Goal: Download file/media

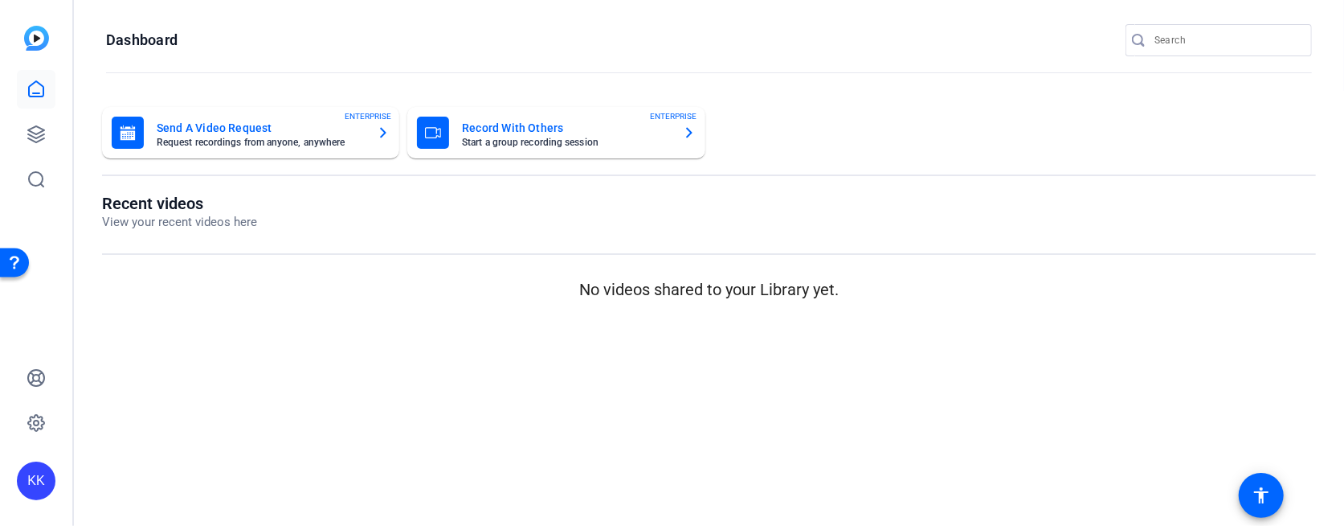
drag, startPoint x: 576, startPoint y: 518, endPoint x: 595, endPoint y: 691, distance: 173.8
click at [595, 525] on html "KK Dashboard Send A Video Request Request recordings from anyone, anywhere ENTE…" at bounding box center [672, 263] width 1344 height 526
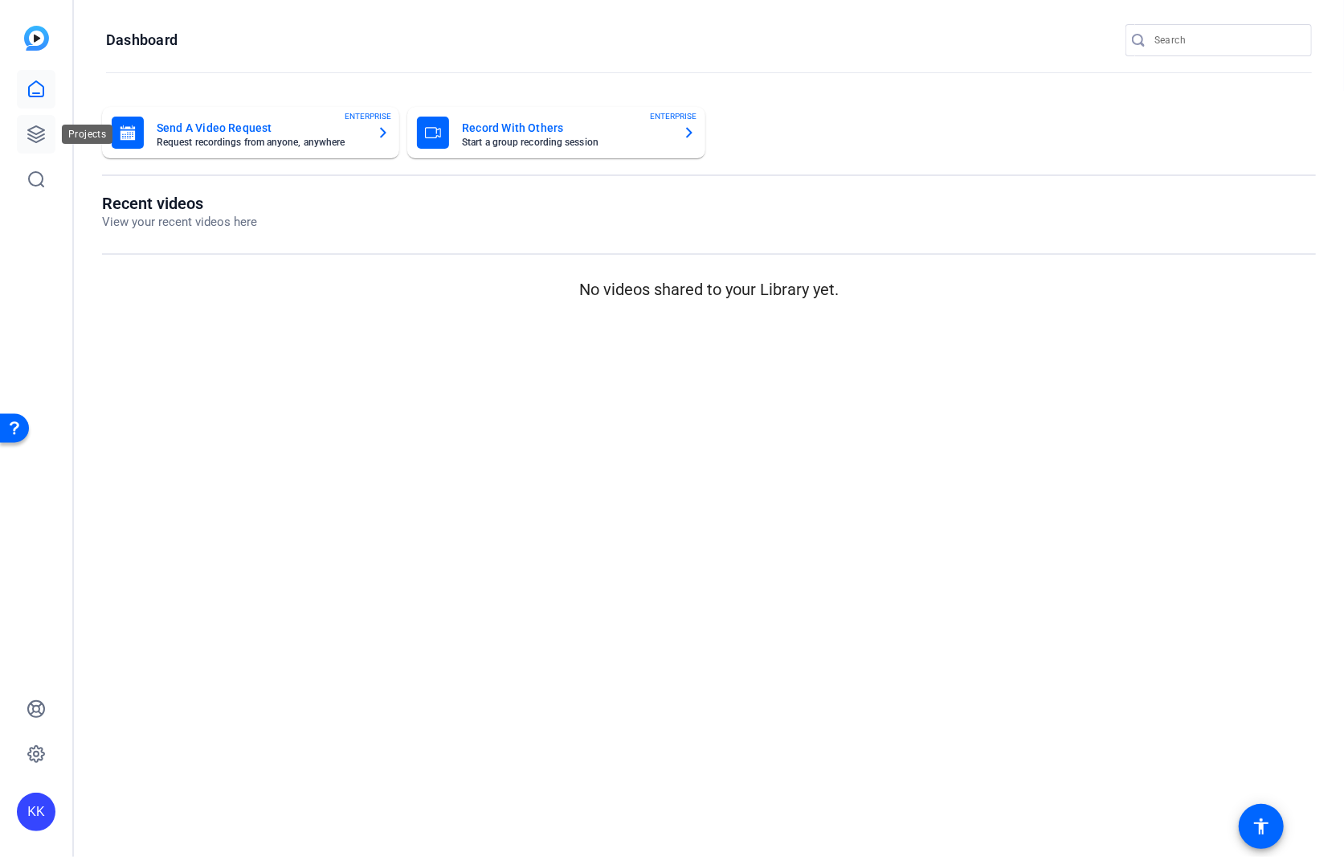
click at [34, 136] on icon at bounding box center [36, 134] width 16 height 16
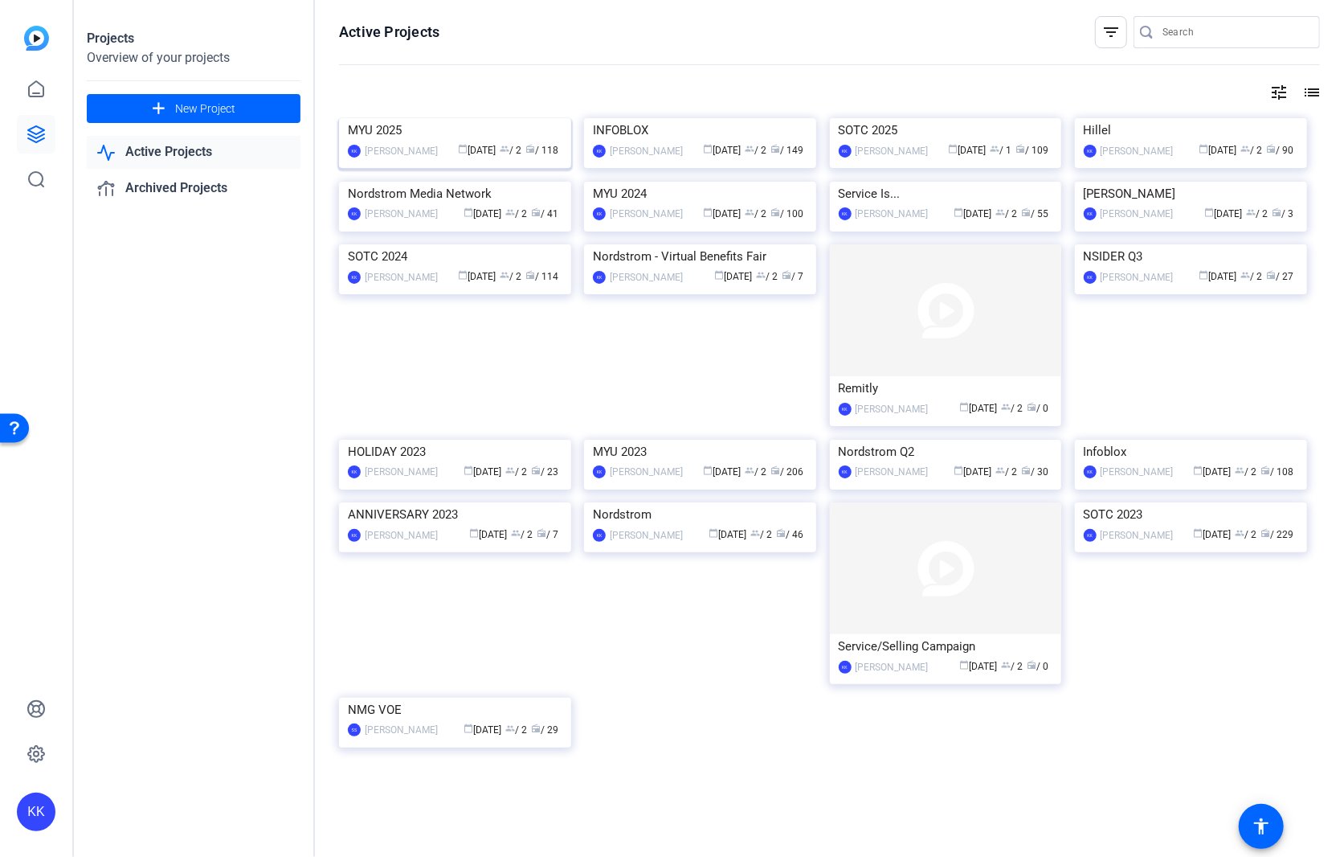
click at [489, 118] on img at bounding box center [455, 118] width 232 height 0
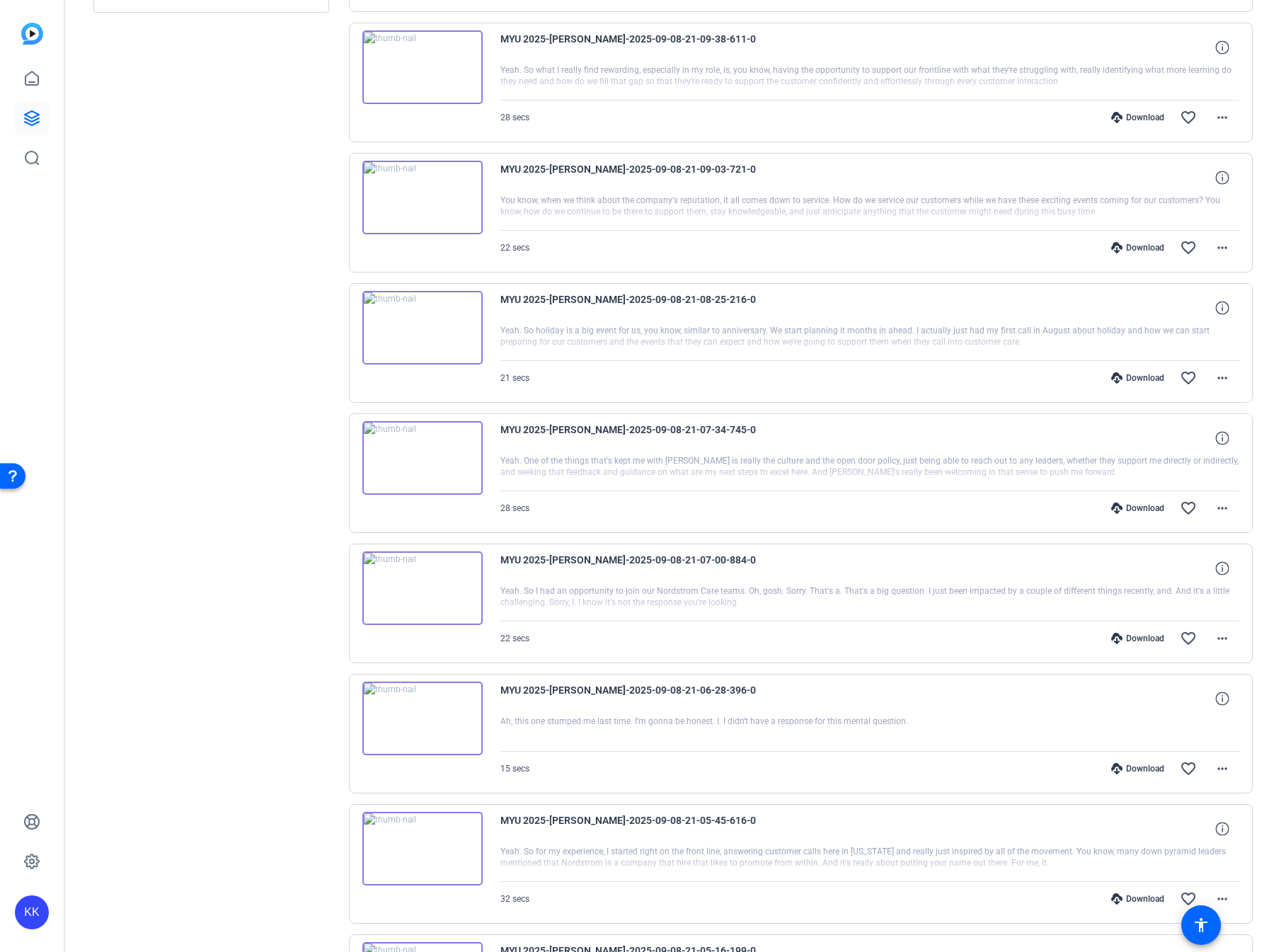
scroll to position [603, 0]
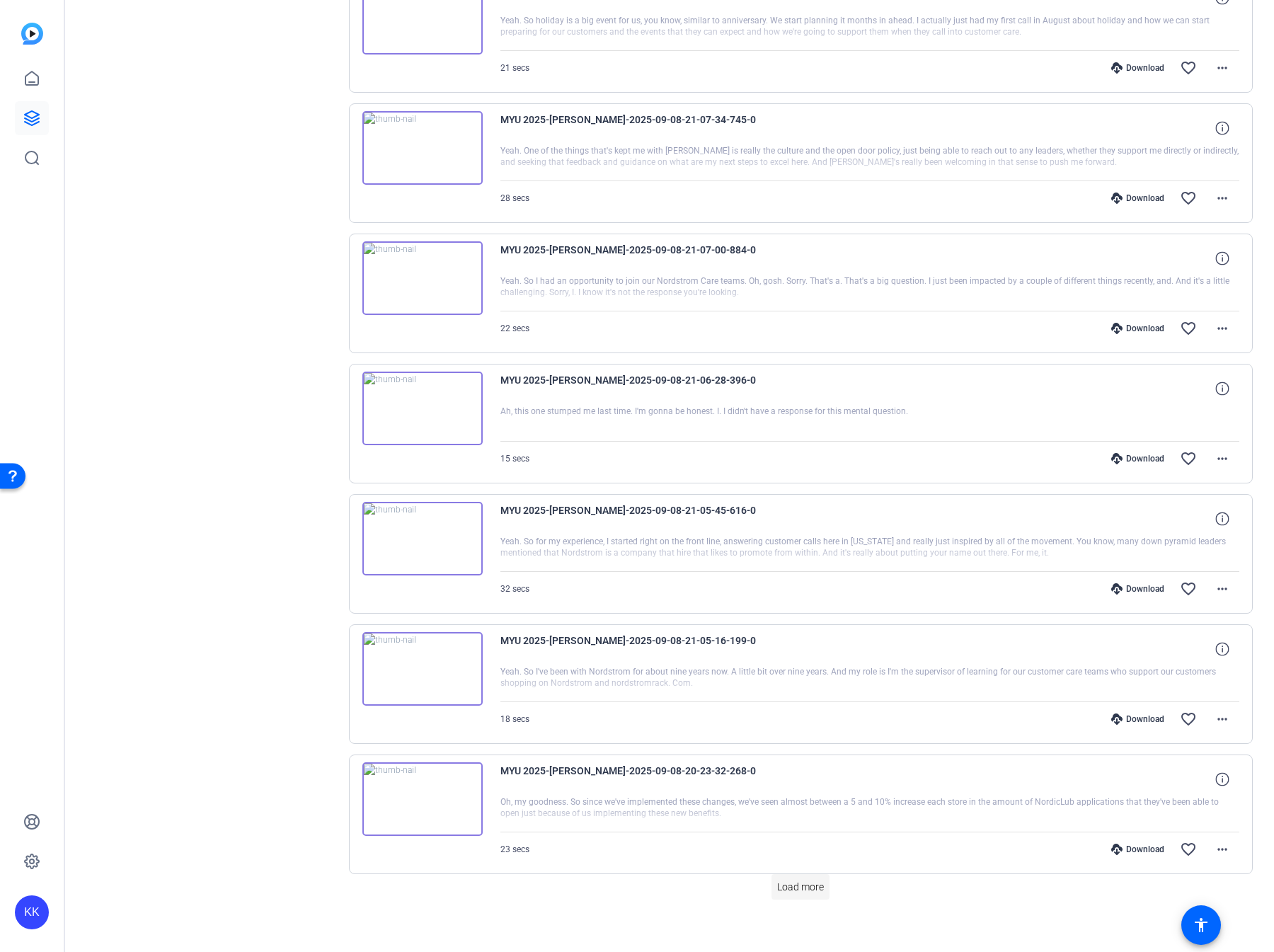
click at [815, 462] on span "Load more" at bounding box center [800, 887] width 47 height 15
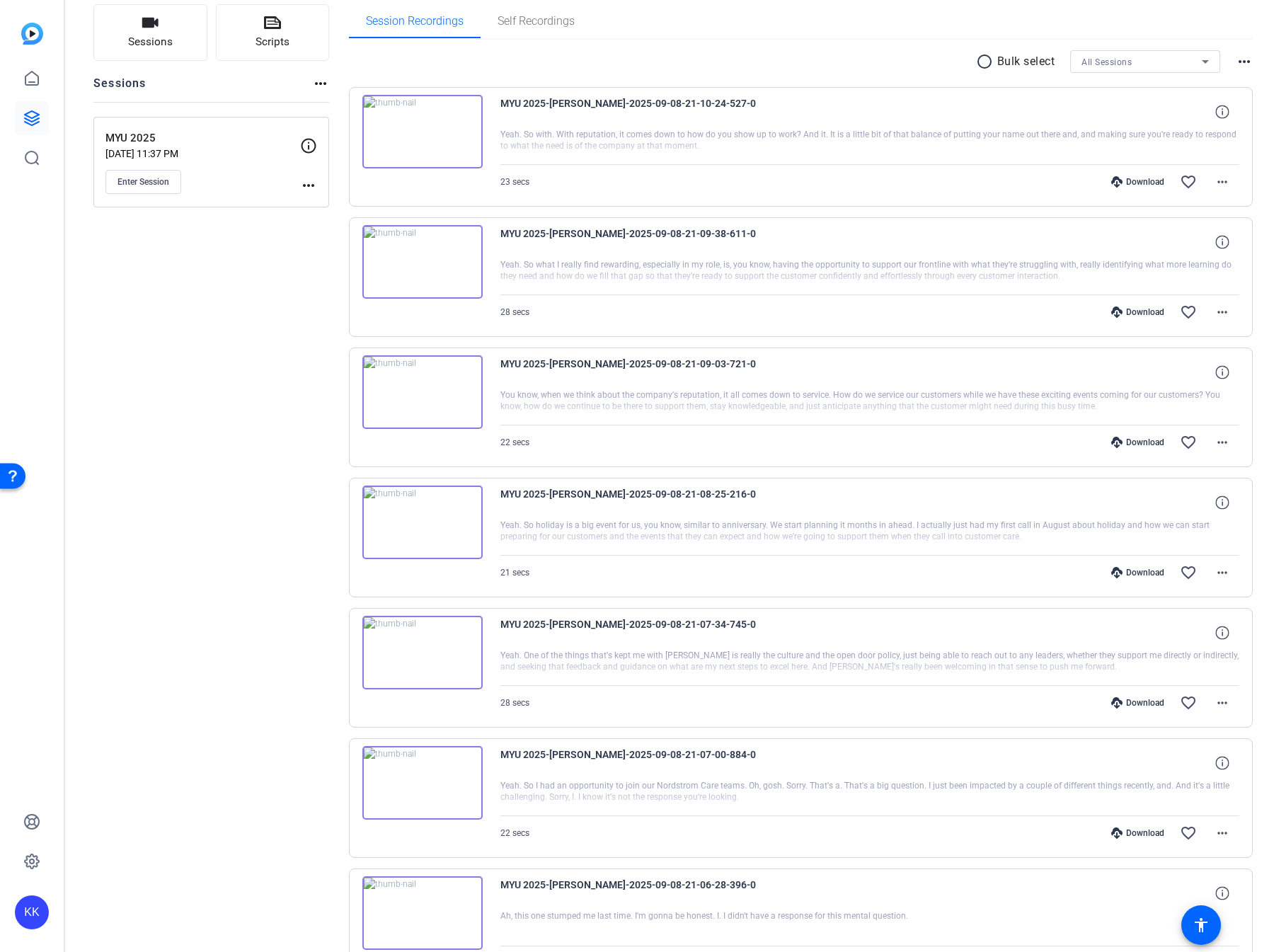
scroll to position [0, 0]
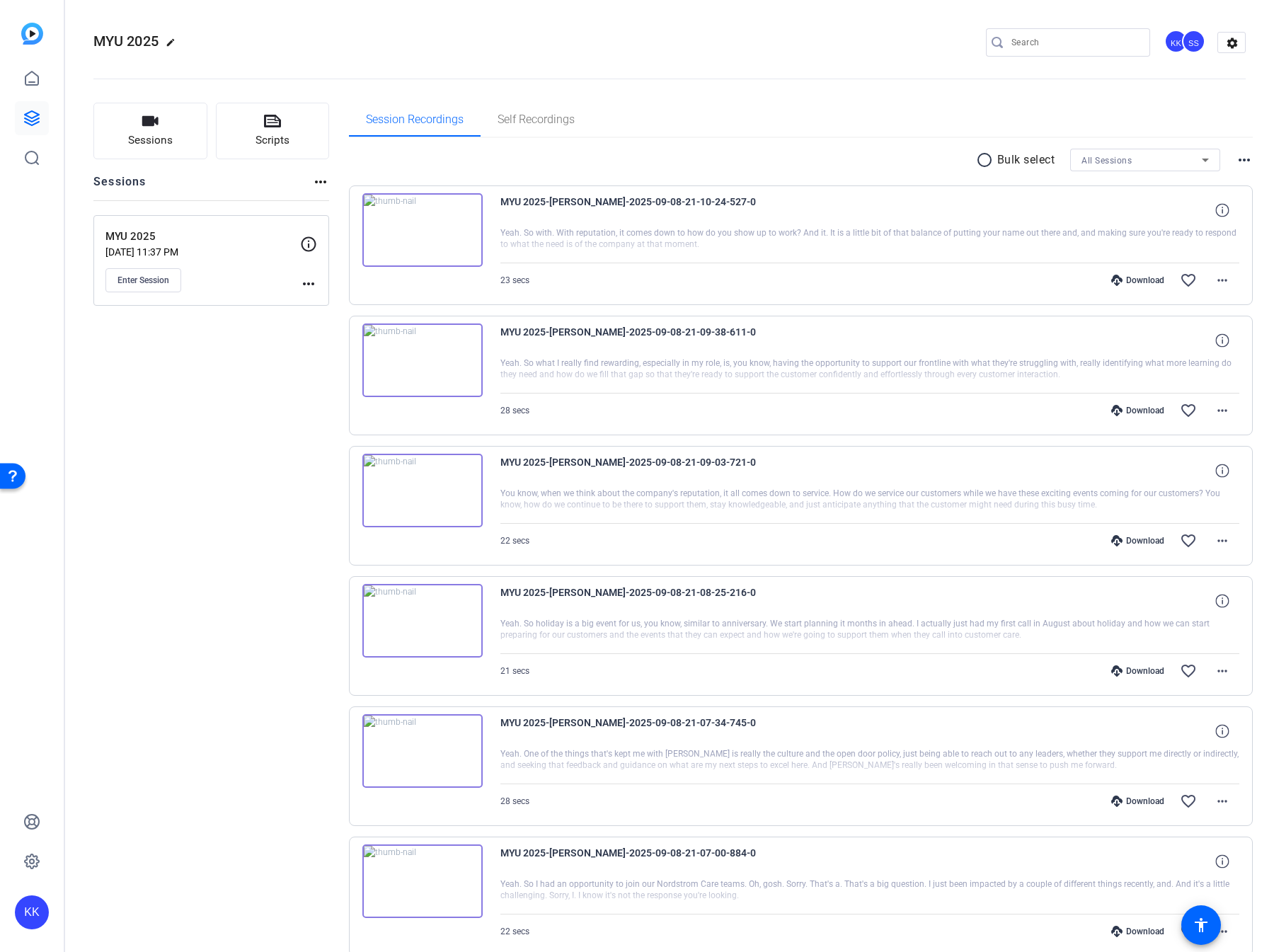
click at [1153, 277] on div "Download" at bounding box center [1138, 280] width 67 height 11
click at [1144, 409] on div "Download" at bounding box center [1138, 410] width 67 height 11
click at [1146, 462] on div "Download" at bounding box center [1138, 541] width 67 height 11
click at [1137, 462] on div "Download" at bounding box center [1138, 670] width 67 height 11
click at [1151, 462] on div "Download favorite_border more_horiz" at bounding box center [981, 801] width 517 height 34
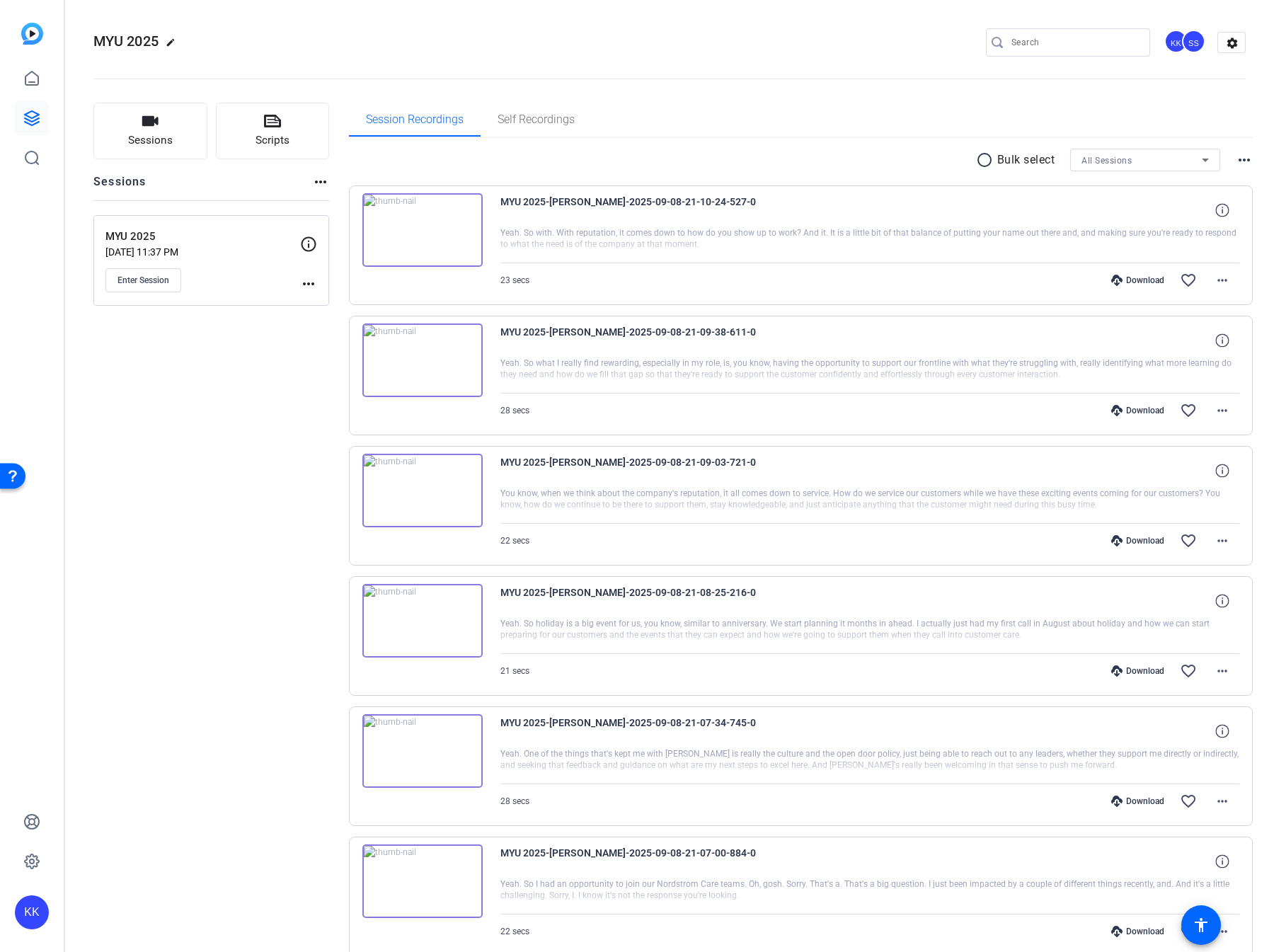
click at [1151, 462] on div "Download" at bounding box center [1138, 801] width 67 height 11
click at [1181, 462] on mat-icon "favorite_border" at bounding box center [1189, 801] width 17 height 17
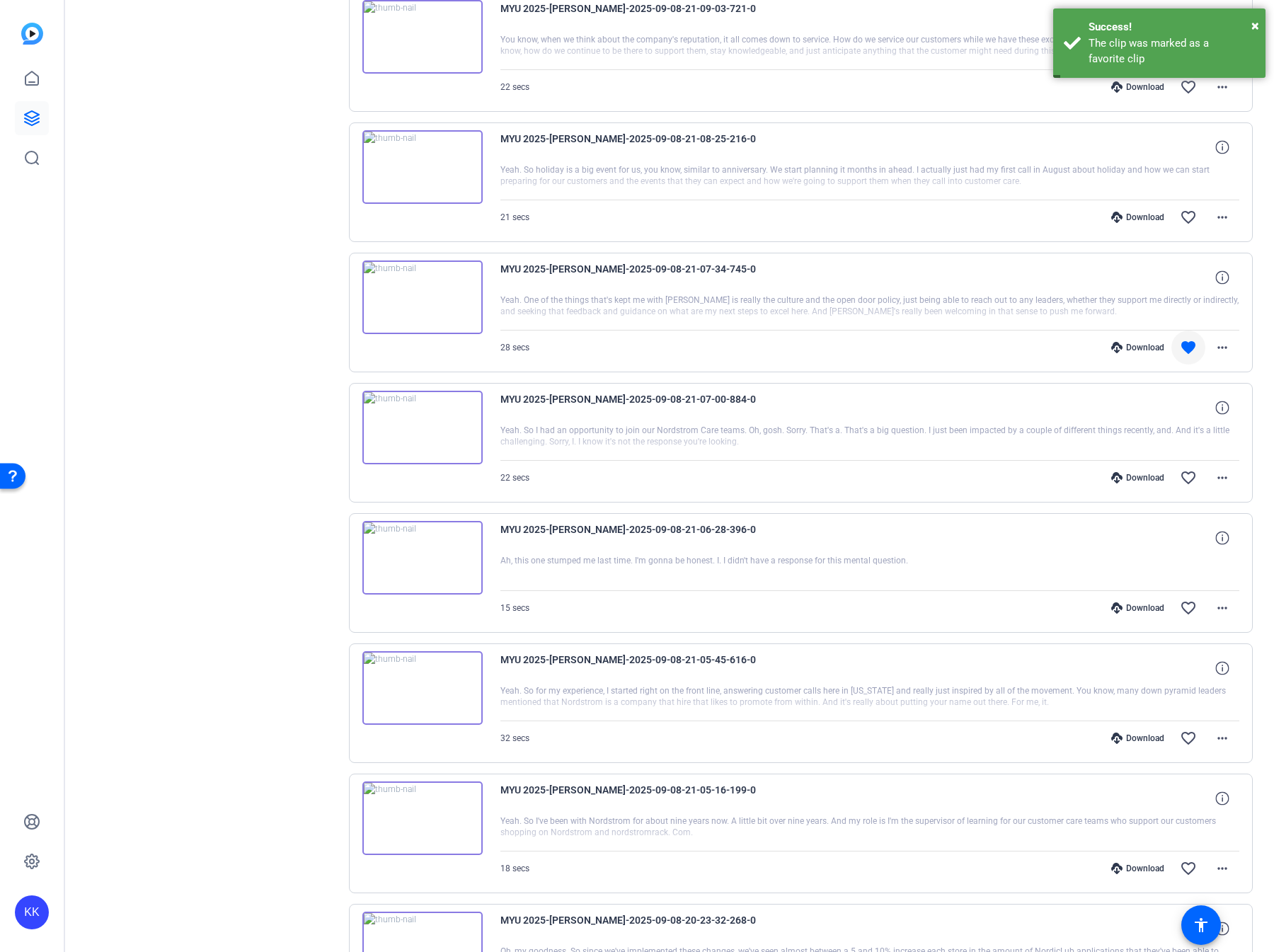
scroll to position [457, 0]
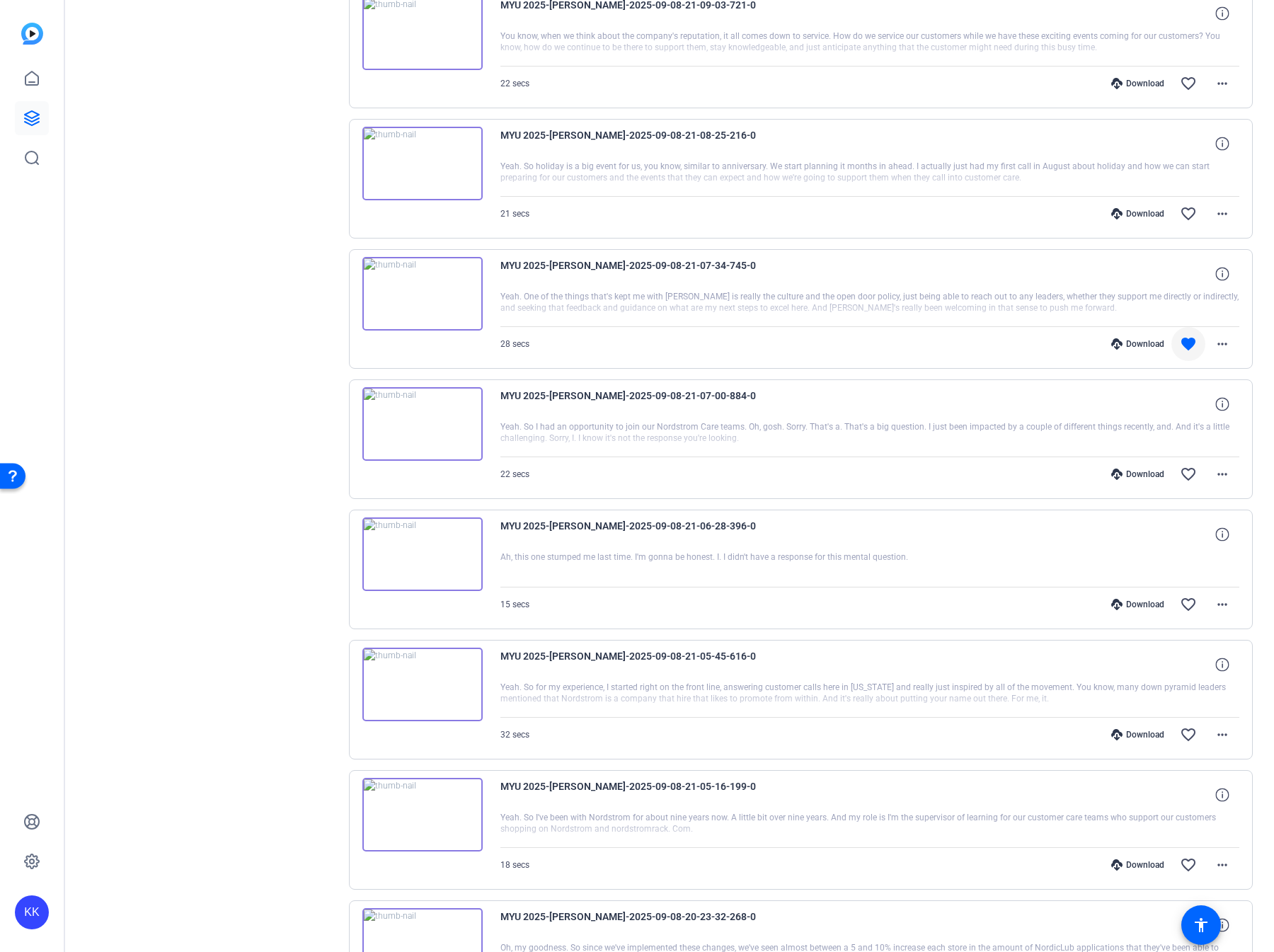
drag, startPoint x: 930, startPoint y: 454, endPoint x: 941, endPoint y: 455, distance: 11.0
click at [932, 457] on div "Download favorite_border more_horiz" at bounding box center [981, 474] width 517 height 34
click at [1143, 462] on div "Download" at bounding box center [1138, 474] width 67 height 11
click at [1140, 462] on div "Download" at bounding box center [1138, 604] width 67 height 11
click at [1149, 462] on div "Download" at bounding box center [1138, 734] width 67 height 11
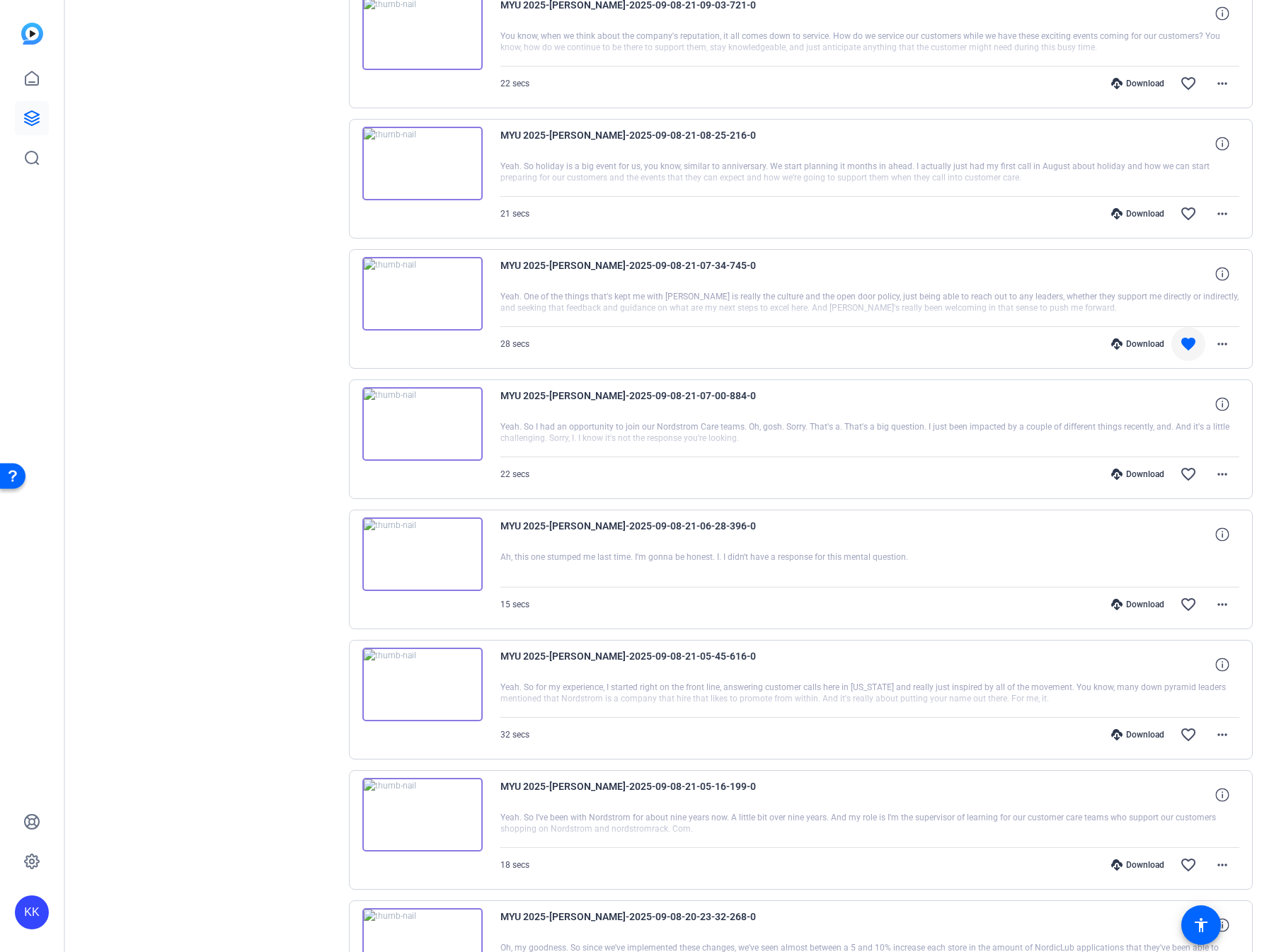
click at [1140, 462] on div "Download" at bounding box center [1138, 865] width 67 height 11
click at [1184, 462] on mat-icon "favorite_border" at bounding box center [1189, 864] width 17 height 17
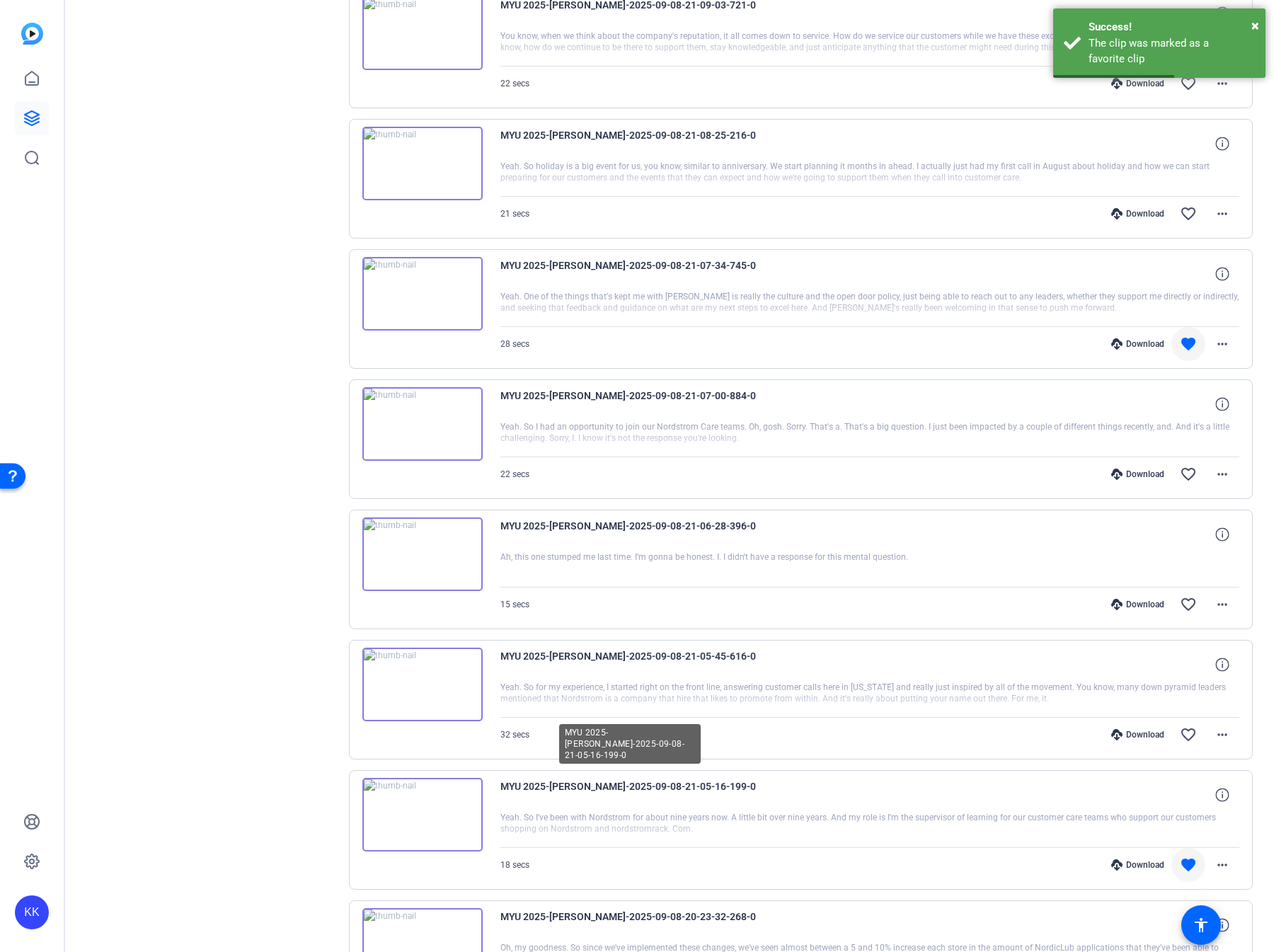
drag, startPoint x: 763, startPoint y: 777, endPoint x: 552, endPoint y: 777, distance: 211.0
click at [552, 462] on div "MYU 2025-Fernando Gonzalez-2025-09-08-21-05-16-199-0" at bounding box center [870, 794] width 740 height 34
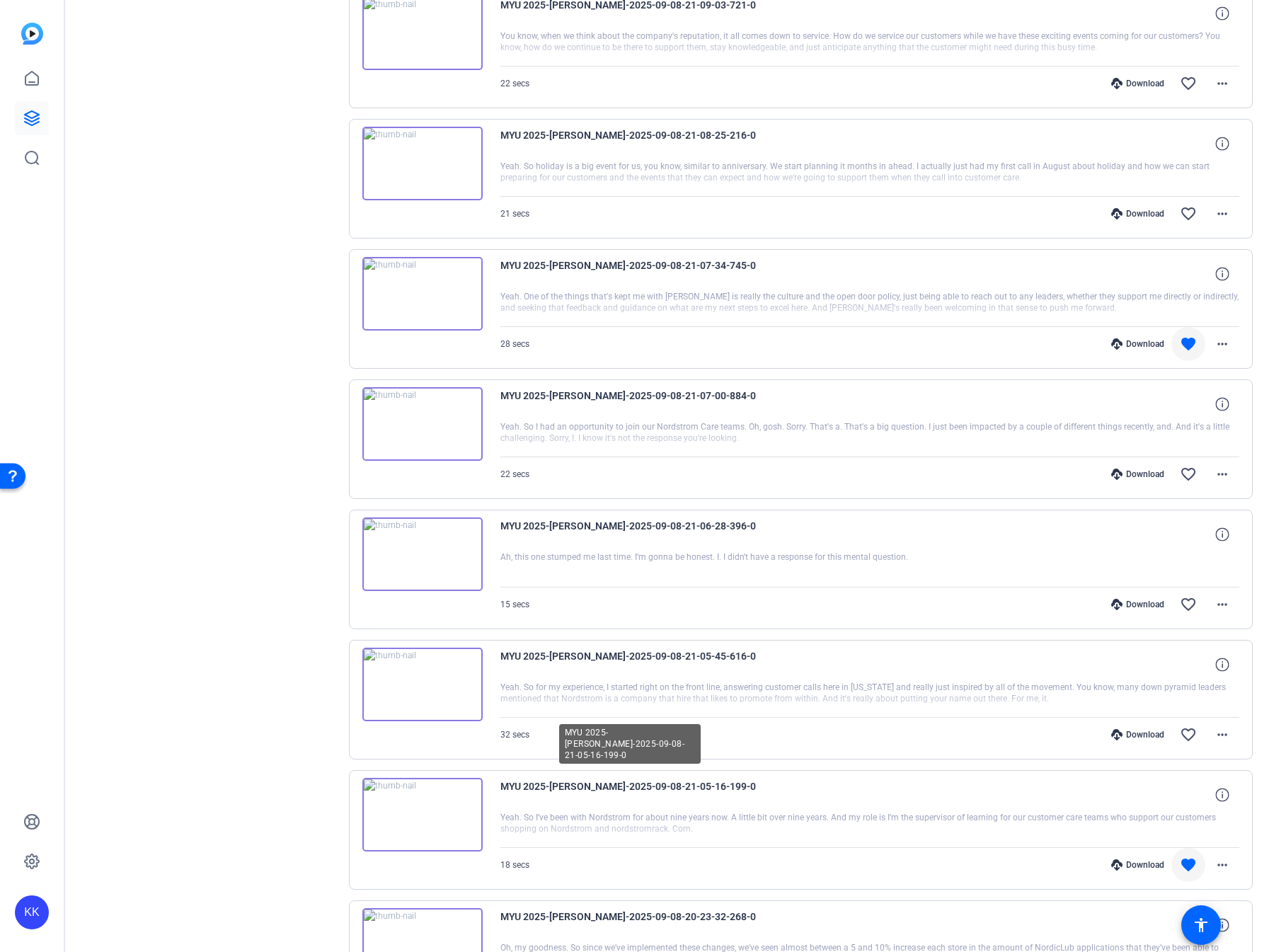
drag, startPoint x: 787, startPoint y: 780, endPoint x: 539, endPoint y: 778, distance: 248.0
click at [539, 462] on div "MYU 2025-Fernando Gonzalez-2025-09-08-21-05-16-199-0" at bounding box center [870, 794] width 740 height 34
drag, startPoint x: 799, startPoint y: 776, endPoint x: 775, endPoint y: 778, distance: 24.1
click at [792, 462] on div "MYU 2025-Fernando Gonzalez-2025-09-08-21-05-16-199-0" at bounding box center [870, 794] width 740 height 34
drag, startPoint x: 774, startPoint y: 777, endPoint x: 571, endPoint y: 780, distance: 203.0
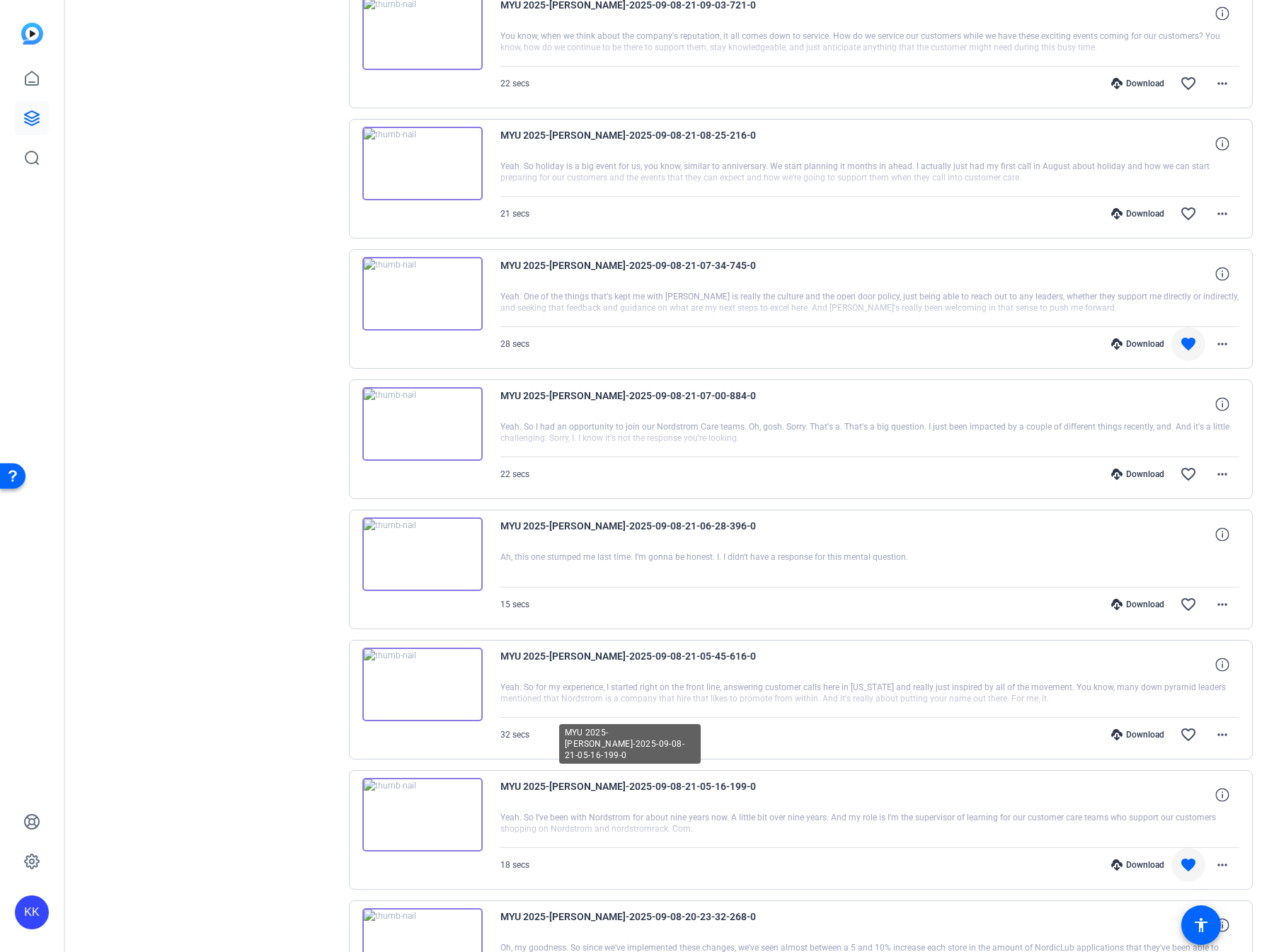
click at [571, 462] on div "MYU 2025-Fernando Gonzalez-2025-09-08-21-05-16-199-0" at bounding box center [870, 794] width 740 height 34
click at [796, 462] on div "MYU 2025-Fernando Gonzalez-2025-09-08-21-05-16-199-0" at bounding box center [870, 794] width 740 height 34
drag, startPoint x: 667, startPoint y: 776, endPoint x: 556, endPoint y: 780, distance: 111.1
click at [550, 462] on div "MYU 2025-Fernando Gonzalez-2025-09-08-21-05-16-199-0" at bounding box center [870, 794] width 740 height 34
copy span "Fernando Gonzalez-2025-09-08-21-05-16-199-0"
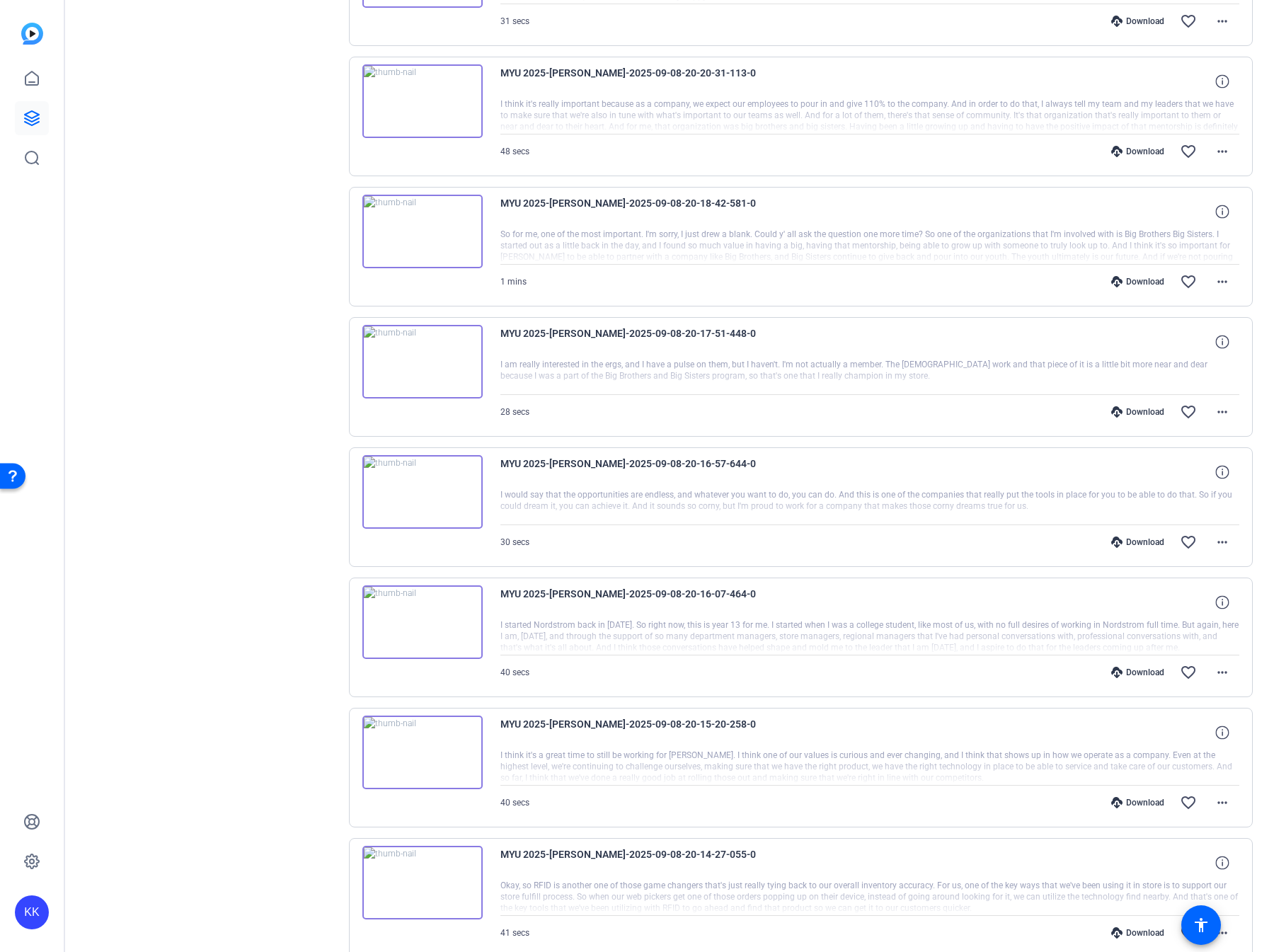
scroll to position [1896, 0]
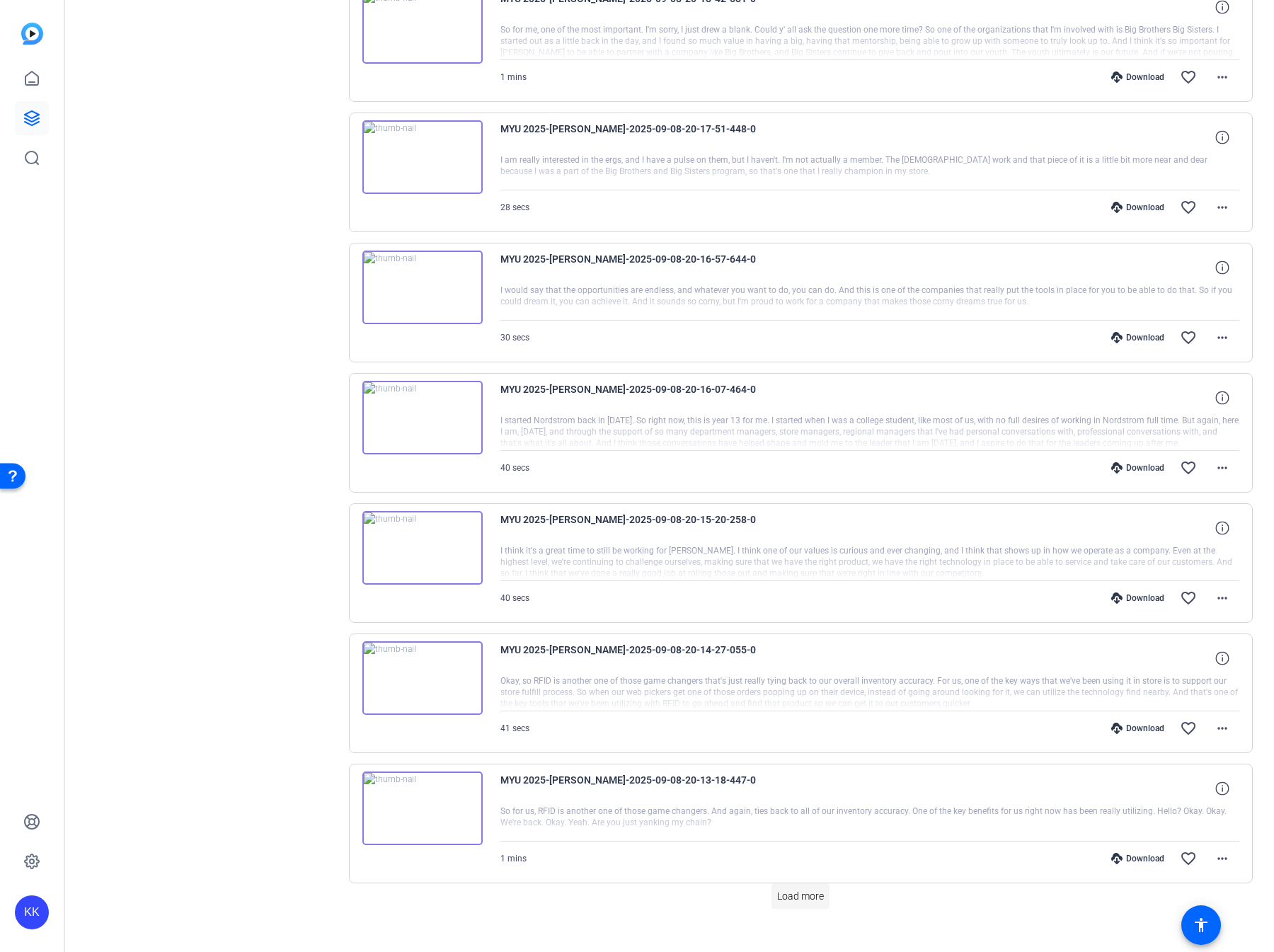
click at [802, 462] on span "Load more" at bounding box center [800, 896] width 47 height 15
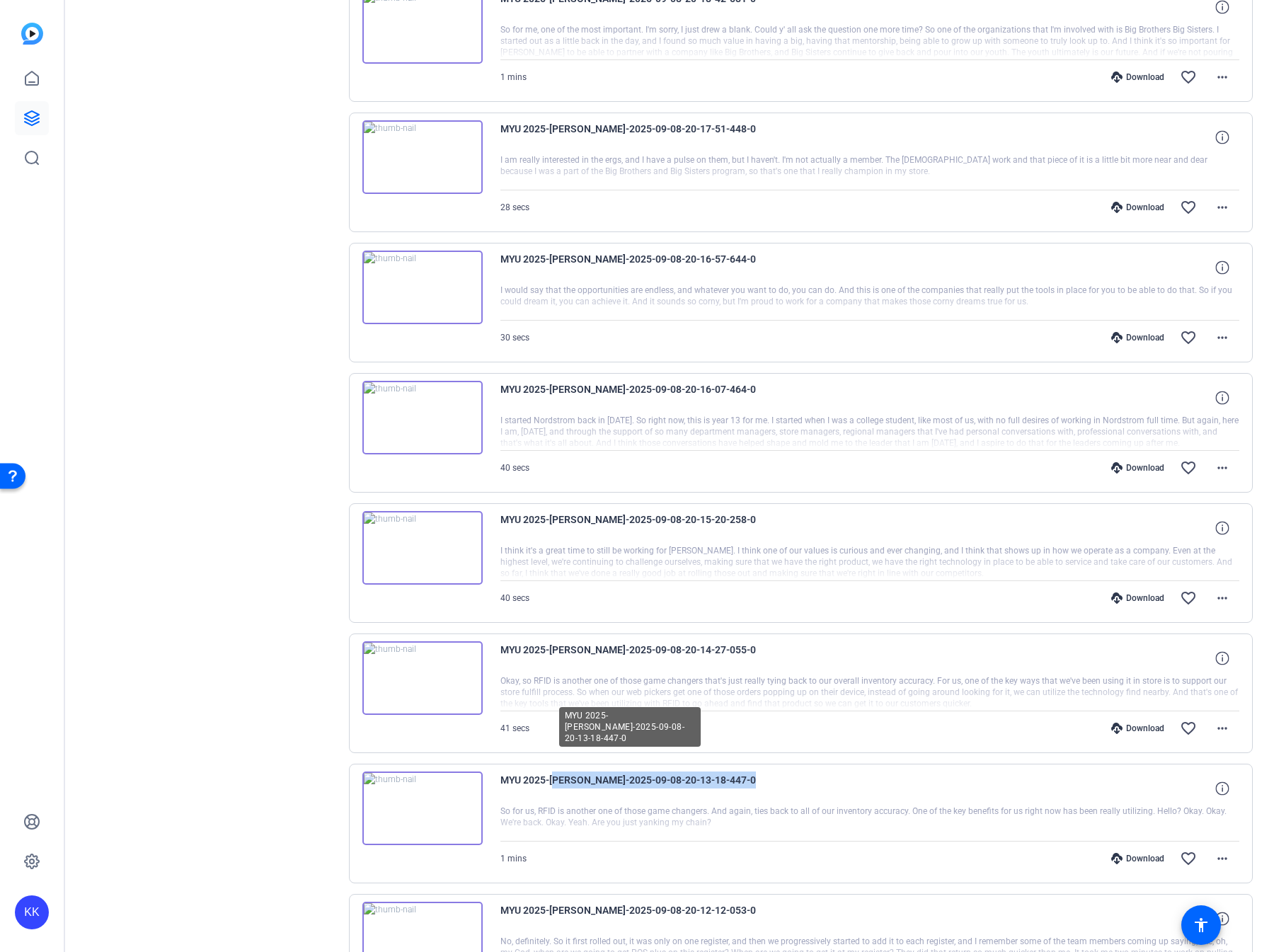
drag, startPoint x: 769, startPoint y: 764, endPoint x: 550, endPoint y: 764, distance: 219.0
click at [550, 462] on div "MYU 2025-Jamal Thomas-2025-09-08-20-13-18-447-0" at bounding box center [870, 788] width 740 height 34
copy span "Jamal Thomas-2025-09-08-20-13-18-447-0"
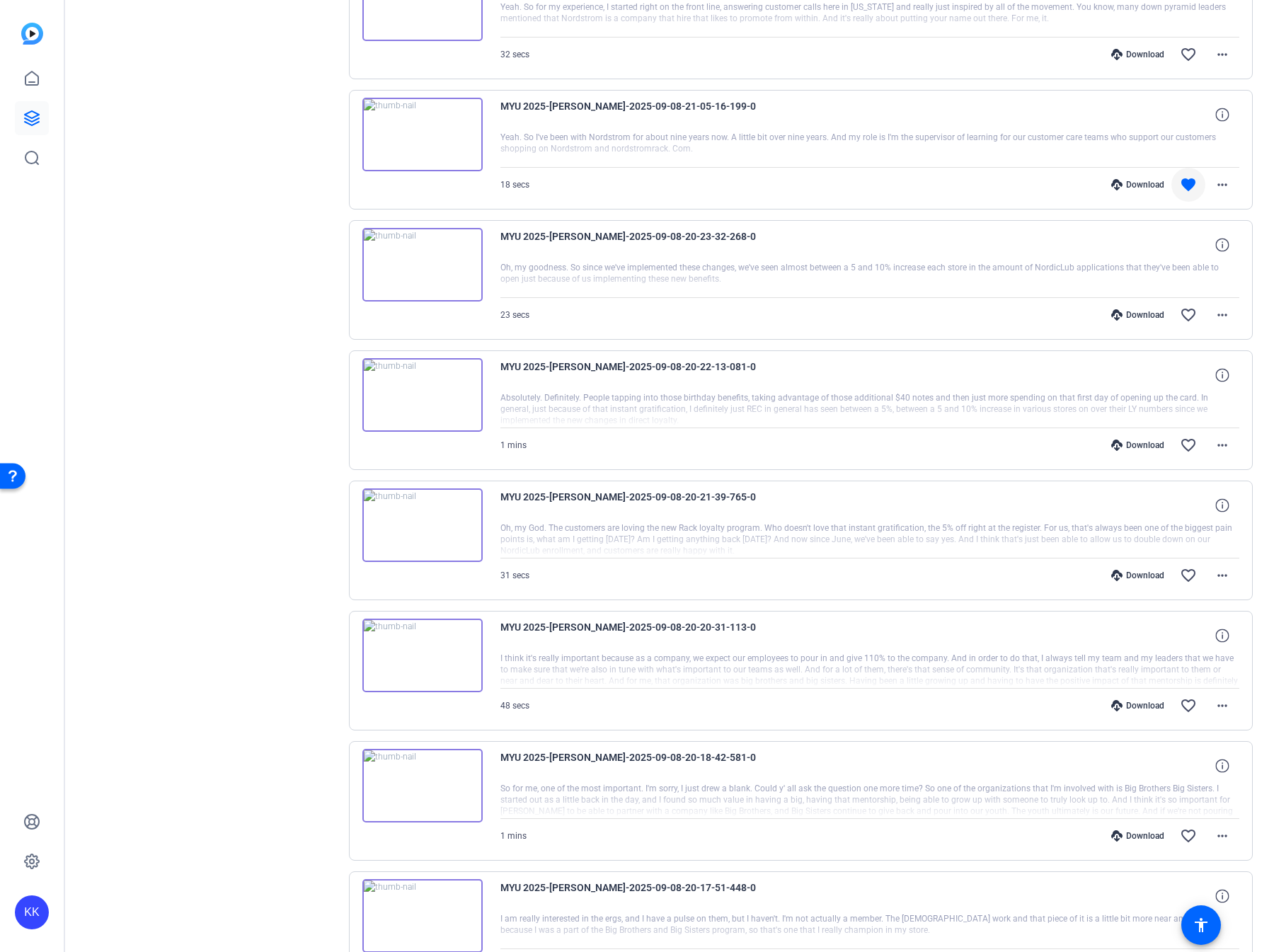
scroll to position [949, 0]
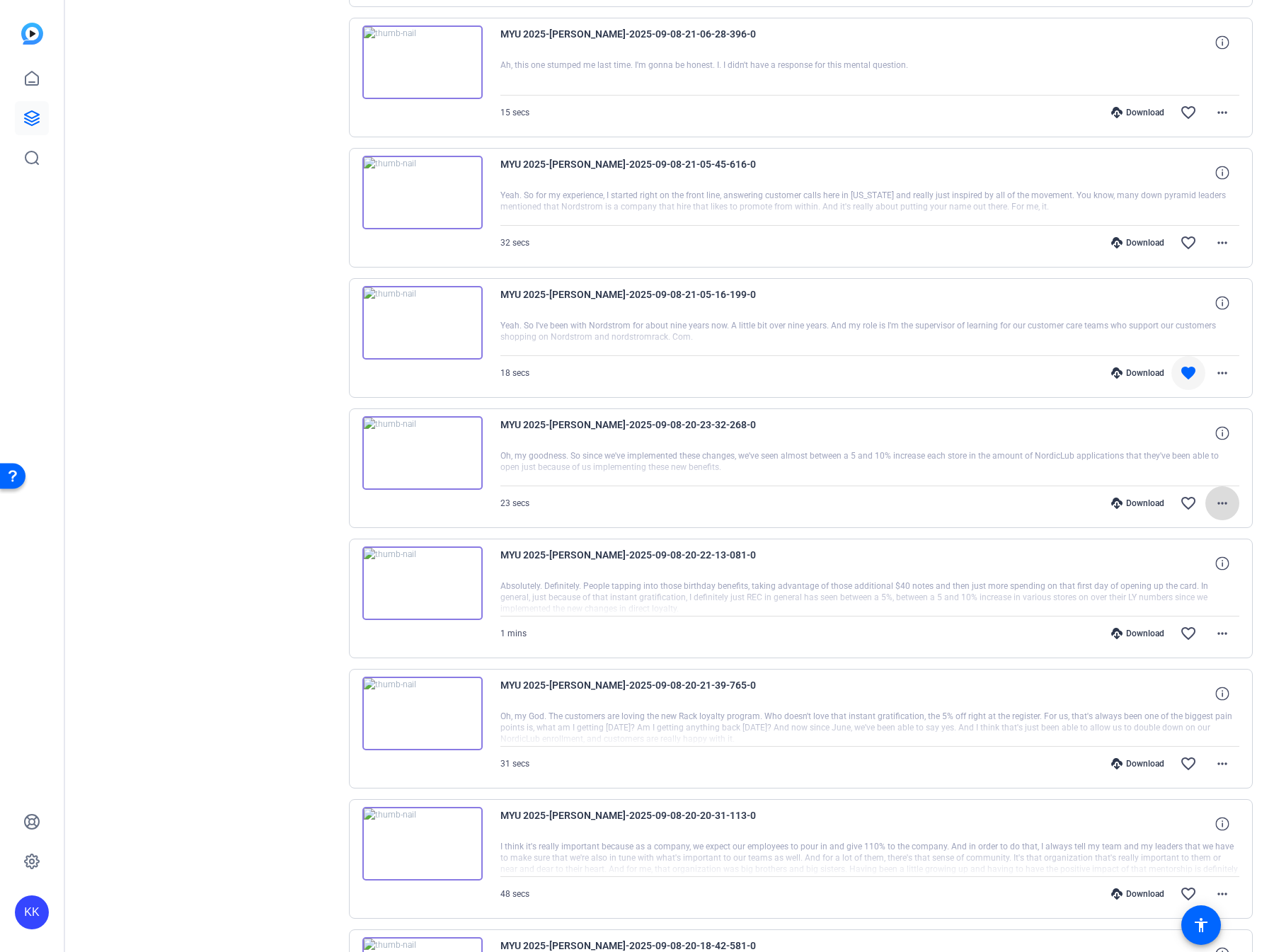
click at [1184, 462] on mat-icon "more_horiz" at bounding box center [1222, 503] width 17 height 17
click at [1184, 462] on span "Download Original" at bounding box center [1186, 521] width 85 height 17
click at [1150, 462] on div "Download" at bounding box center [1138, 633] width 67 height 11
click at [1150, 462] on div "Download" at bounding box center [1138, 764] width 67 height 11
click at [1141, 462] on div "Download" at bounding box center [1138, 893] width 67 height 11
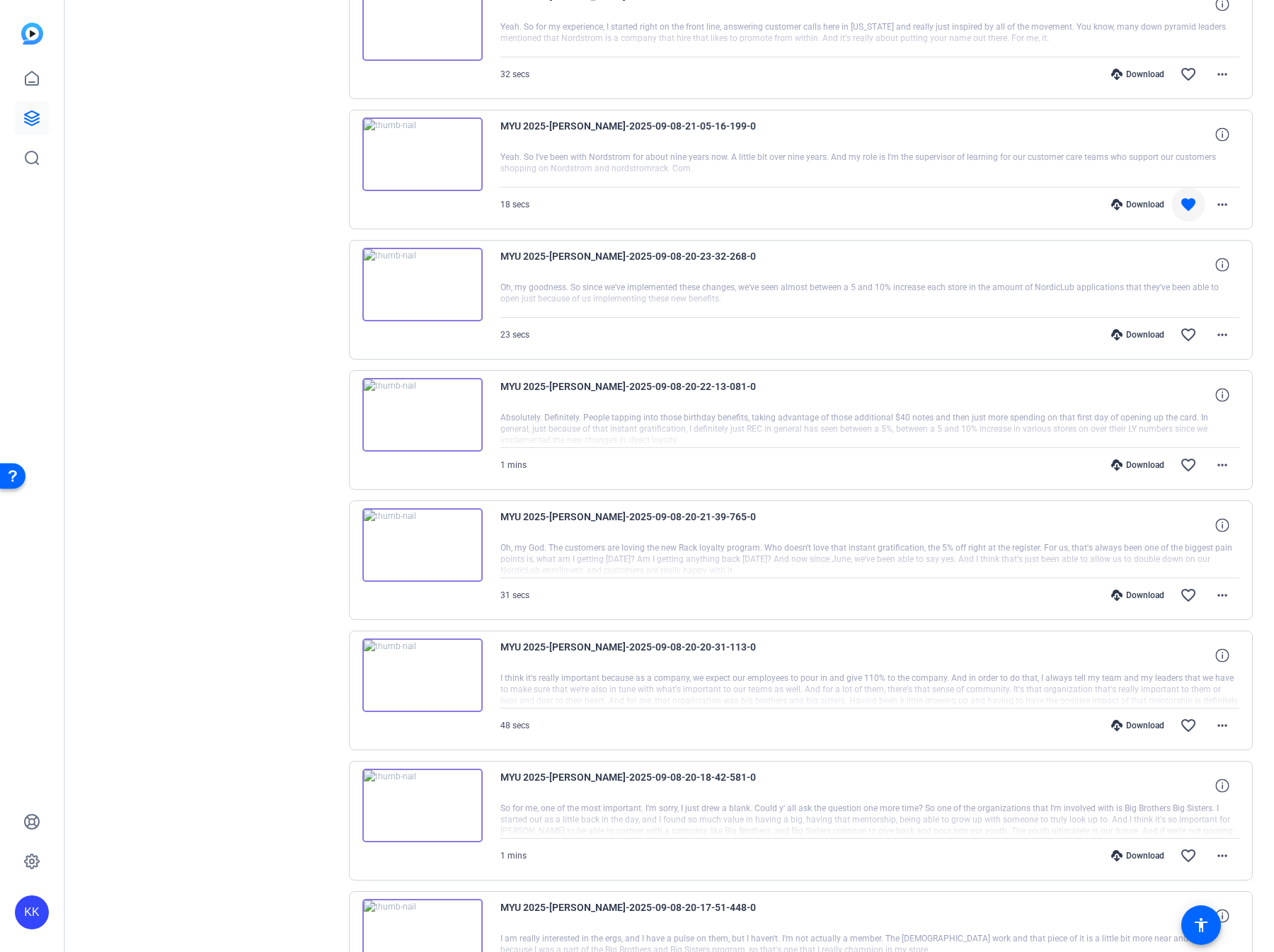
scroll to position [1125, 0]
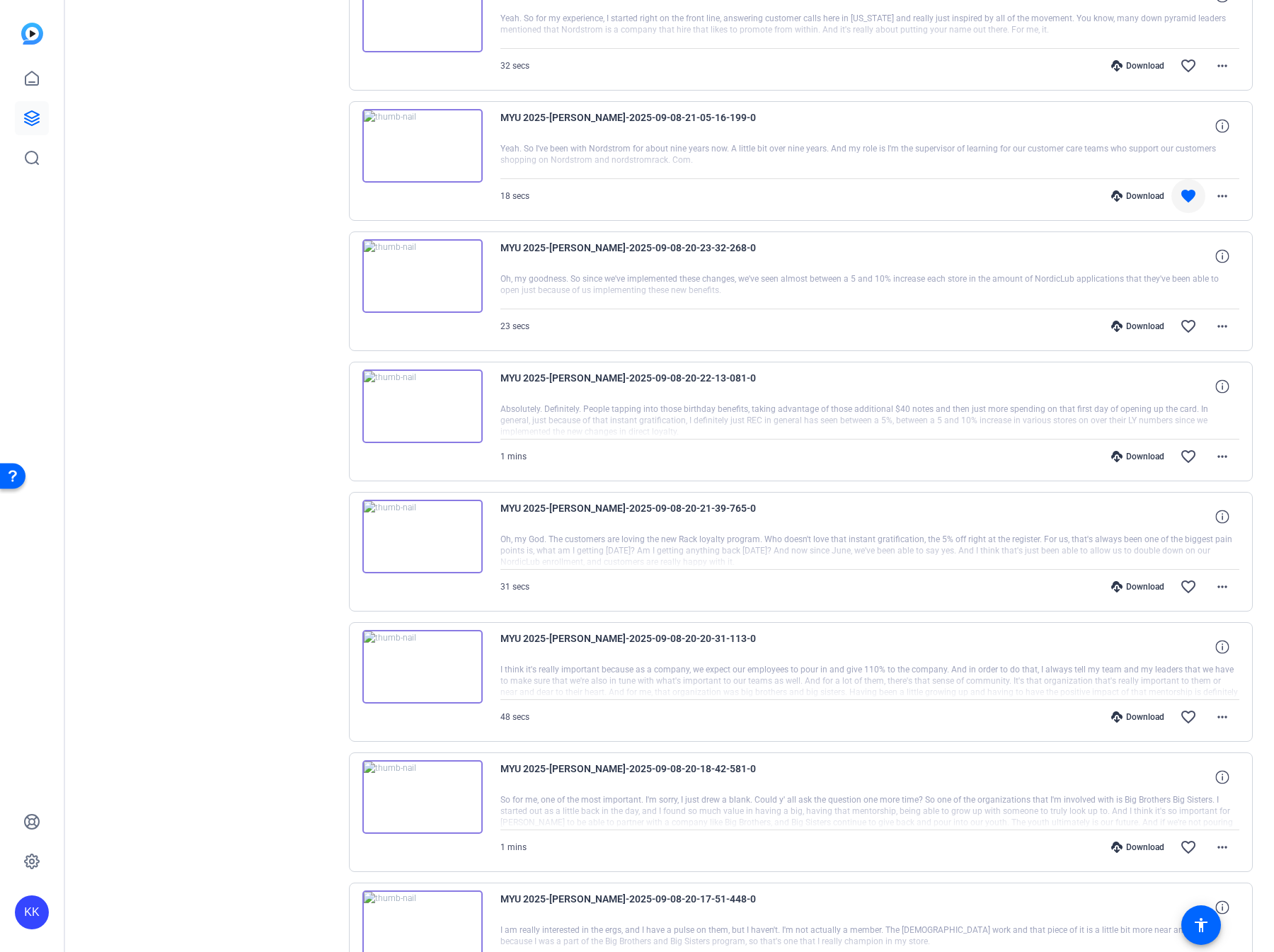
click at [1144, 462] on div "Download" at bounding box center [1138, 846] width 67 height 11
click at [1184, 462] on mat-icon "favorite_border" at bounding box center [1189, 846] width 17 height 17
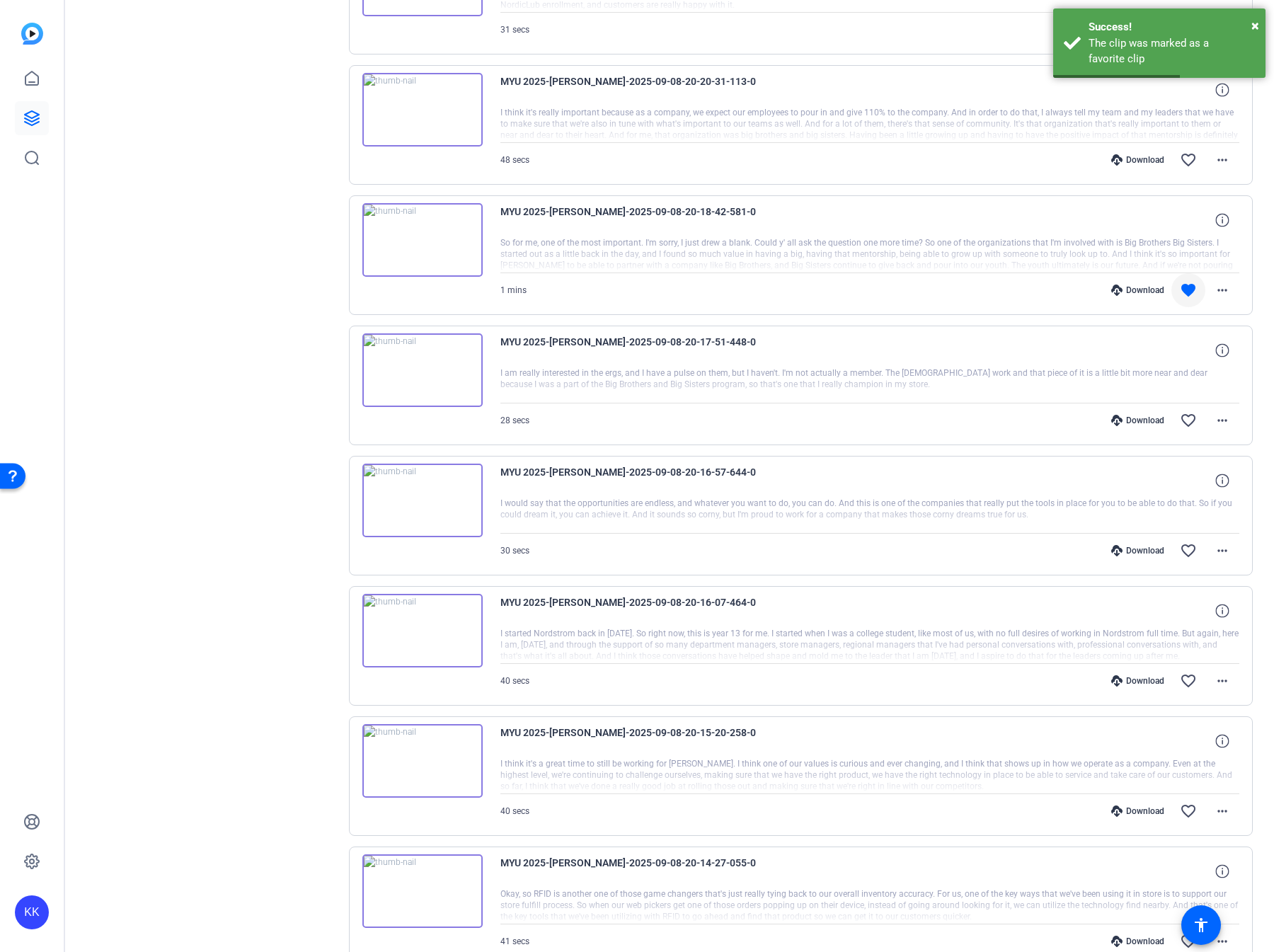
scroll to position [1691, 0]
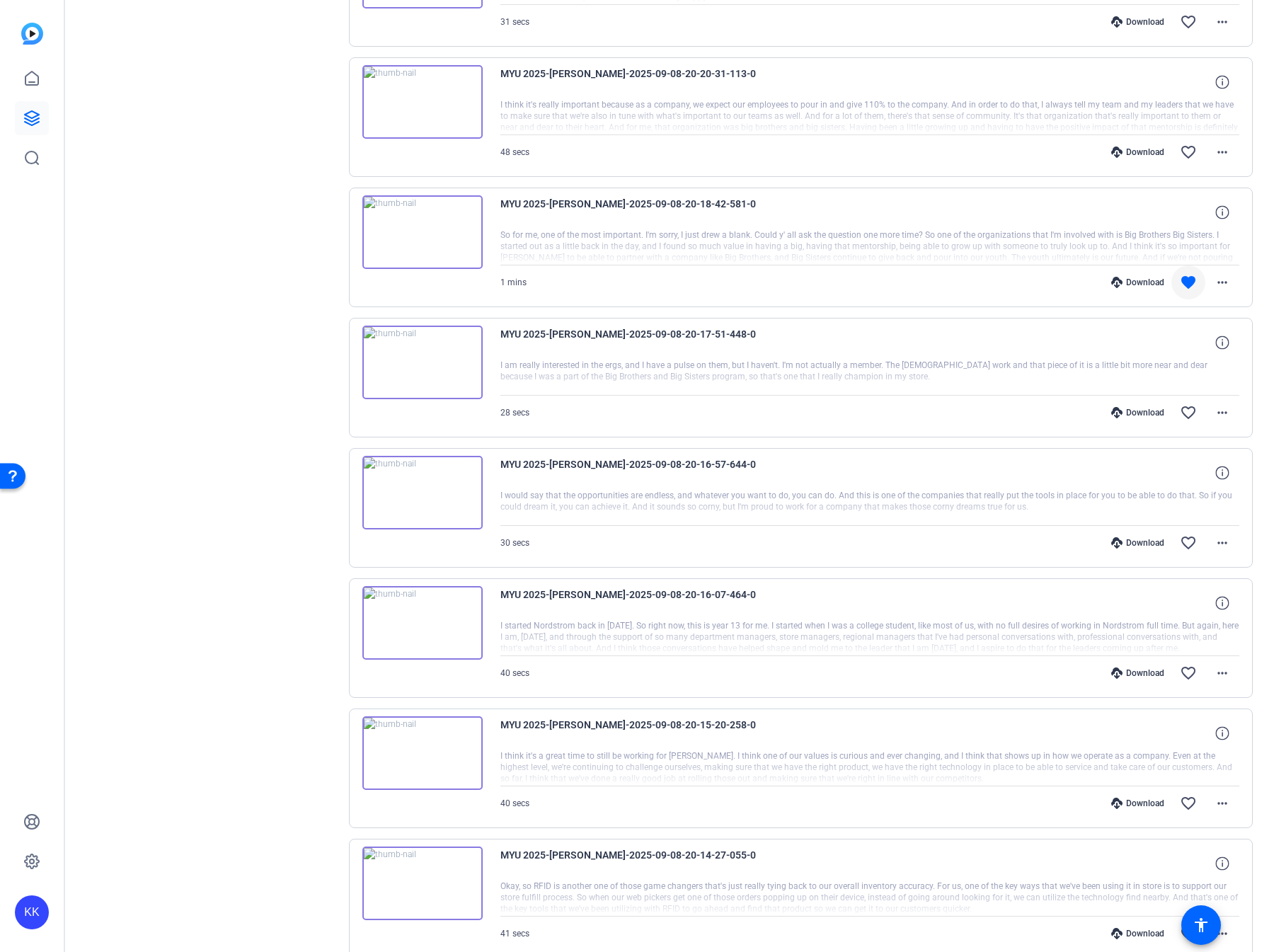
click at [215, 462] on div "Sessions Scripts Sessions more_horiz MYU 2025 Aug 12, 2025 @ 11:37 PM Enter Ses…" at bounding box center [211, 437] width 236 height 4049
click at [1142, 407] on div "Download" at bounding box center [1138, 412] width 67 height 11
click at [1151, 462] on div "Download" at bounding box center [1138, 542] width 67 height 11
click at [1138, 462] on div "Download" at bounding box center [1138, 673] width 67 height 11
click at [1139, 462] on div "Download" at bounding box center [1138, 803] width 67 height 11
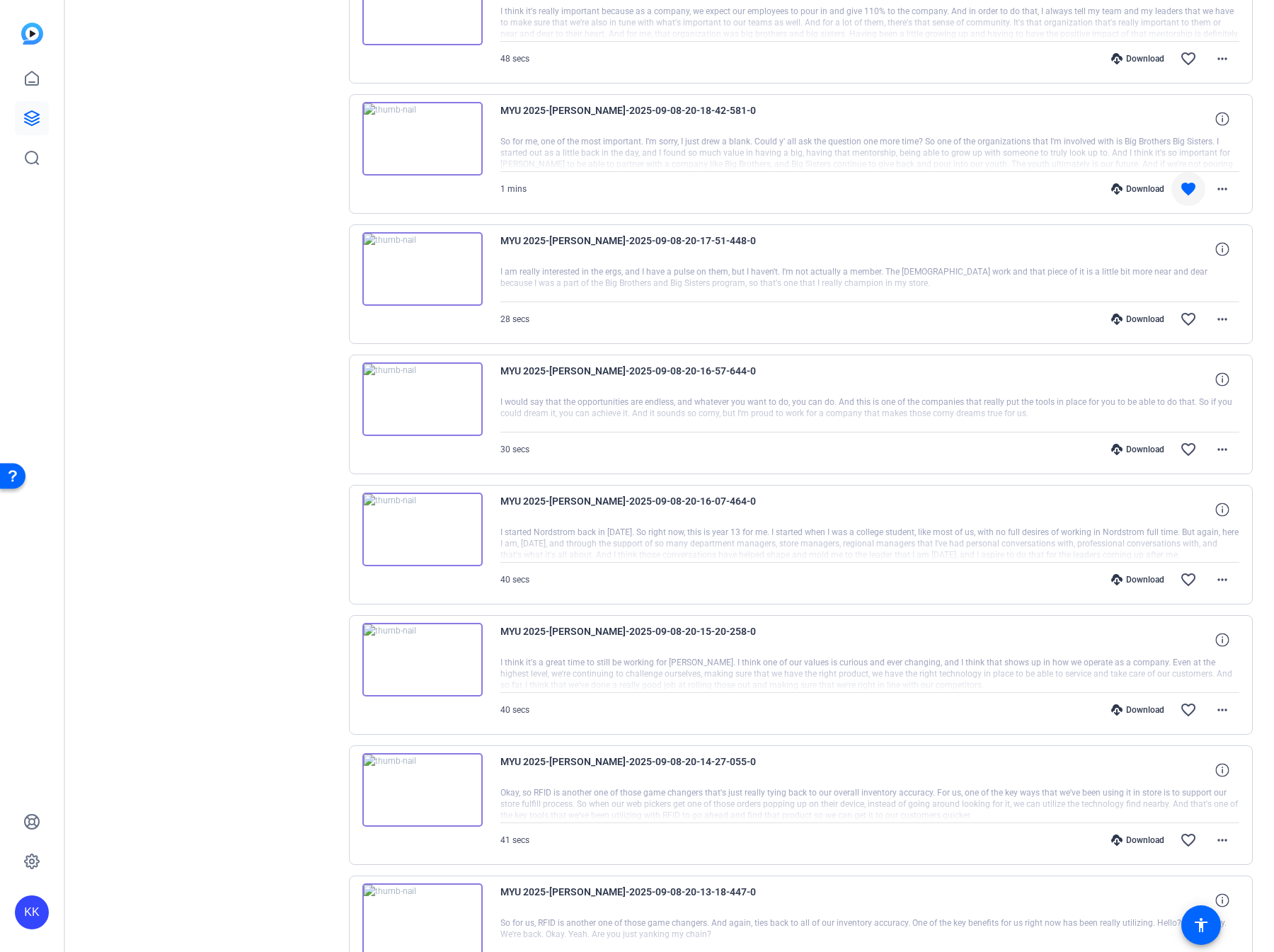
scroll to position [1785, 0]
click at [1141, 462] on div "Download" at bounding box center [1138, 839] width 67 height 11
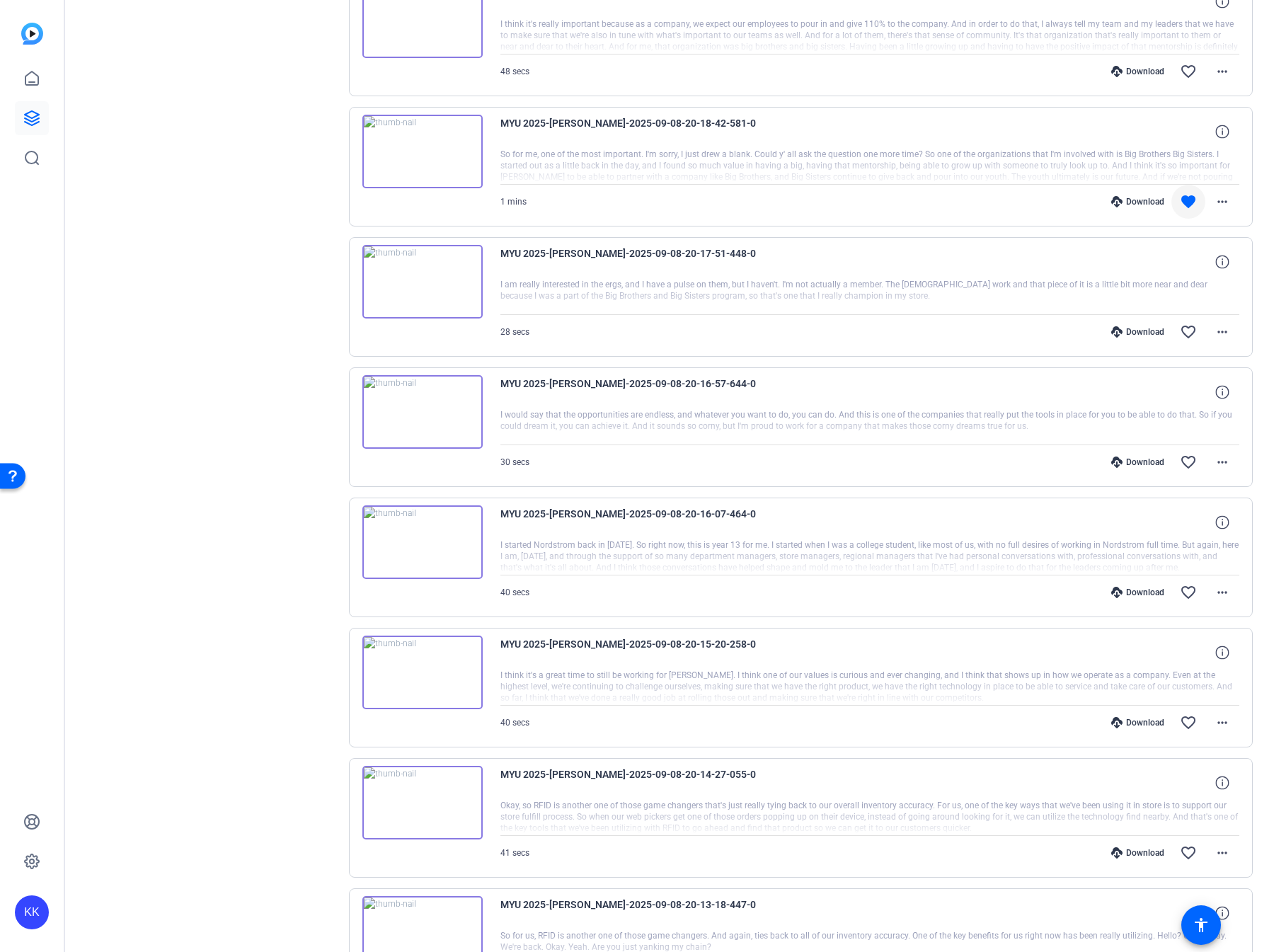
click at [698, 219] on div "MYU 2025-Fernando Gonzalez-2025-09-08-21-10-24-527-0 Yeah. So with. With reputa…" at bounding box center [801, 362] width 905 height 3896
click at [1141, 326] on div "Download" at bounding box center [1138, 331] width 67 height 11
click at [1147, 456] on div "Download" at bounding box center [1138, 461] width 67 height 11
click at [1139, 462] on div "Download" at bounding box center [1138, 592] width 67 height 11
drag, startPoint x: 1136, startPoint y: 697, endPoint x: 1137, endPoint y: 704, distance: 7.1
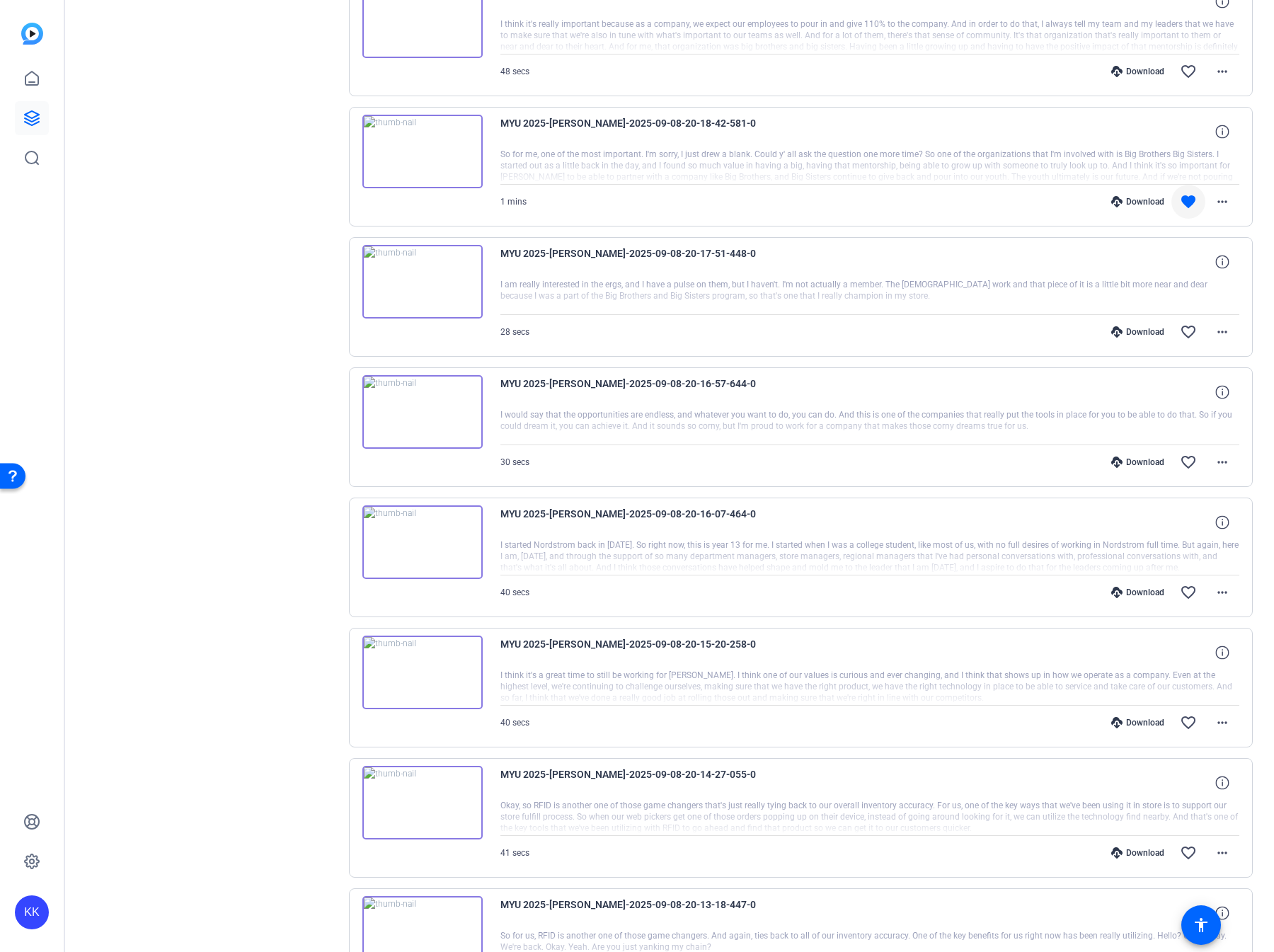
click at [1136, 462] on div "Download favorite_border more_horiz" at bounding box center [981, 722] width 517 height 34
click at [1137, 462] on div "Download" at bounding box center [1138, 722] width 67 height 11
click at [1145, 462] on div "Download" at bounding box center [1138, 852] width 67 height 11
click at [1184, 462] on mat-icon "favorite_border" at bounding box center [1189, 852] width 17 height 17
click at [1134, 326] on div "Download" at bounding box center [1138, 331] width 67 height 11
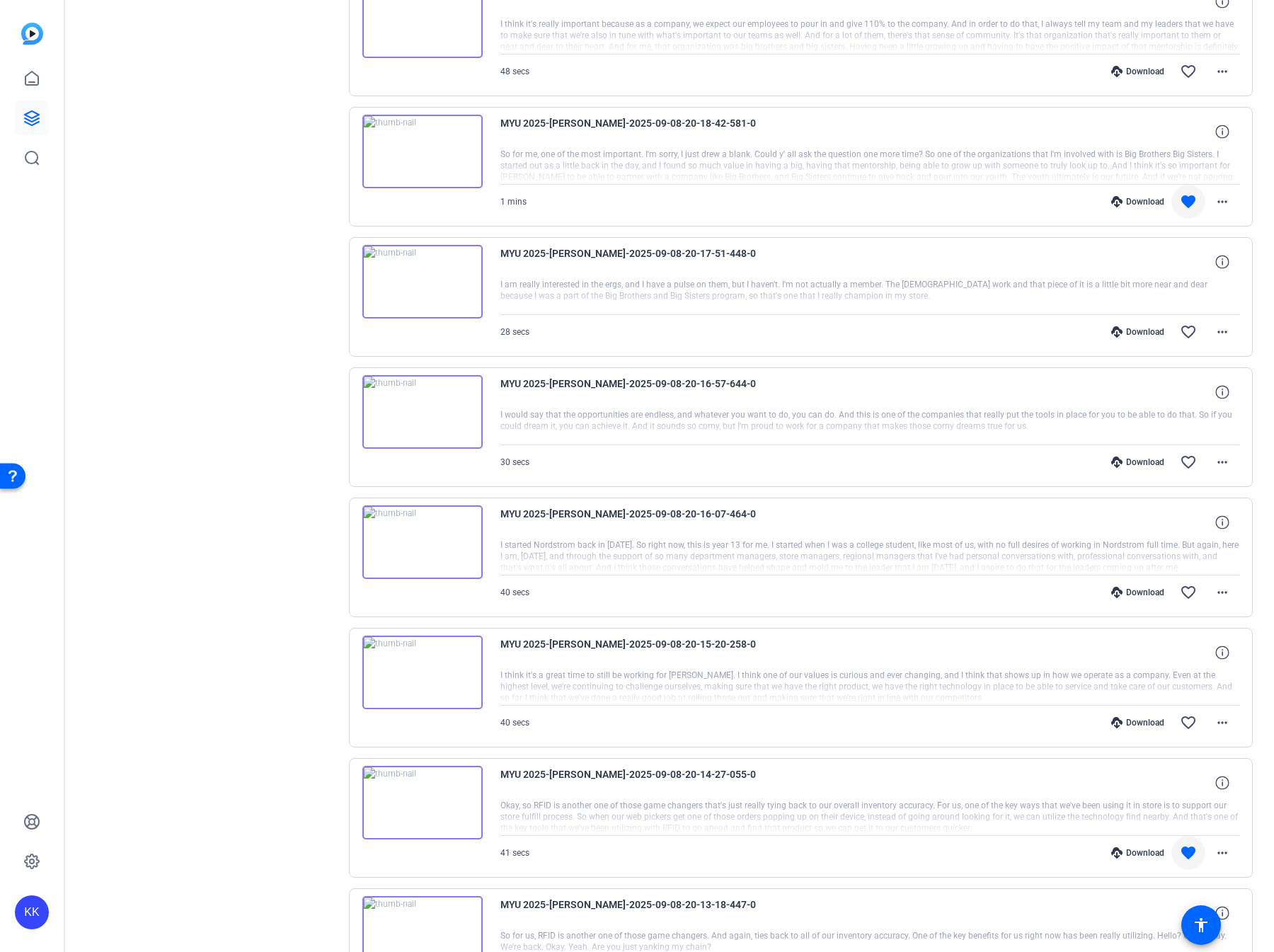
click at [1148, 456] on div "Download" at bounding box center [1138, 461] width 67 height 11
click at [1146, 462] on div "Download" at bounding box center [1138, 592] width 67 height 11
click at [1144, 462] on div "Download" at bounding box center [1138, 722] width 67 height 11
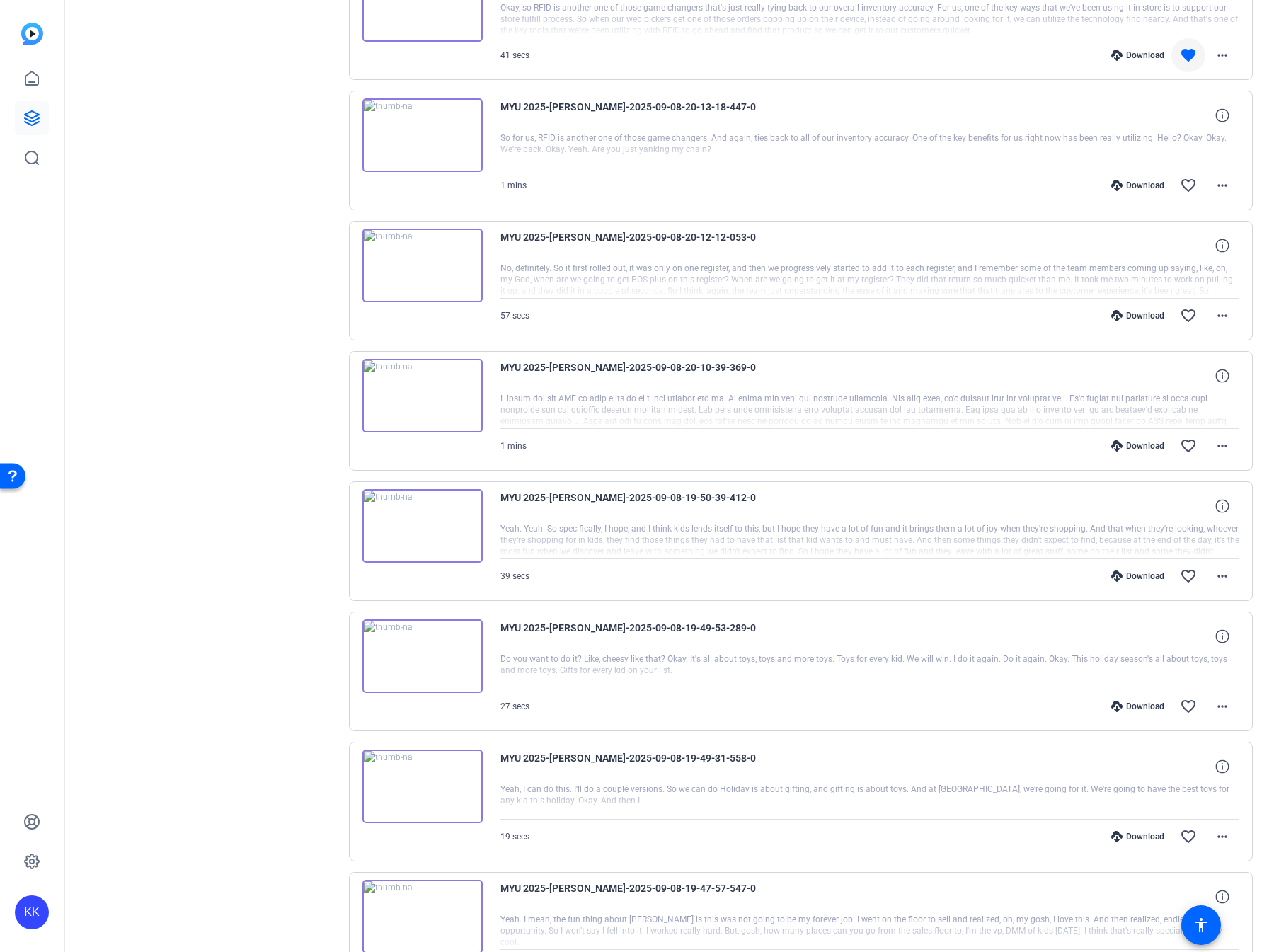
scroll to position [2576, 0]
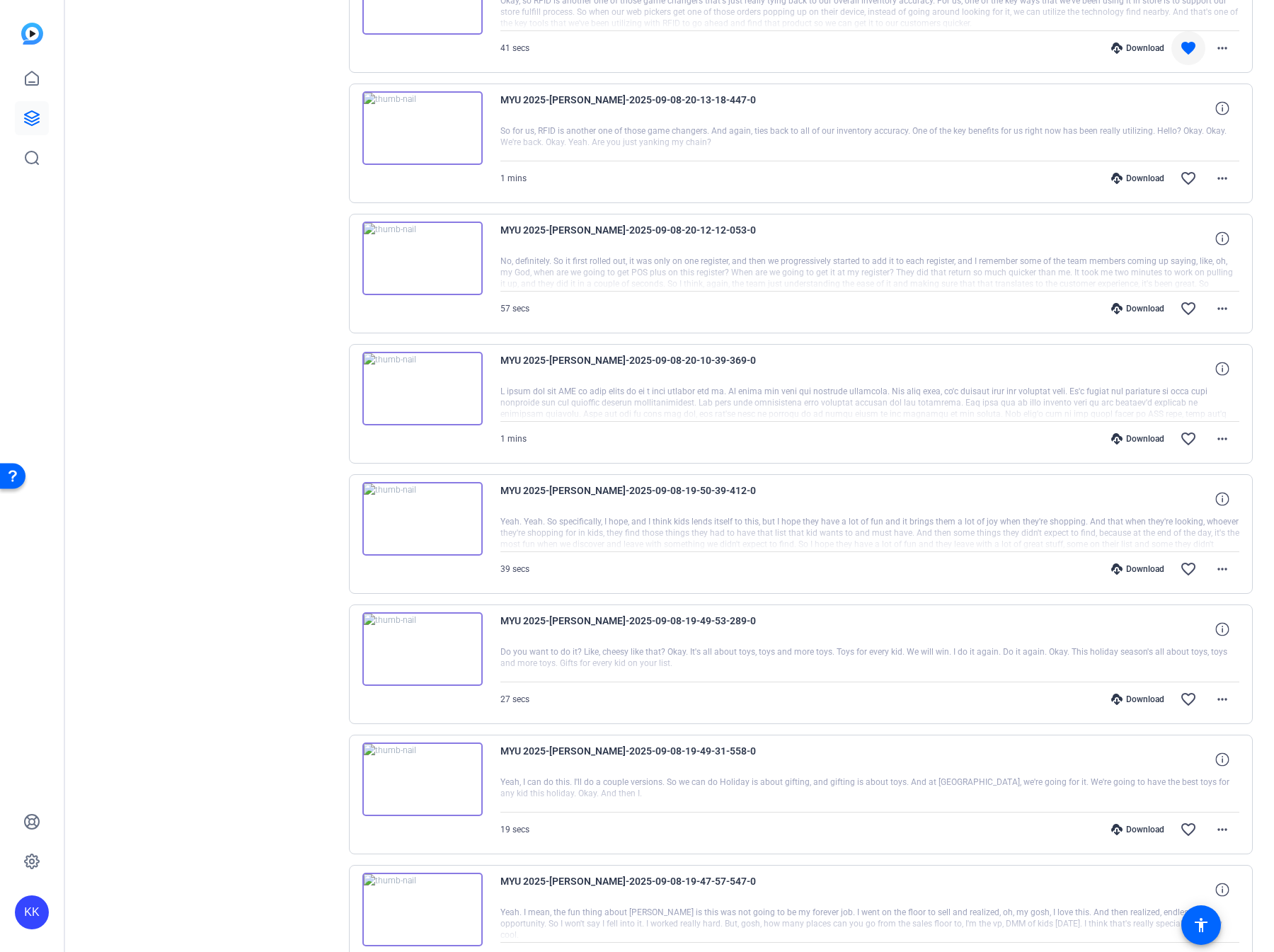
drag, startPoint x: 1159, startPoint y: 186, endPoint x: 1152, endPoint y: 179, distance: 9.9
click at [1148, 173] on div "Download" at bounding box center [1138, 178] width 67 height 11
click at [1130, 303] on div "Download" at bounding box center [1138, 308] width 67 height 11
click at [1140, 433] on div "Download" at bounding box center [1138, 439] width 67 height 11
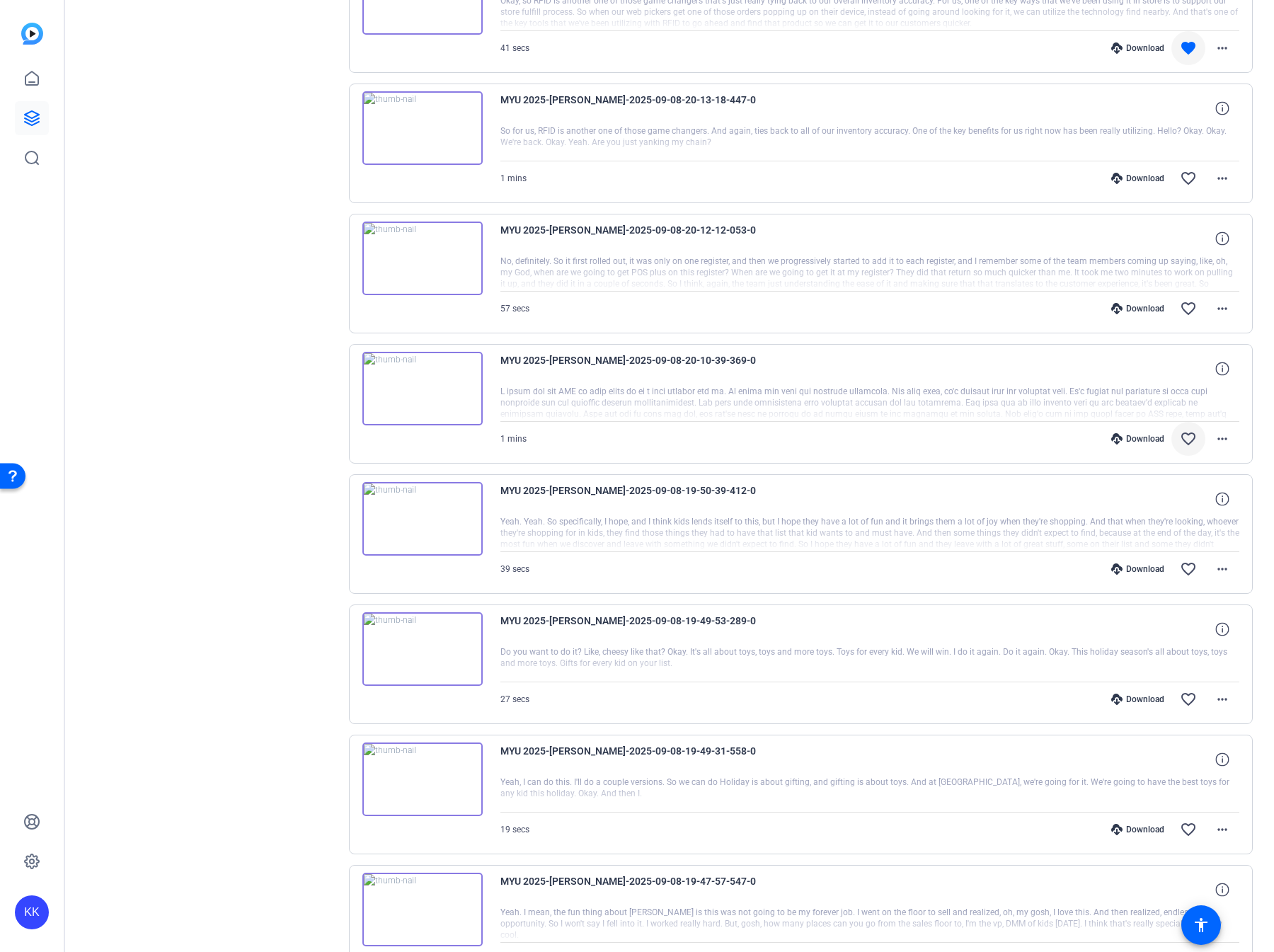
click at [1184, 431] on mat-icon "favorite_border" at bounding box center [1189, 439] width 17 height 17
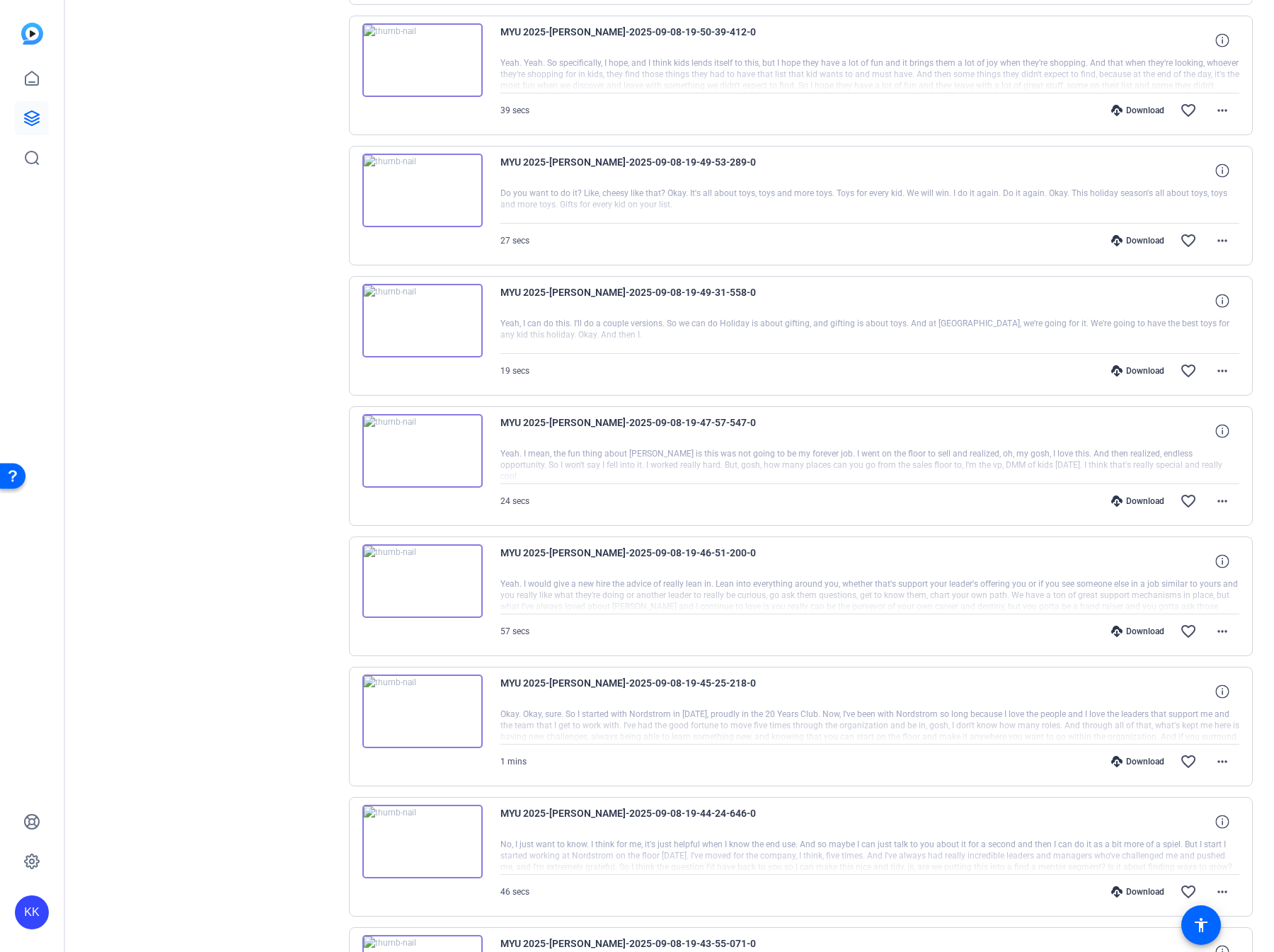
scroll to position [3175, 0]
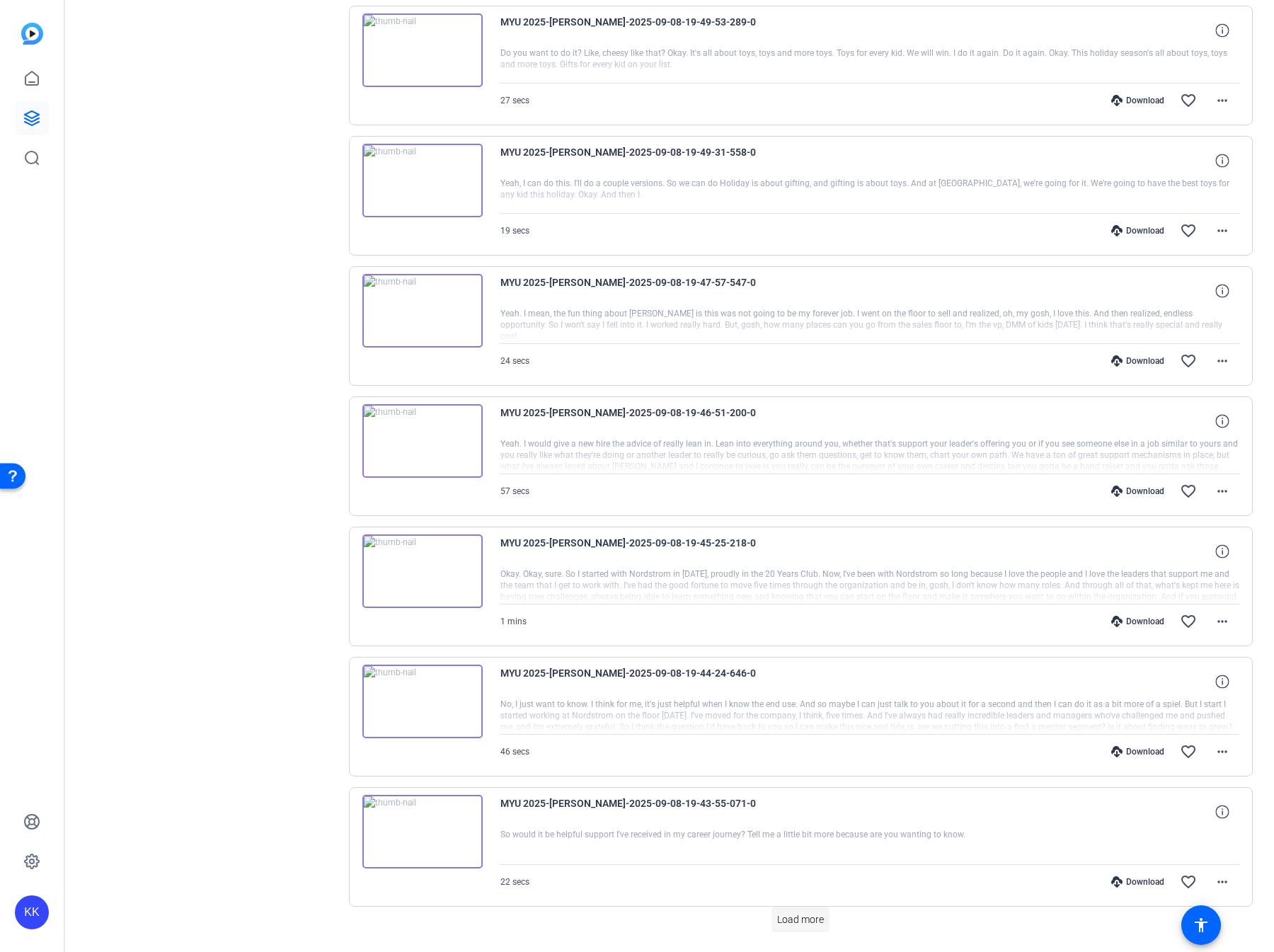
click at [813, 462] on span "Load more" at bounding box center [800, 919] width 47 height 15
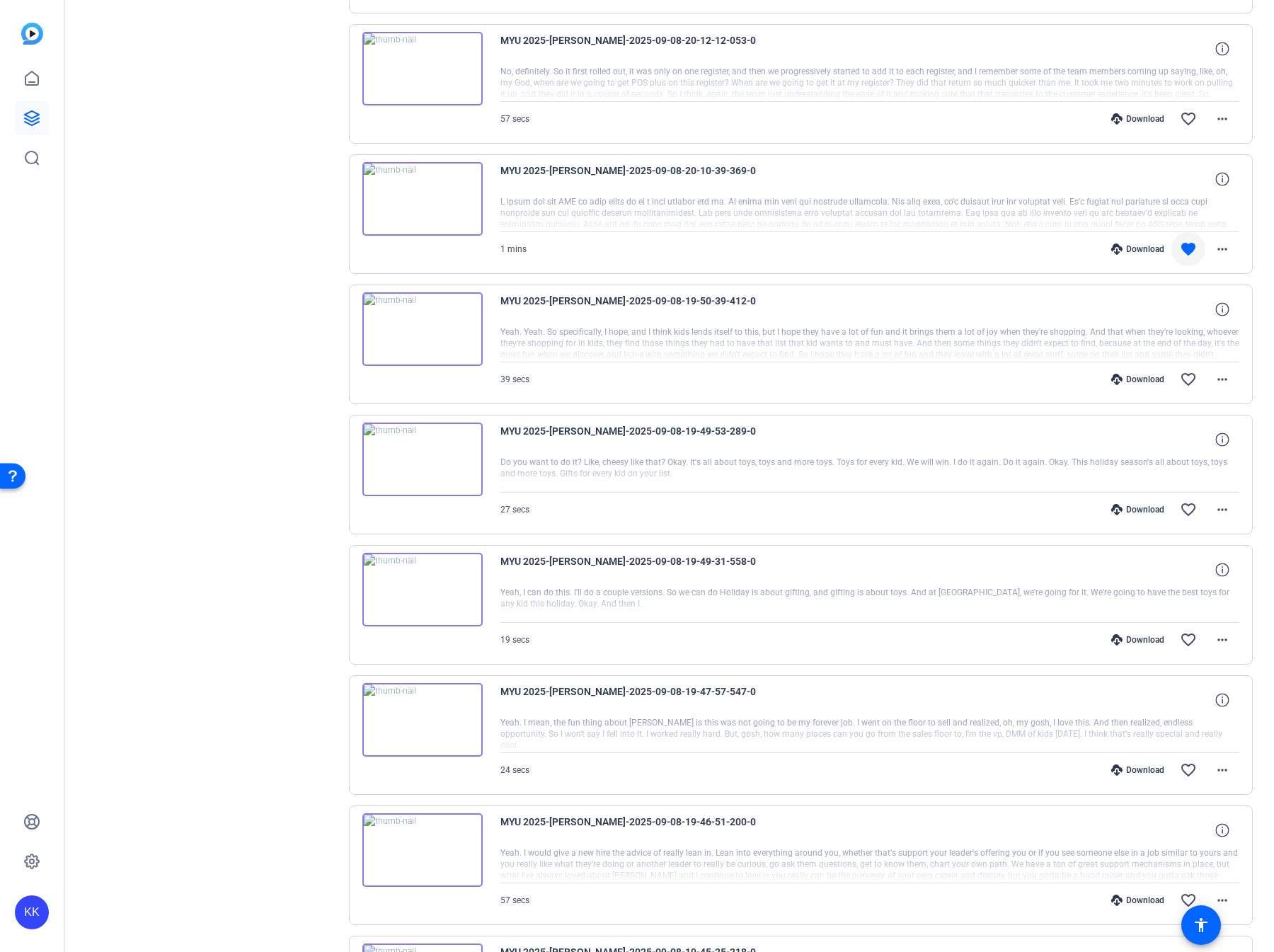
scroll to position [2613, 0]
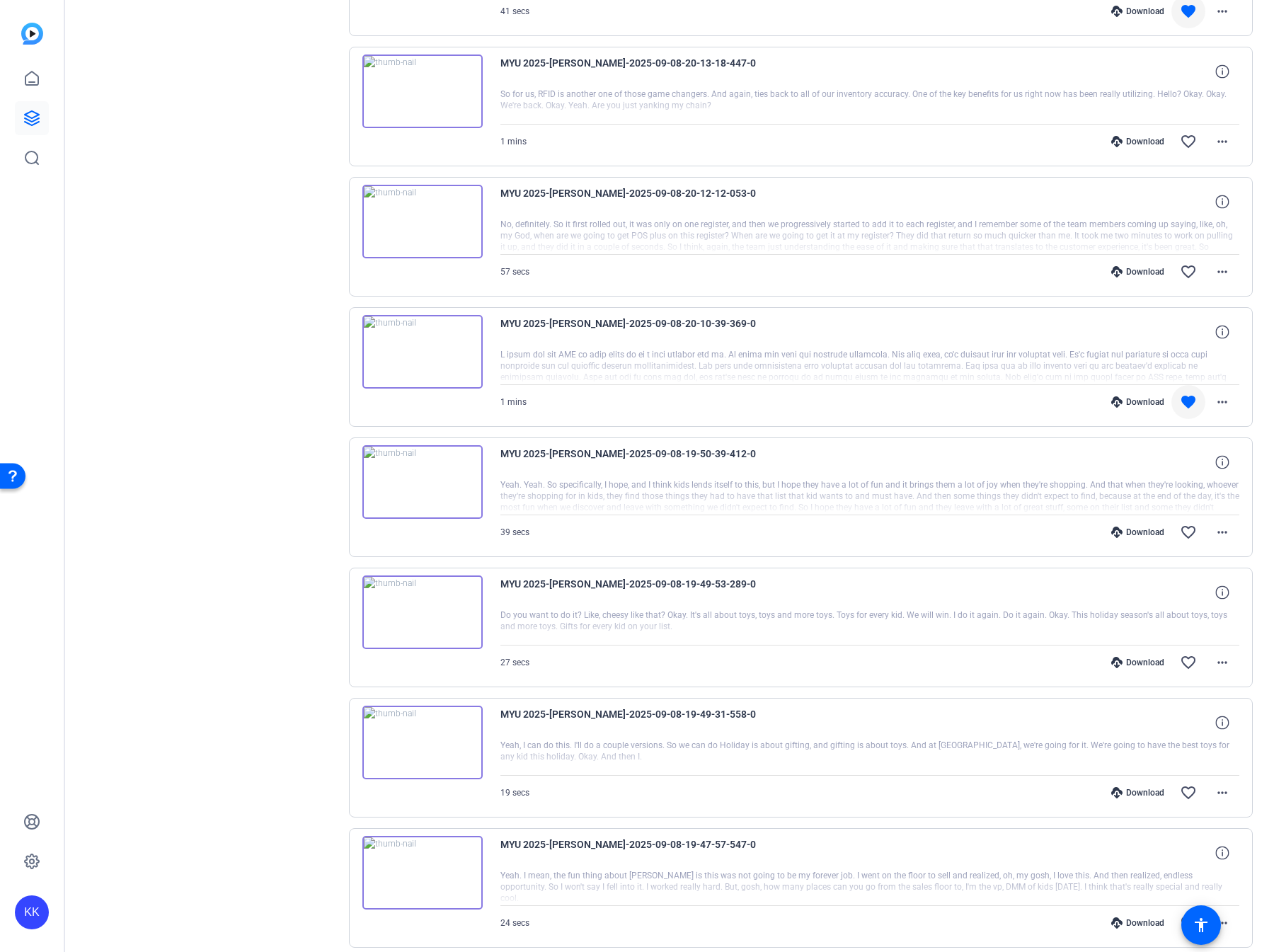
click at [1147, 462] on div "Download" at bounding box center [1138, 532] width 67 height 11
click at [1145, 462] on div "Download" at bounding box center [1138, 662] width 67 height 11
click at [1137, 462] on div "Download" at bounding box center [1138, 793] width 67 height 11
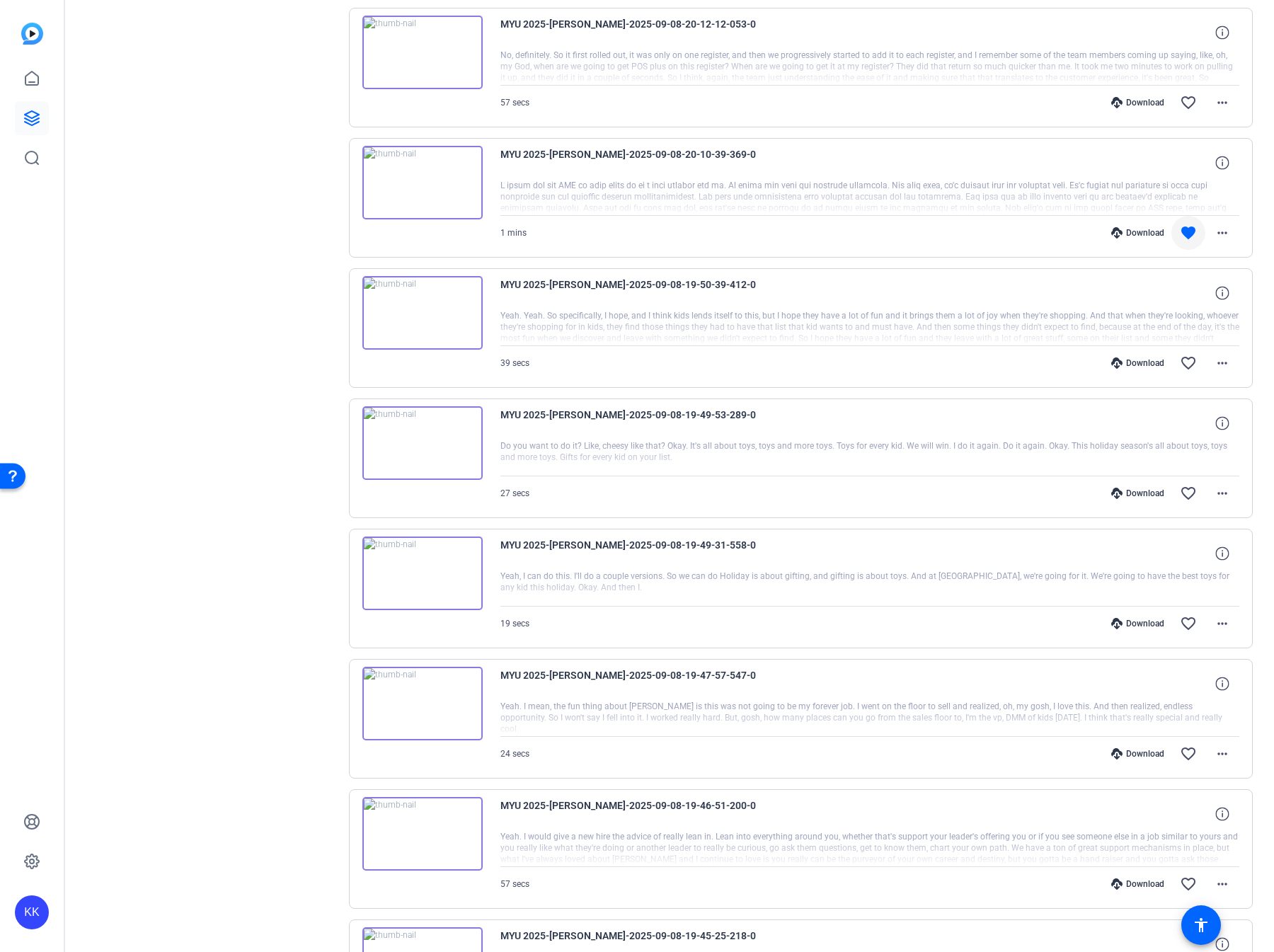
scroll to position [2783, 0]
click at [1141, 462] on div "Download" at bounding box center [1138, 753] width 67 height 11
click at [1142, 462] on div "Download" at bounding box center [1138, 882] width 67 height 11
click at [1184, 462] on mat-icon "favorite_border" at bounding box center [1189, 882] width 17 height 17
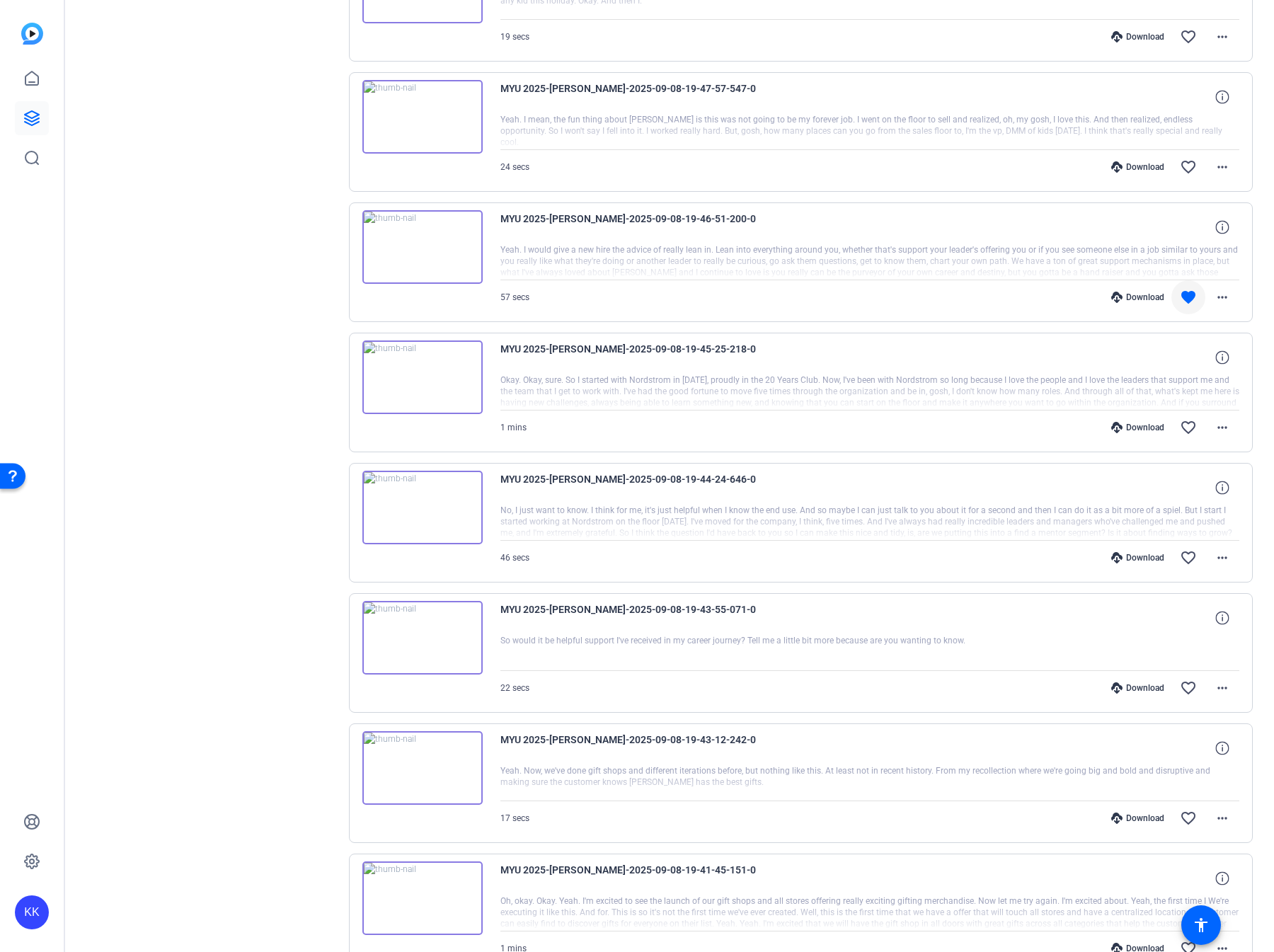
scroll to position [3455, 0]
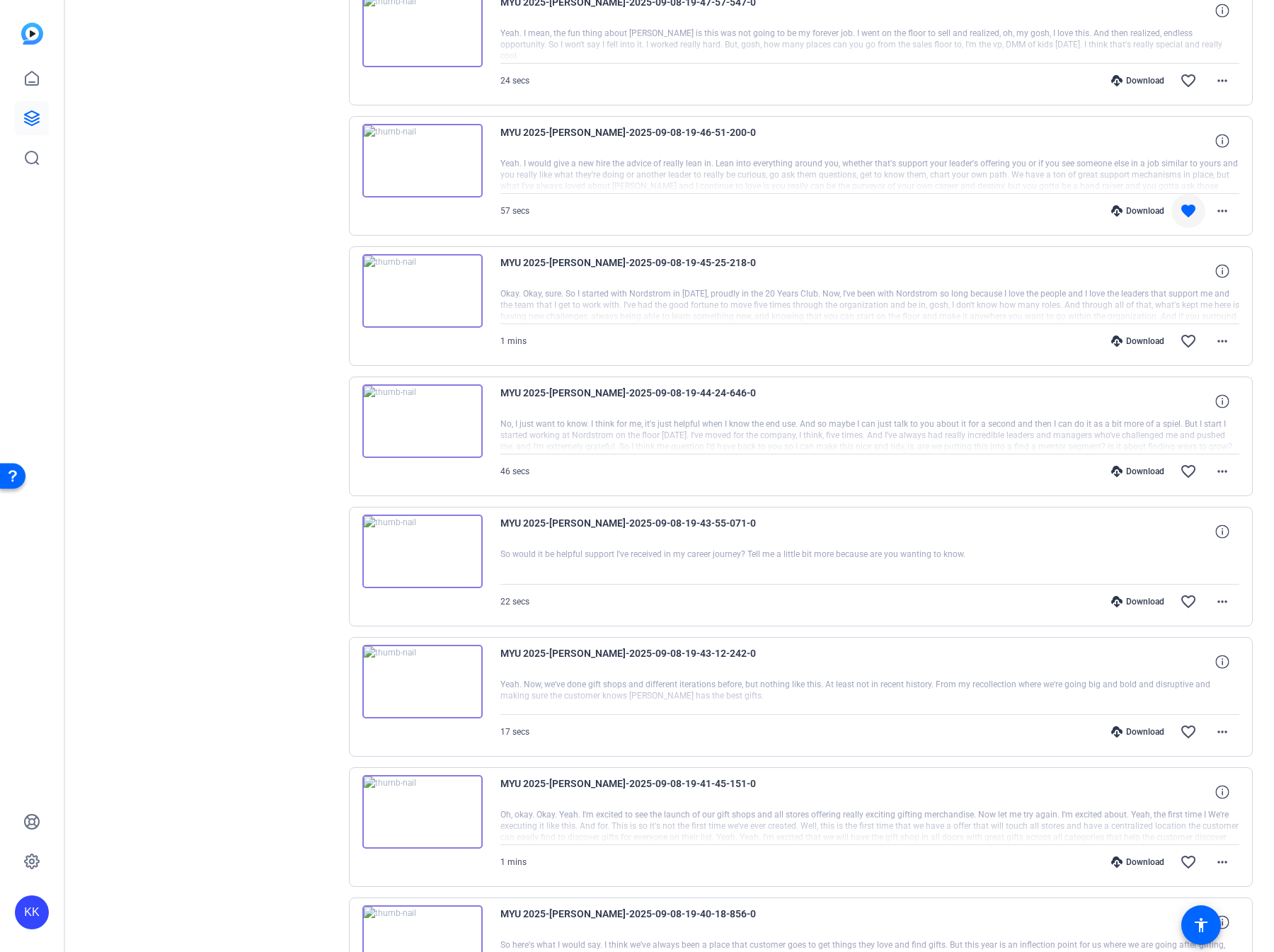
click at [1150, 336] on div "Download" at bounding box center [1138, 341] width 67 height 11
click at [1145, 462] on div "Download" at bounding box center [1138, 471] width 67 height 11
click at [1144, 462] on div "Download" at bounding box center [1138, 601] width 67 height 11
click at [1150, 462] on div "Download" at bounding box center [1138, 731] width 67 height 11
click at [1152, 462] on div "Download" at bounding box center [1138, 861] width 67 height 11
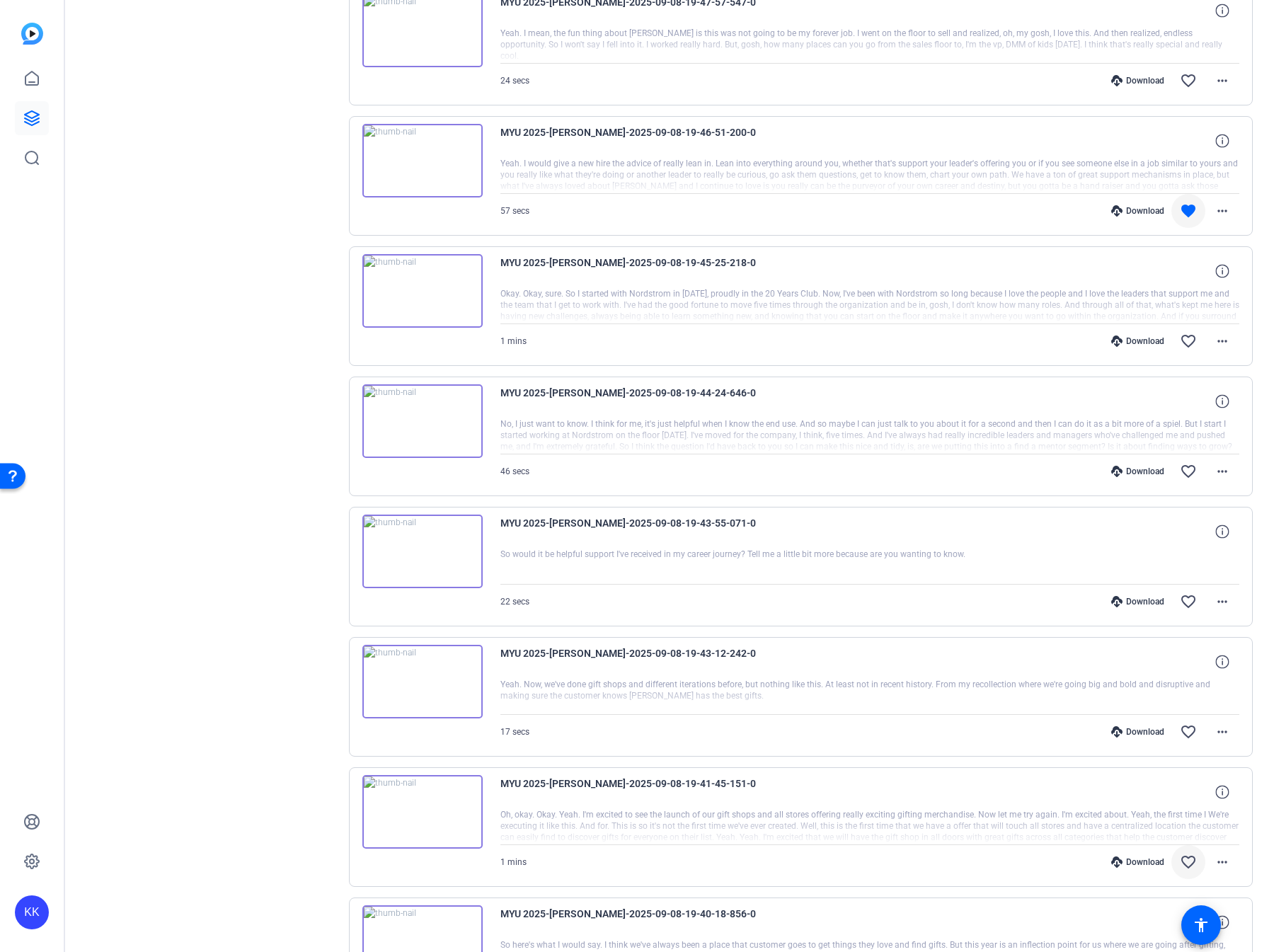
click at [1184, 462] on mat-icon "favorite_border" at bounding box center [1189, 861] width 17 height 17
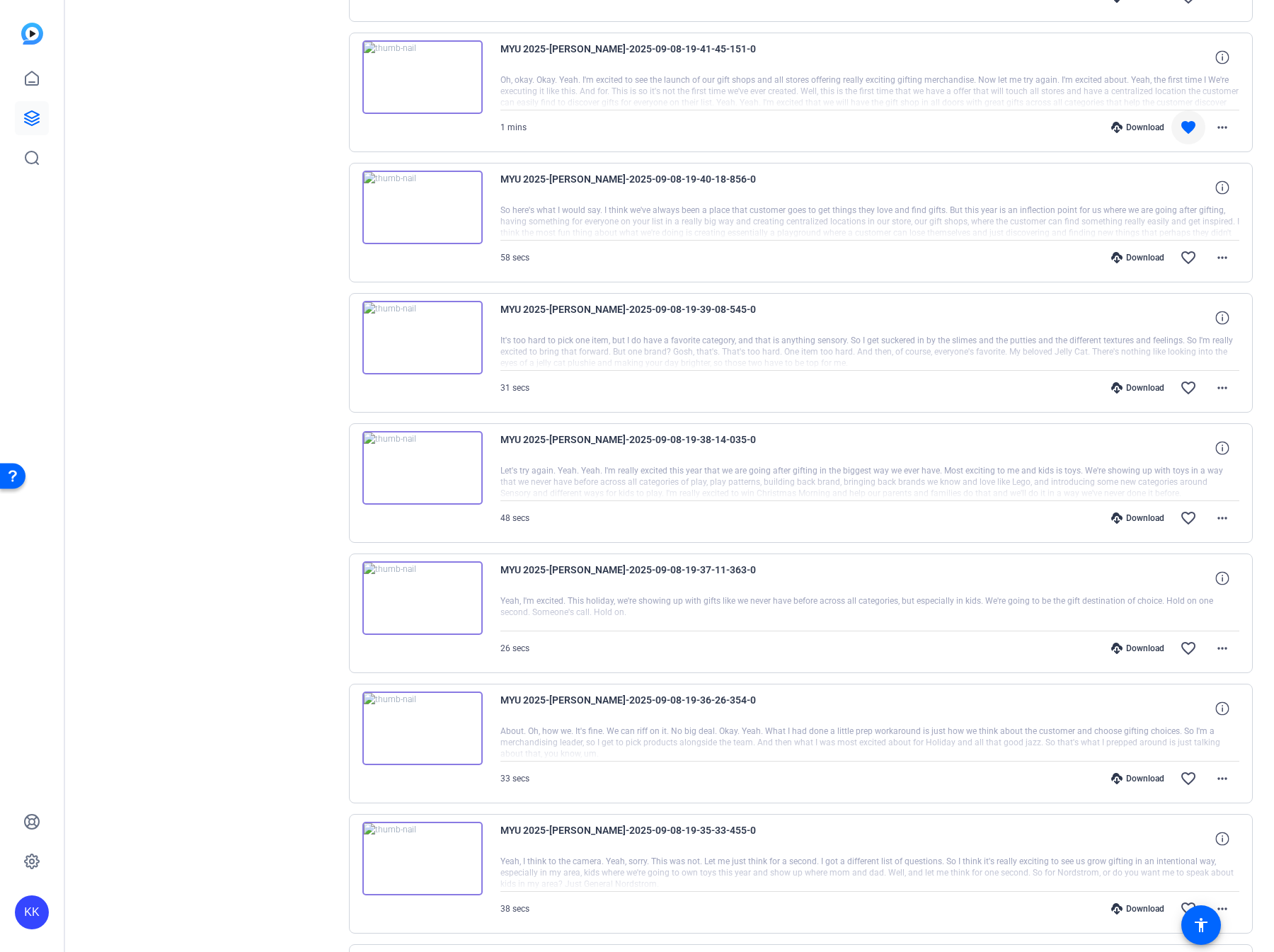
scroll to position [4188, 0]
click at [857, 373] on div "Download favorite_border more_horiz" at bounding box center [981, 389] width 517 height 34
click at [1151, 254] on div "Download" at bounding box center [1138, 259] width 67 height 11
click at [1151, 384] on div "Download" at bounding box center [1138, 389] width 67 height 11
click at [1142, 462] on div "Download" at bounding box center [1138, 520] width 67 height 11
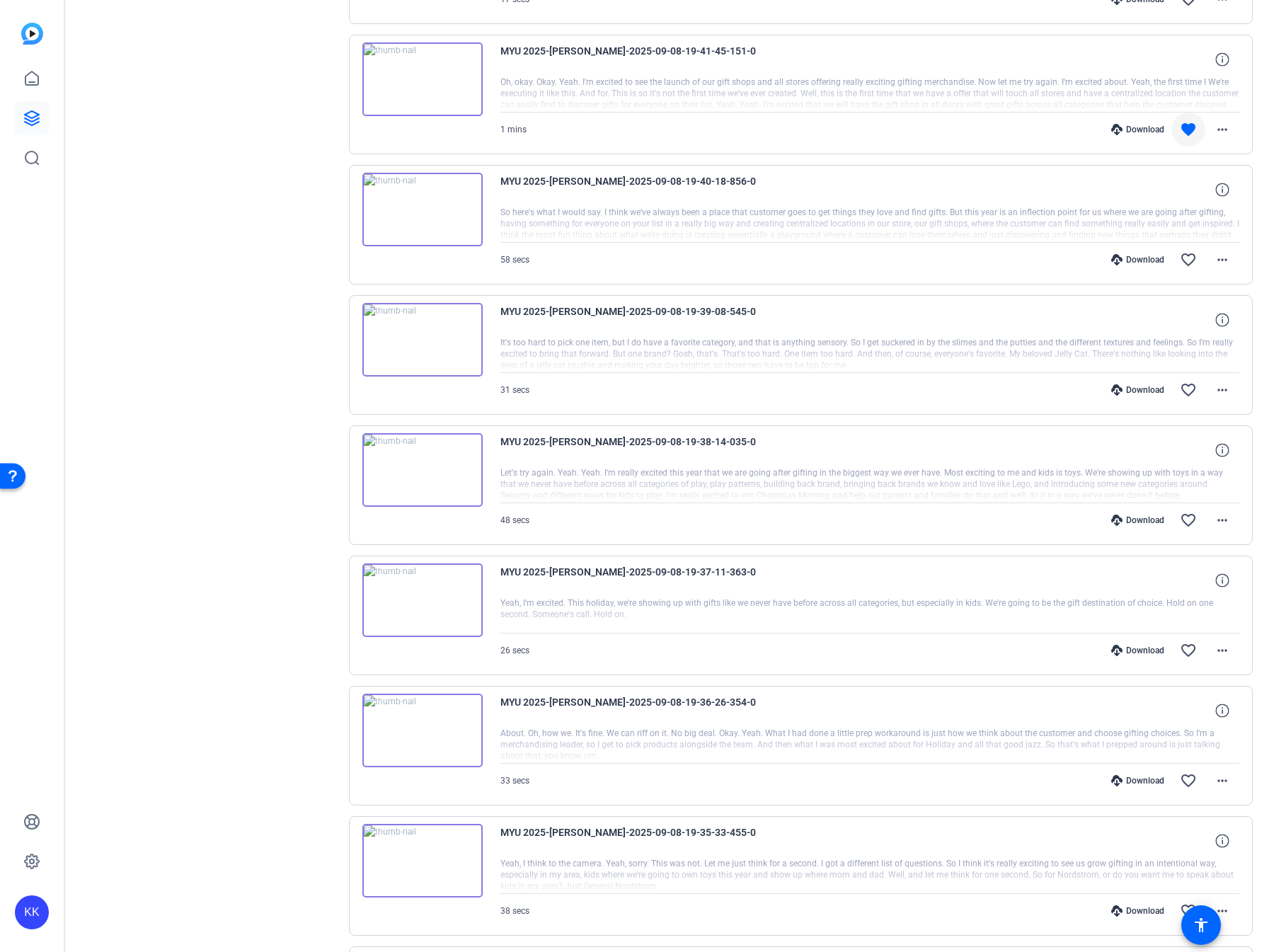
click at [1144, 462] on div "Download" at bounding box center [1138, 650] width 67 height 11
click at [1142, 462] on div "Download" at bounding box center [1138, 780] width 67 height 11
click at [1184, 462] on mat-icon "favorite_border" at bounding box center [1189, 780] width 17 height 17
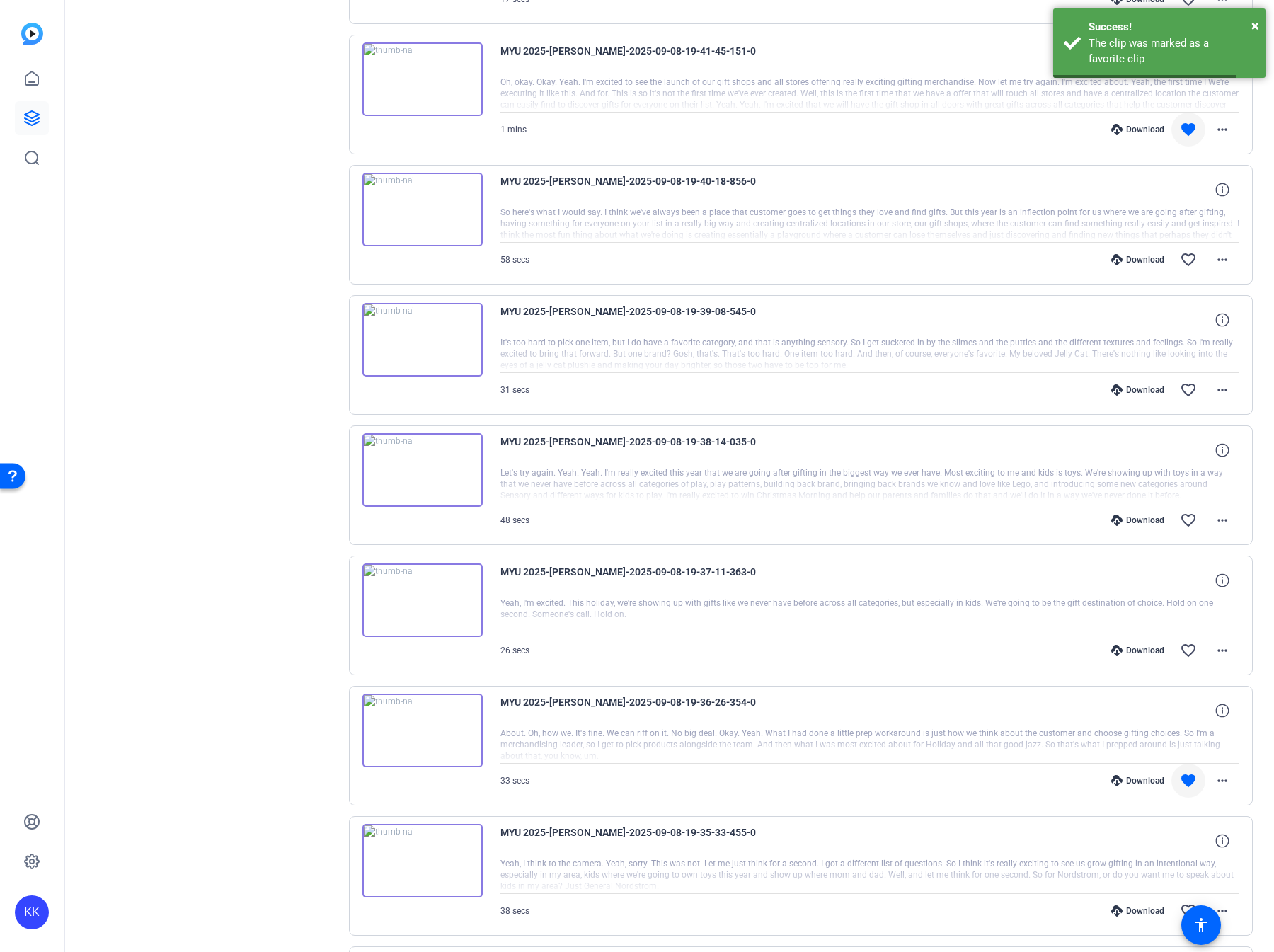
scroll to position [4259, 0]
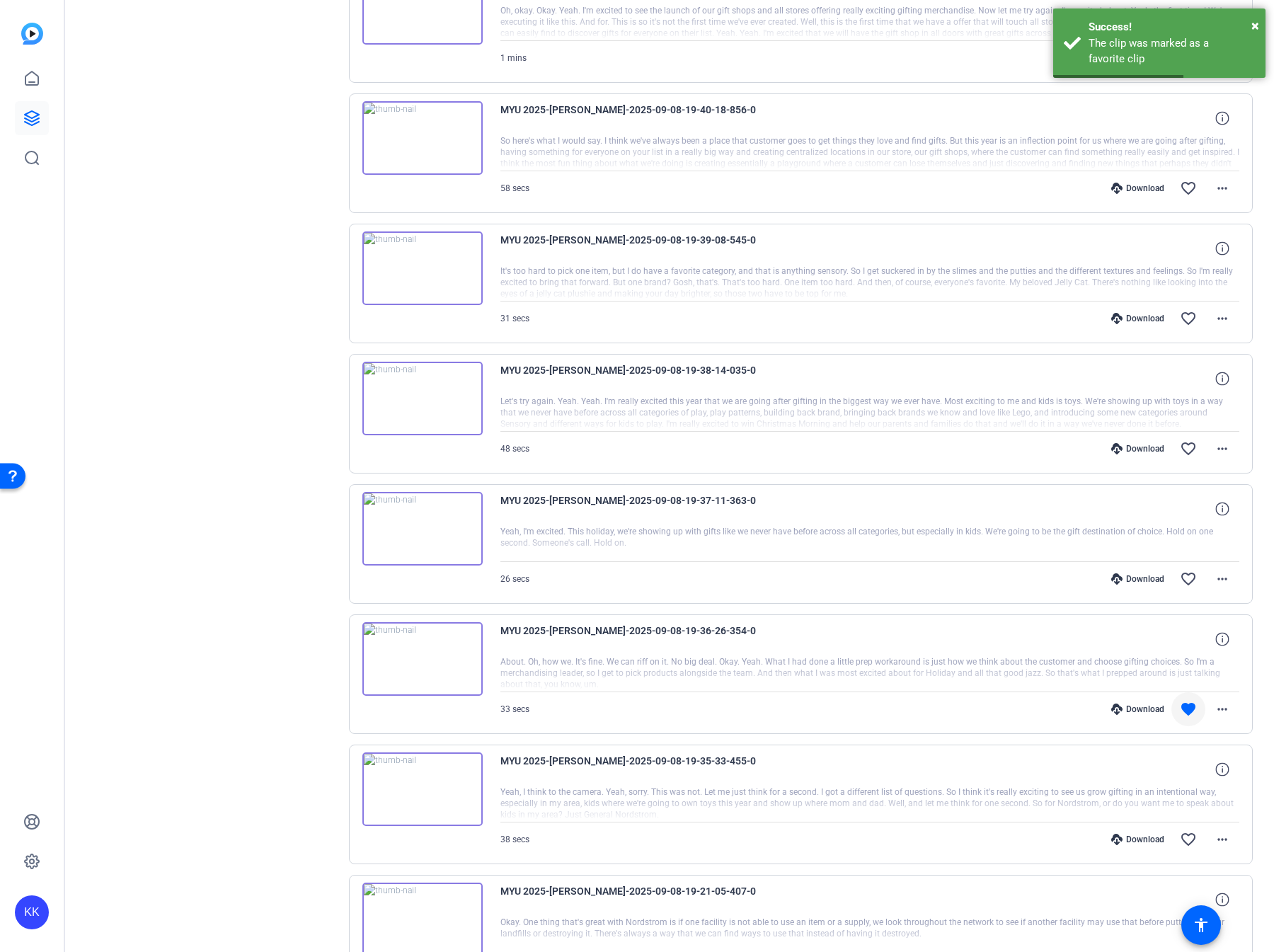
click at [1148, 462] on div "Download" at bounding box center [1138, 839] width 67 height 11
click at [1184, 462] on mat-icon "favorite_border" at bounding box center [1189, 838] width 17 height 17
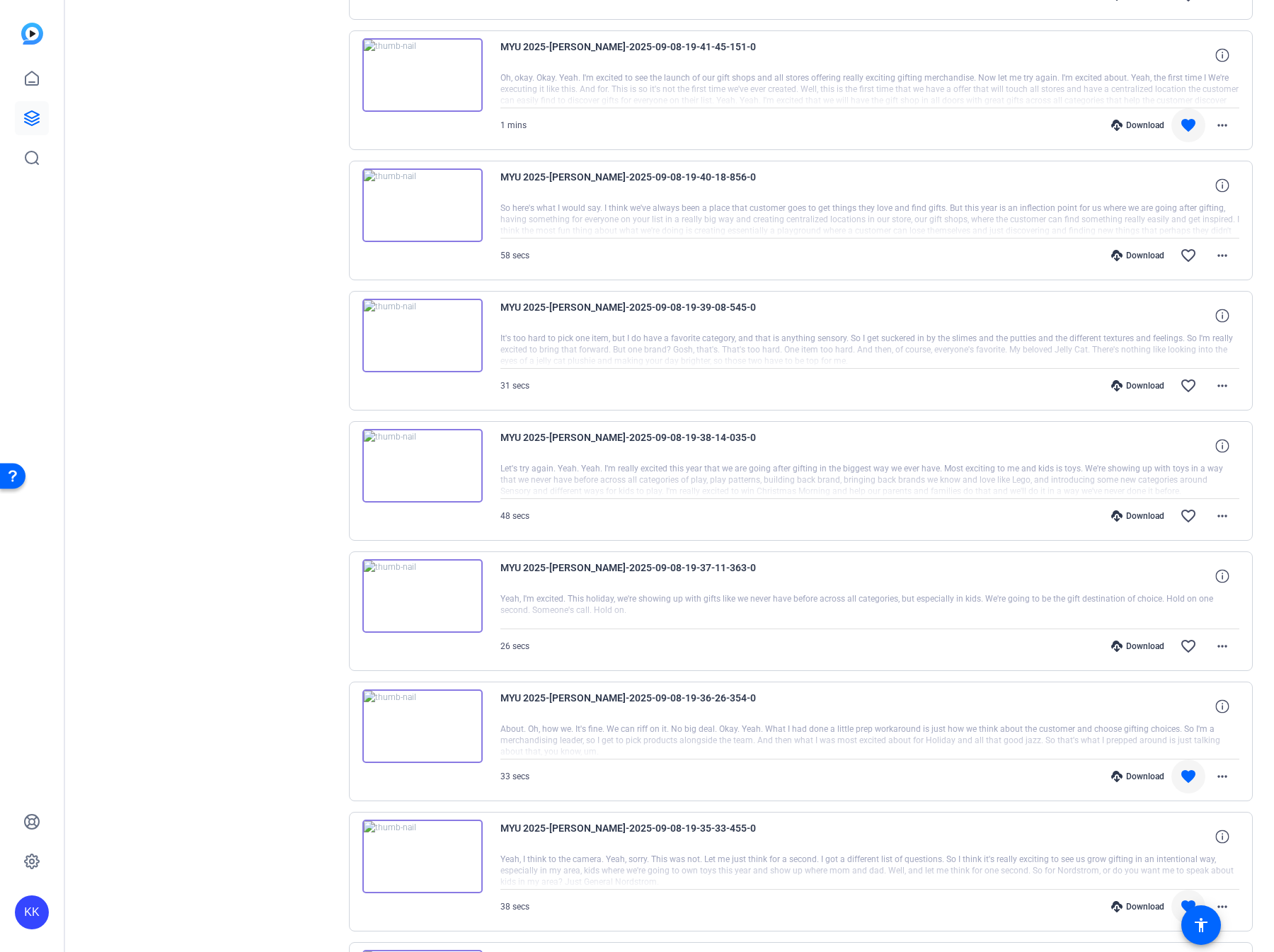
scroll to position [4481, 0]
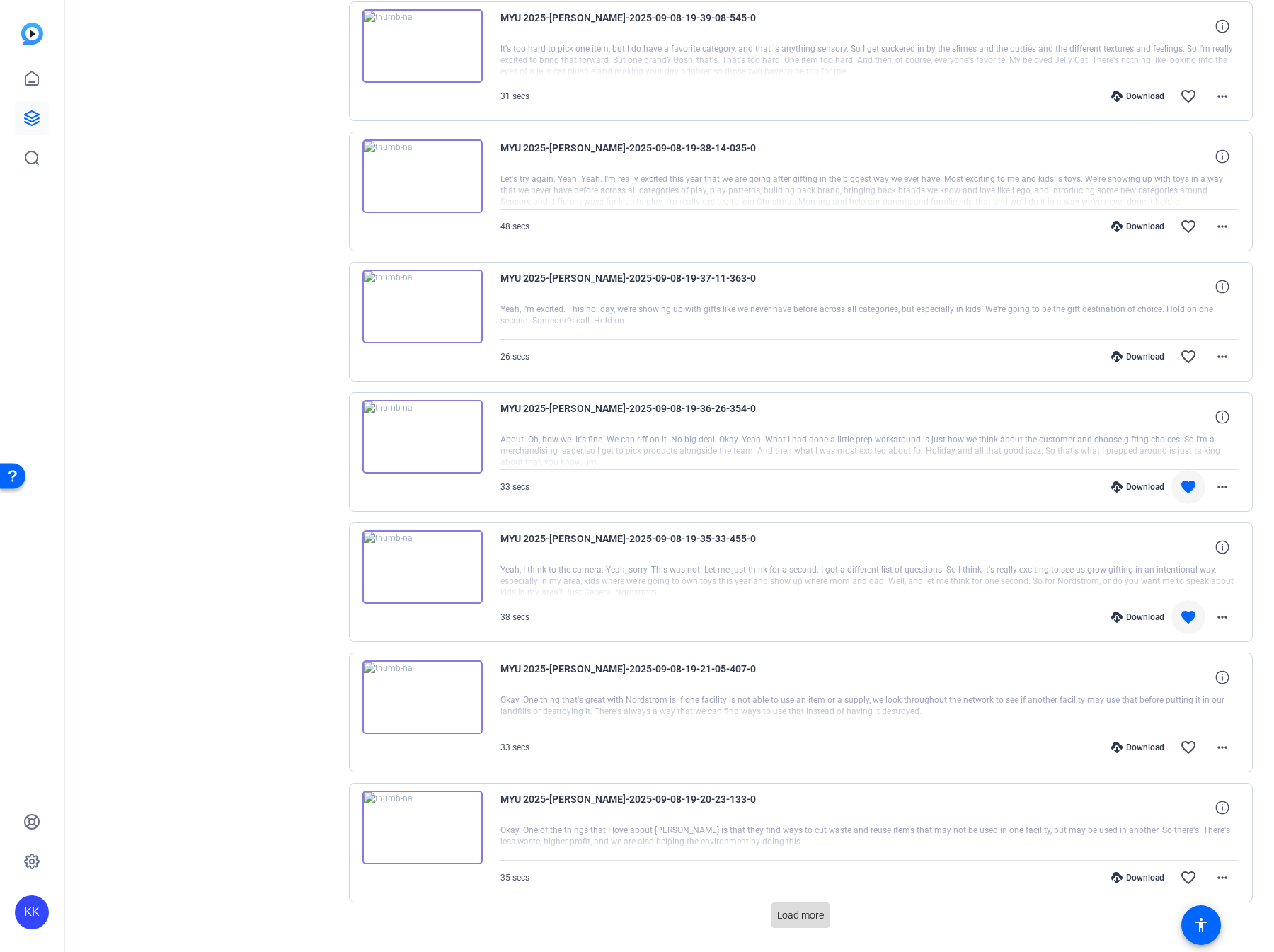
click at [802, 462] on span "Load more" at bounding box center [800, 915] width 47 height 15
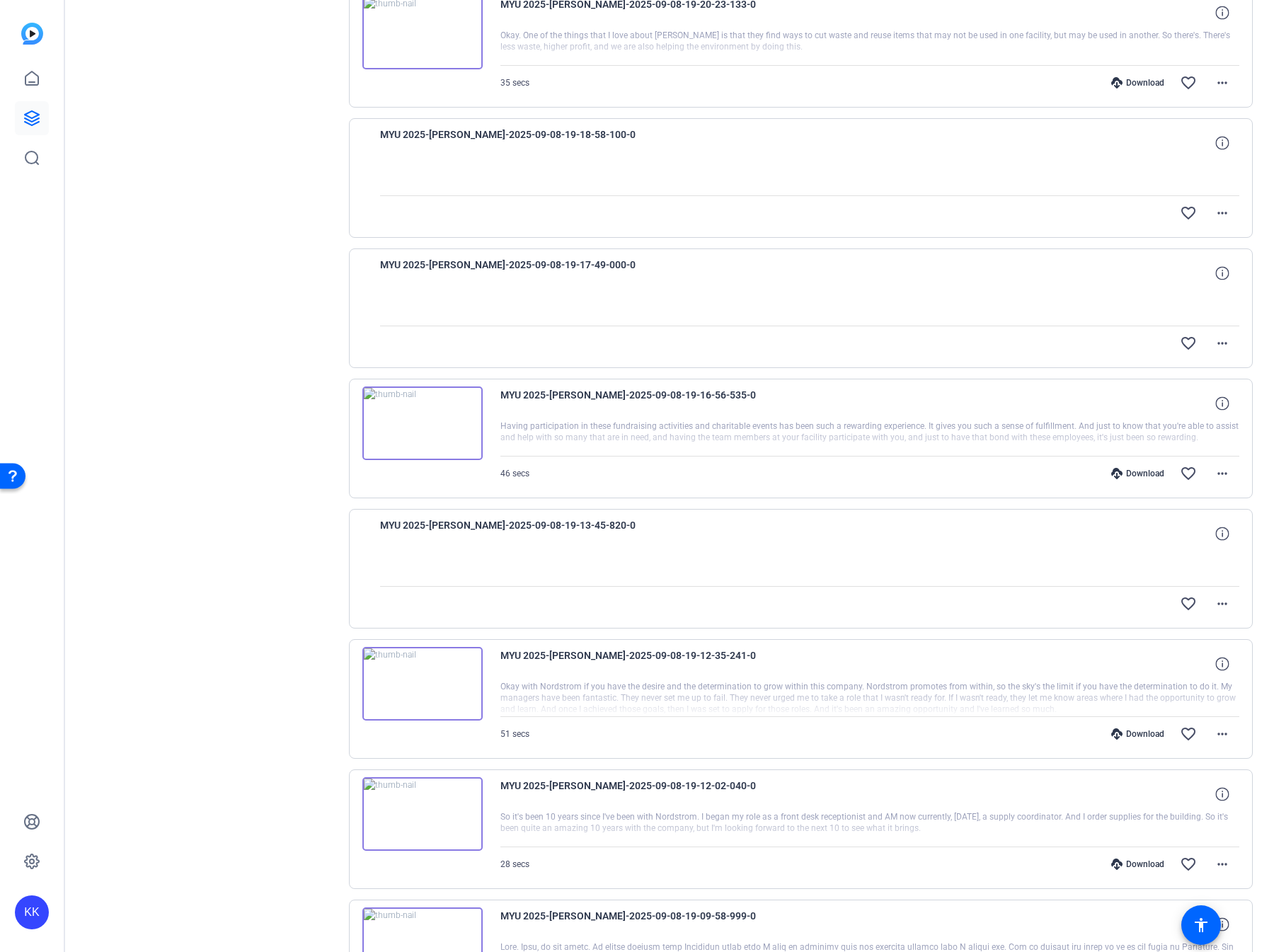
scroll to position [5231, 0]
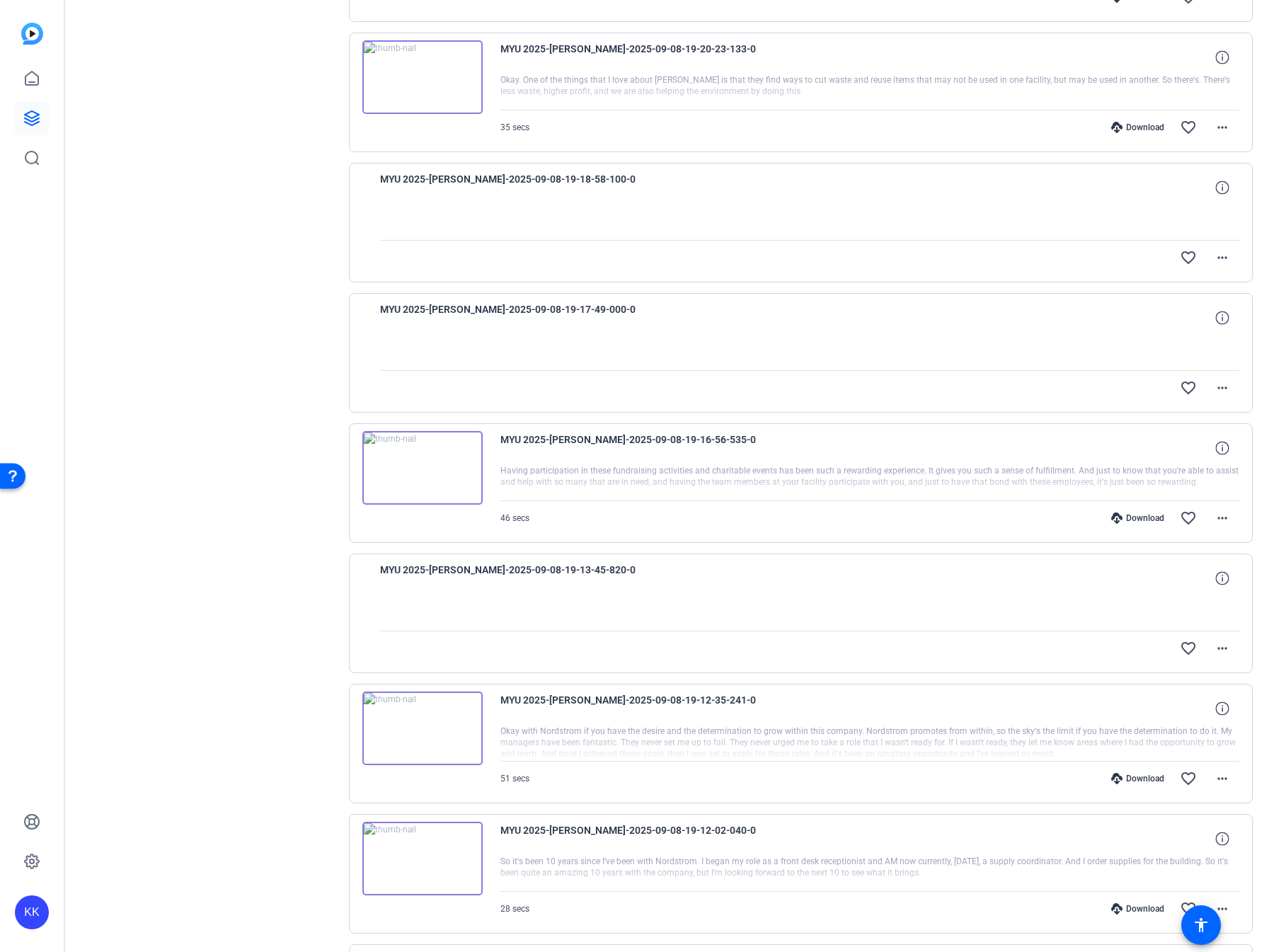
click at [1060, 335] on div at bounding box center [811, 352] width 860 height 35
click at [567, 431] on span "MYU 2025-Jeanette-2025-09-08-19-16-56-535-0" at bounding box center [631, 447] width 262 height 34
copy span "Jeanette"
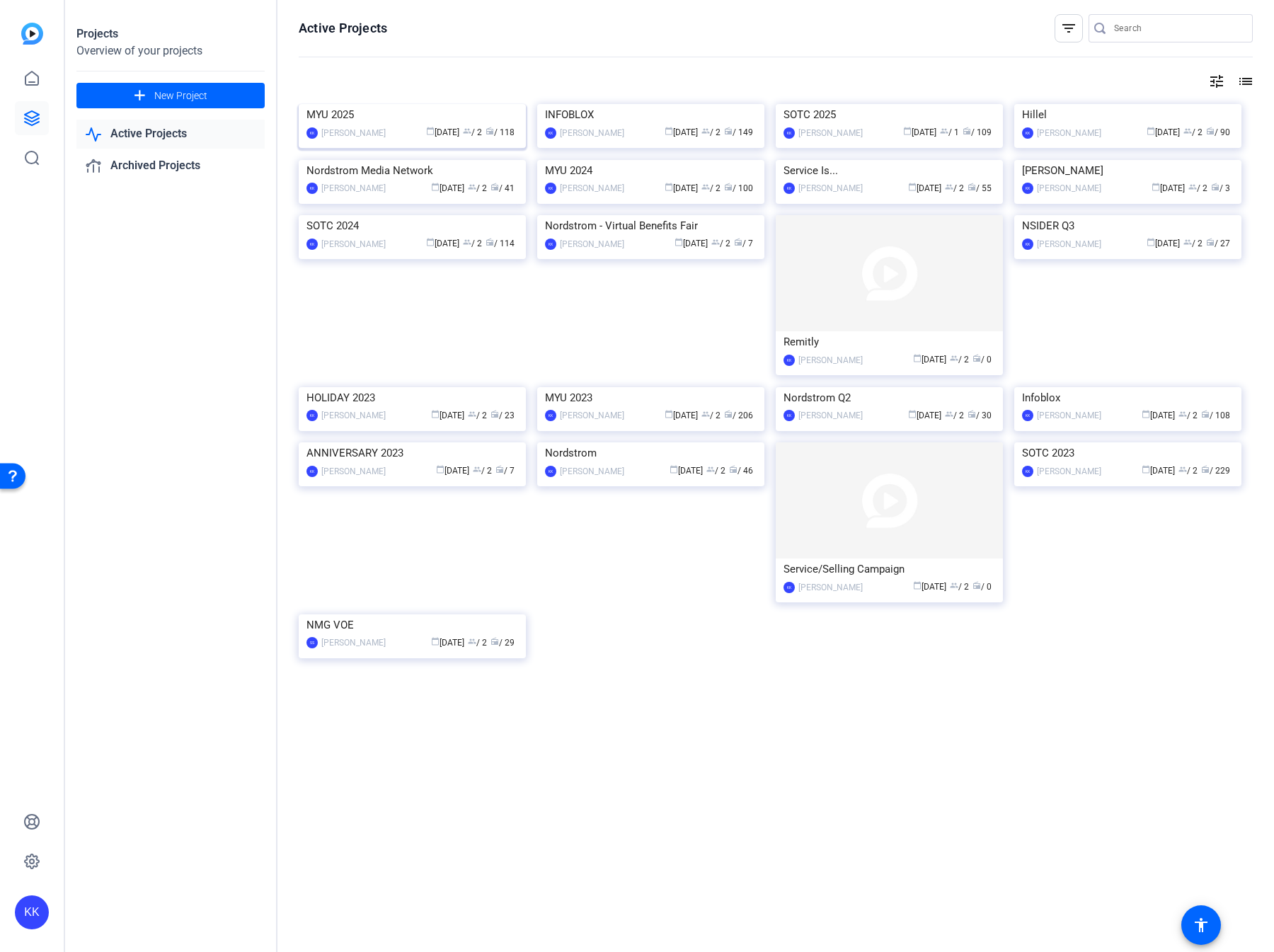
click at [418, 104] on img at bounding box center [412, 104] width 227 height 0
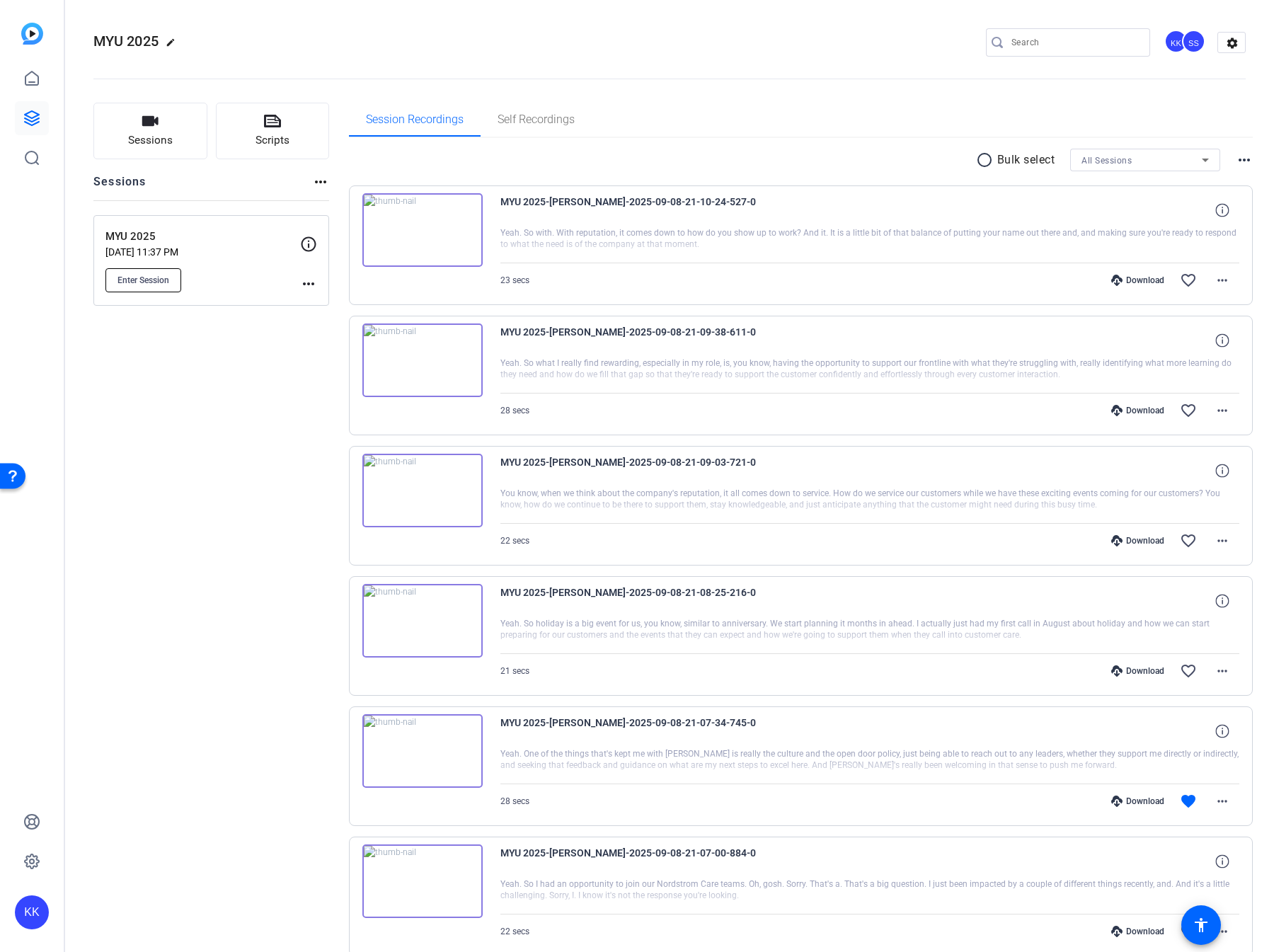
click at [151, 271] on button "Enter Session" at bounding box center [144, 280] width 76 height 24
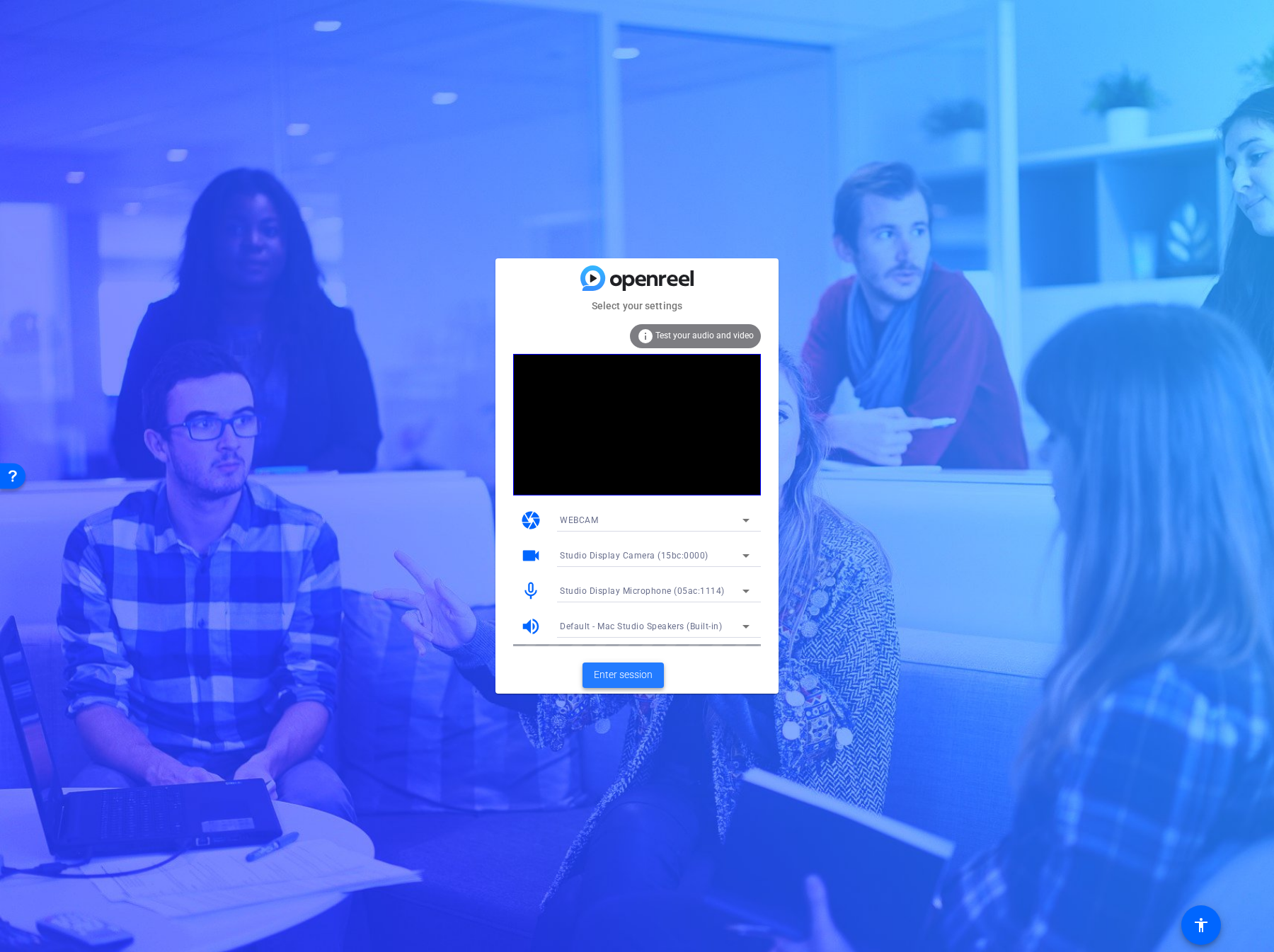
click at [629, 676] on span "Enter session" at bounding box center [623, 675] width 59 height 15
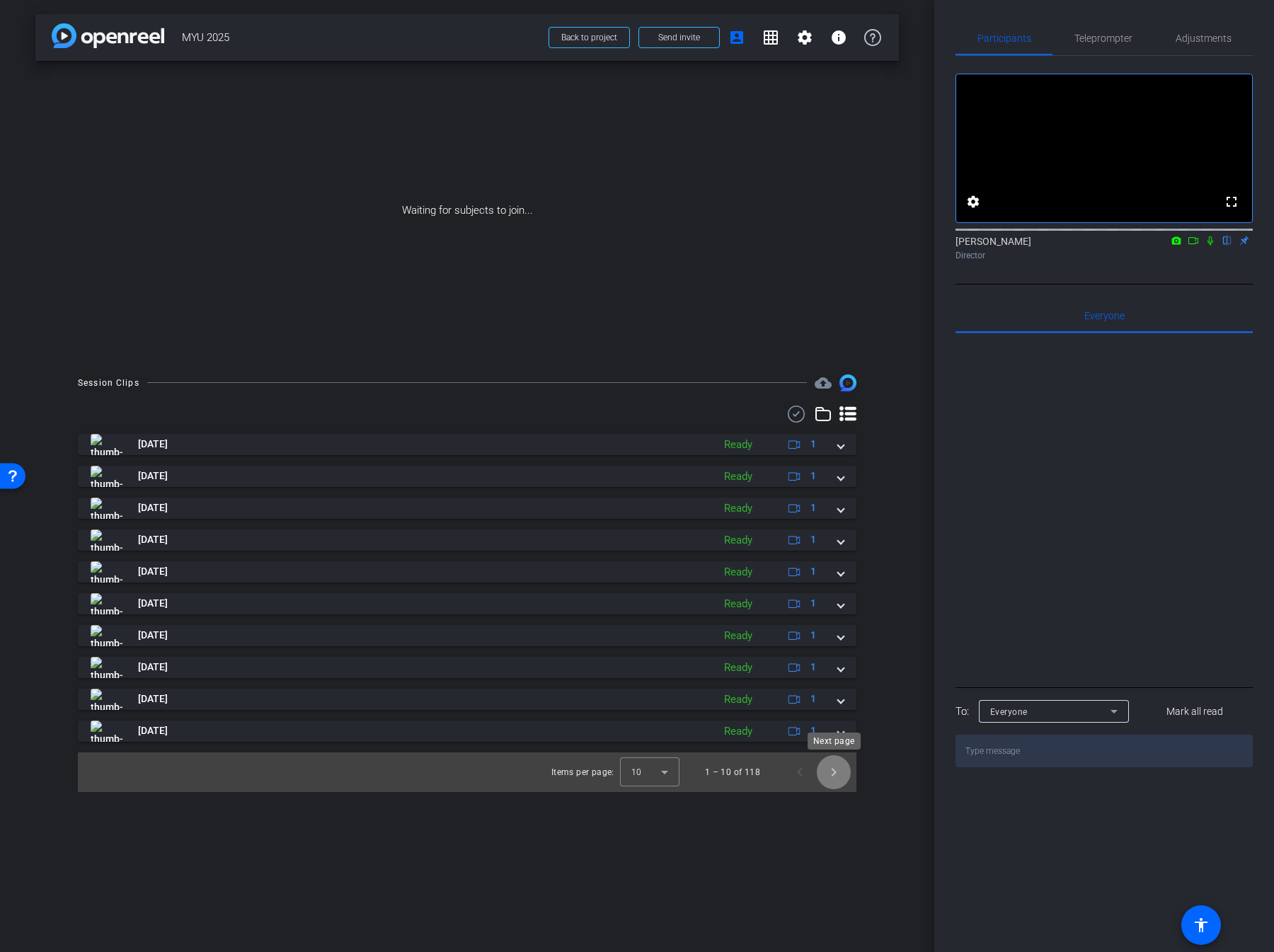
click at [834, 770] on span "Next page" at bounding box center [833, 771] width 34 height 34
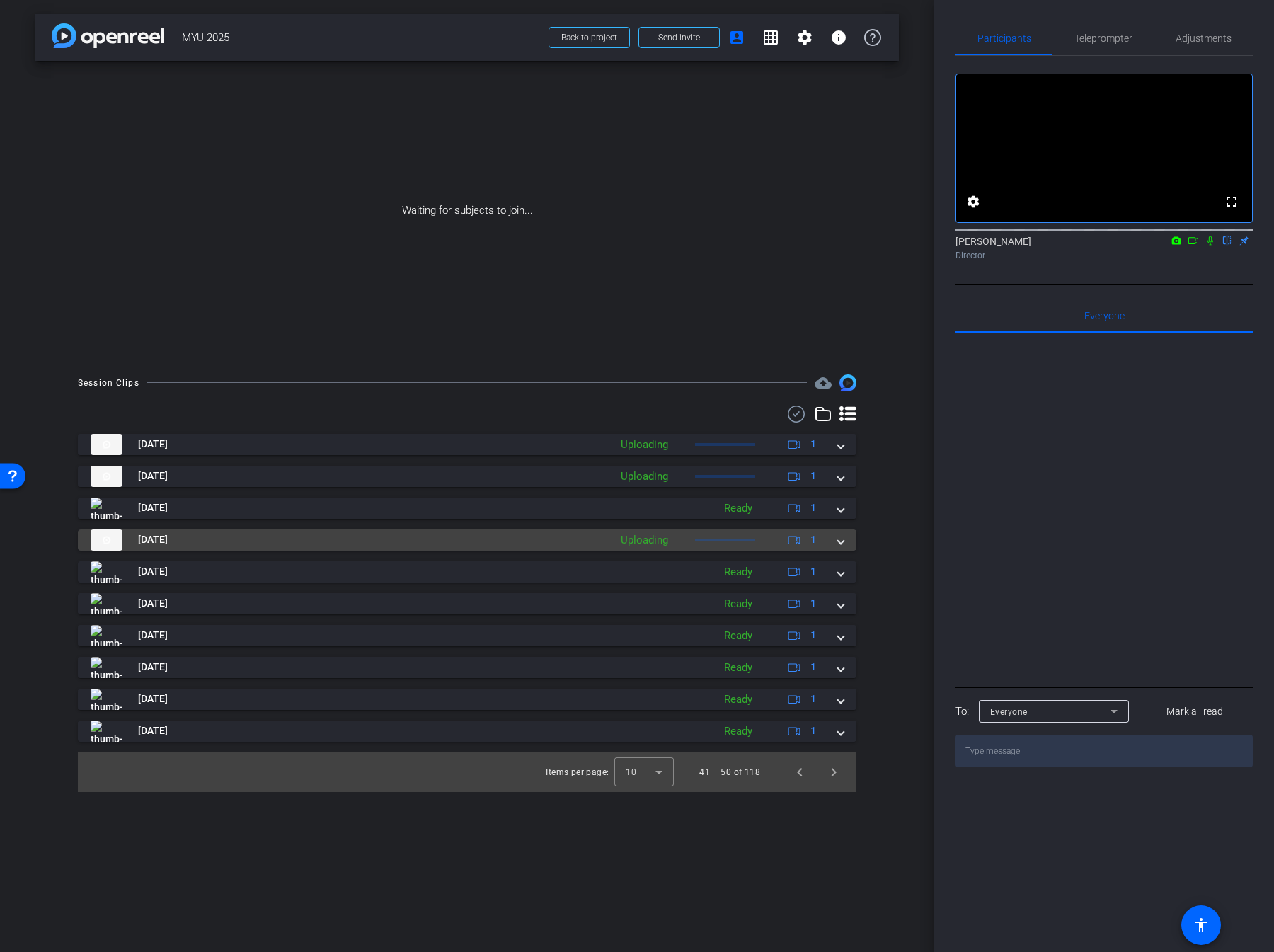
click at [838, 539] on span at bounding box center [841, 539] width 5 height 15
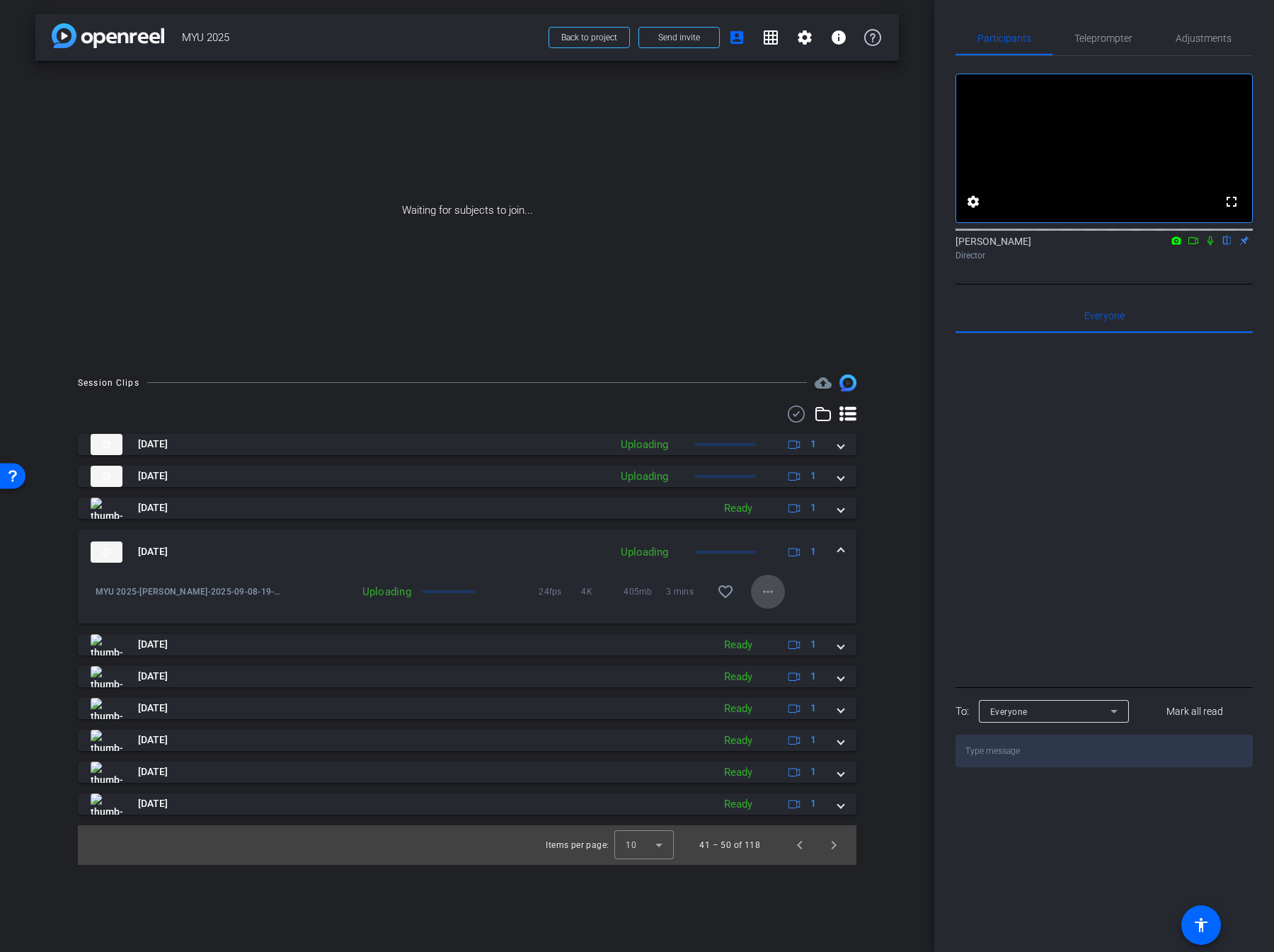
click at [773, 600] on span at bounding box center [768, 592] width 34 height 34
click at [580, 601] on div at bounding box center [637, 476] width 1274 height 952
click at [764, 594] on mat-icon "more_horiz" at bounding box center [767, 591] width 17 height 17
click at [690, 482] on div at bounding box center [637, 476] width 1274 height 952
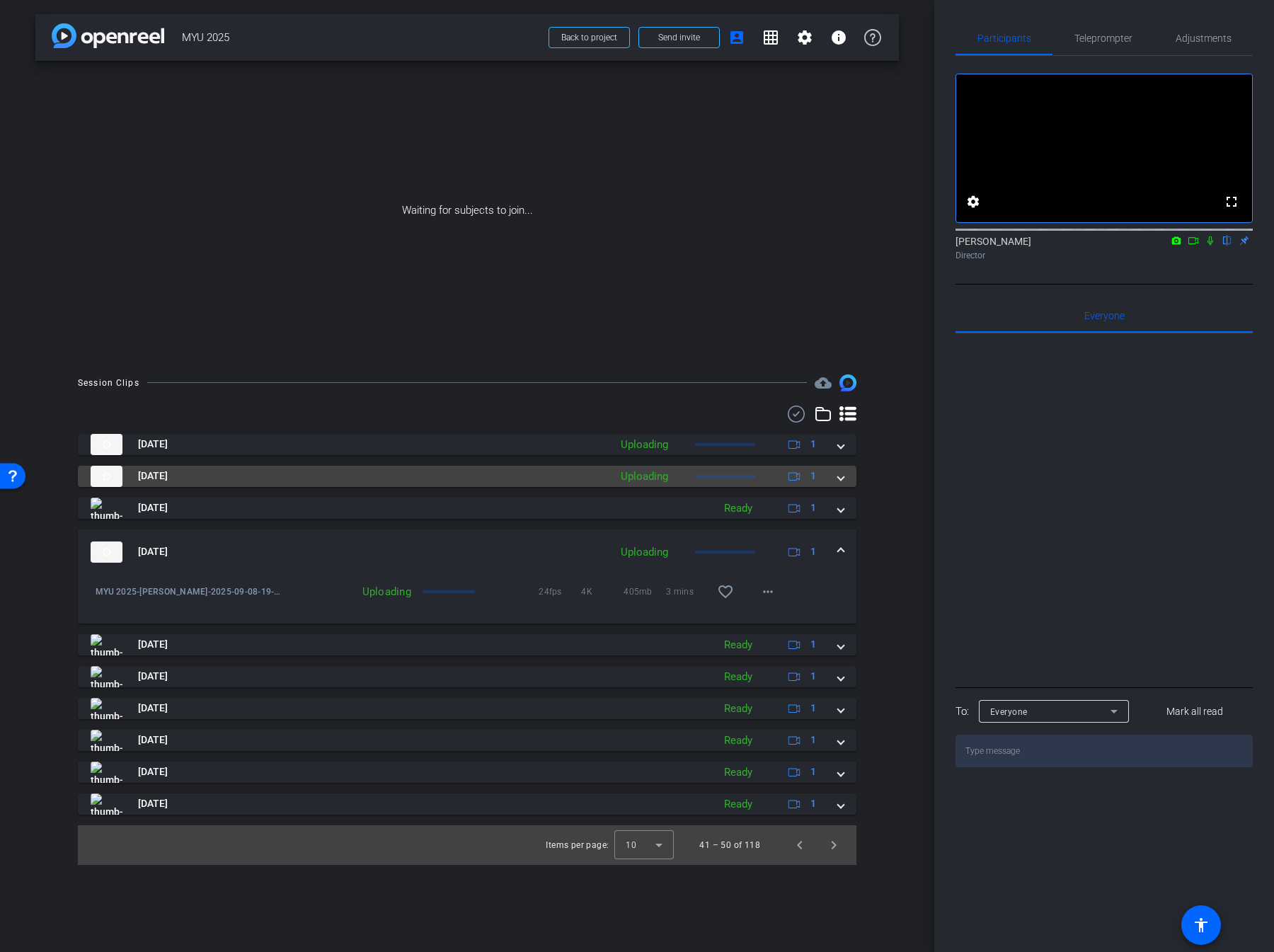
click at [691, 476] on mat-panel-description "Uploading 1" at bounding box center [721, 476] width 213 height 21
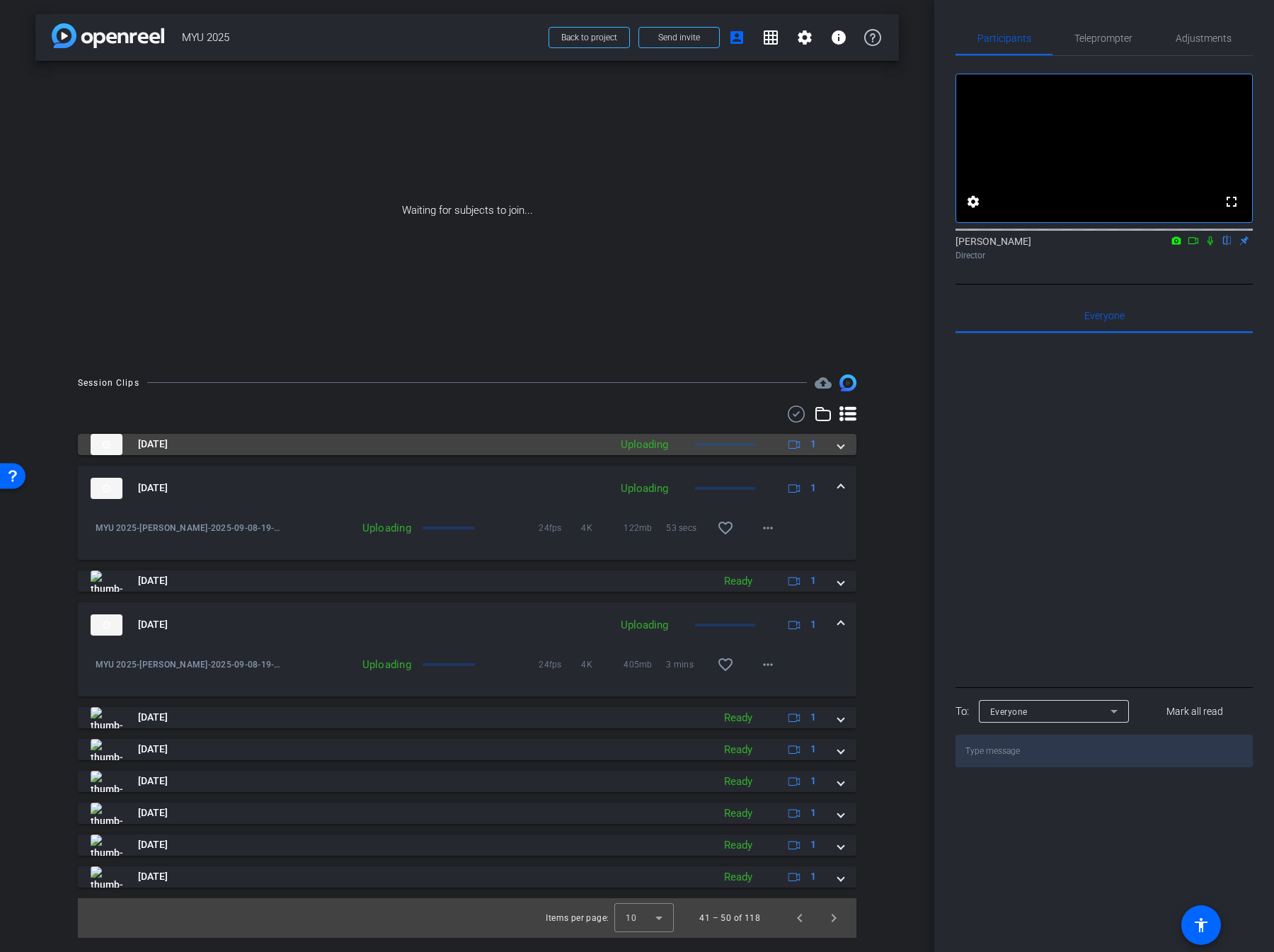
click at [691, 444] on mat-panel-description "Uploading 1" at bounding box center [721, 445] width 213 height 21
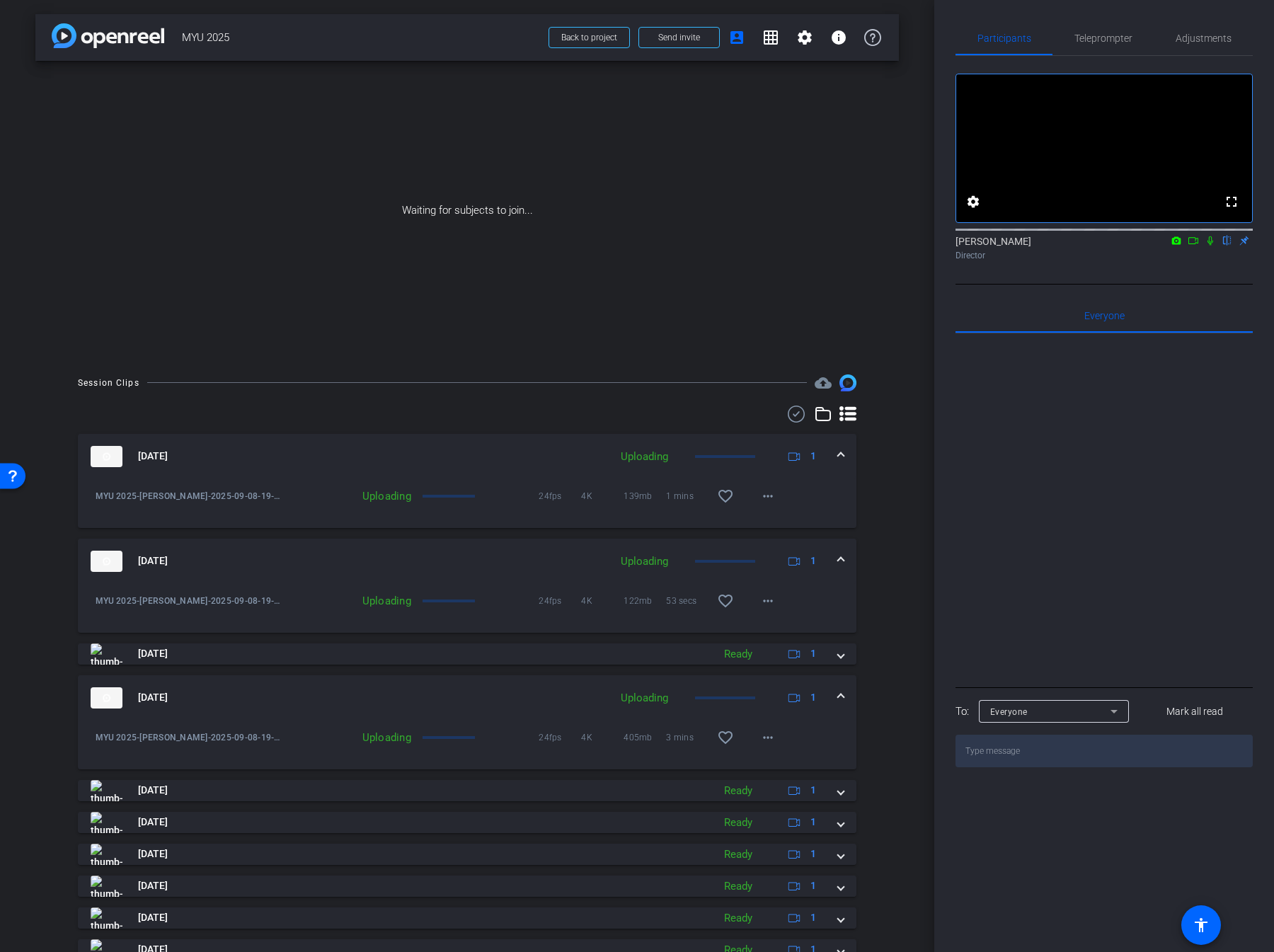
scroll to position [58, 0]
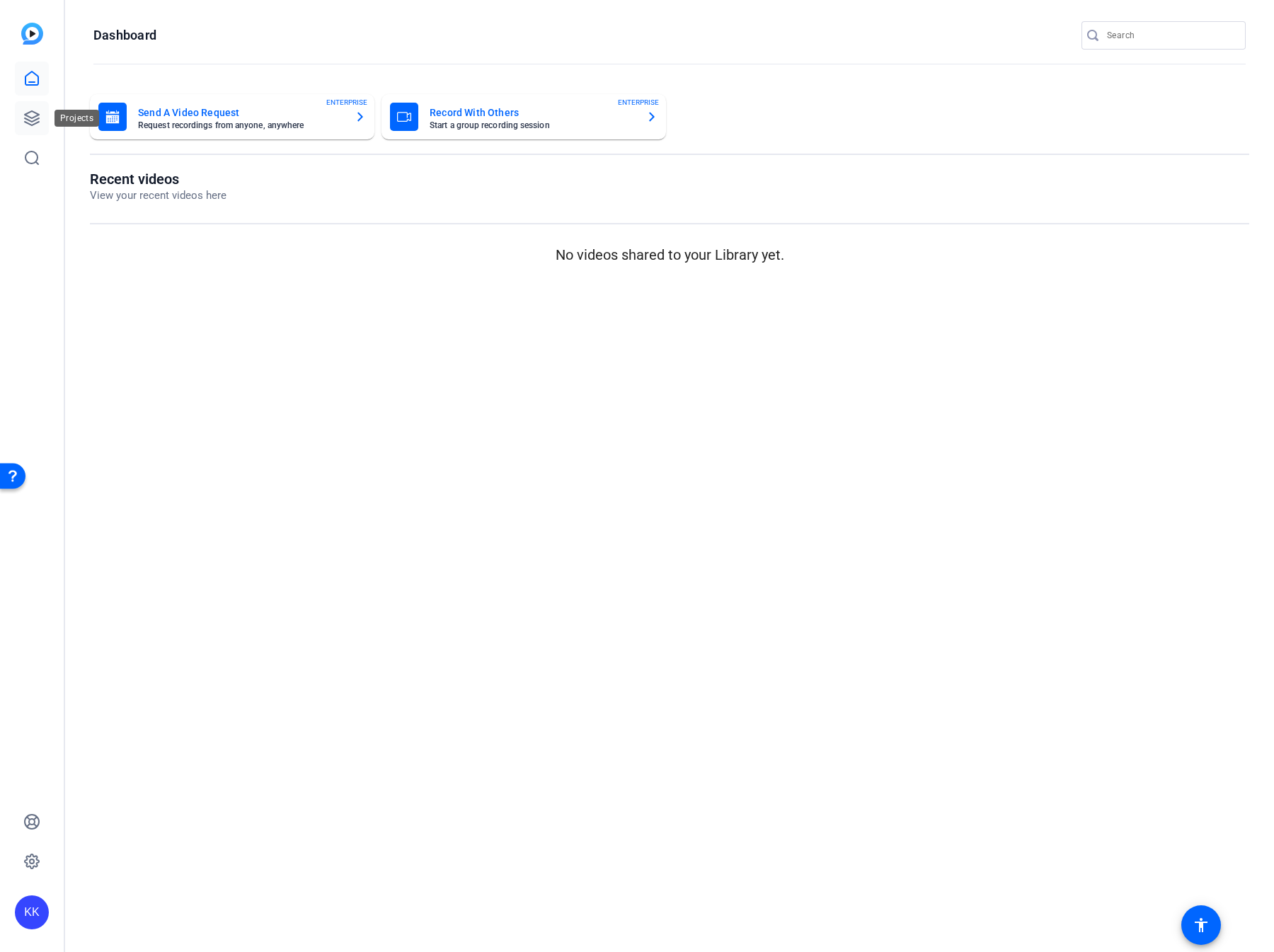
click at [26, 122] on icon at bounding box center [32, 118] width 14 height 14
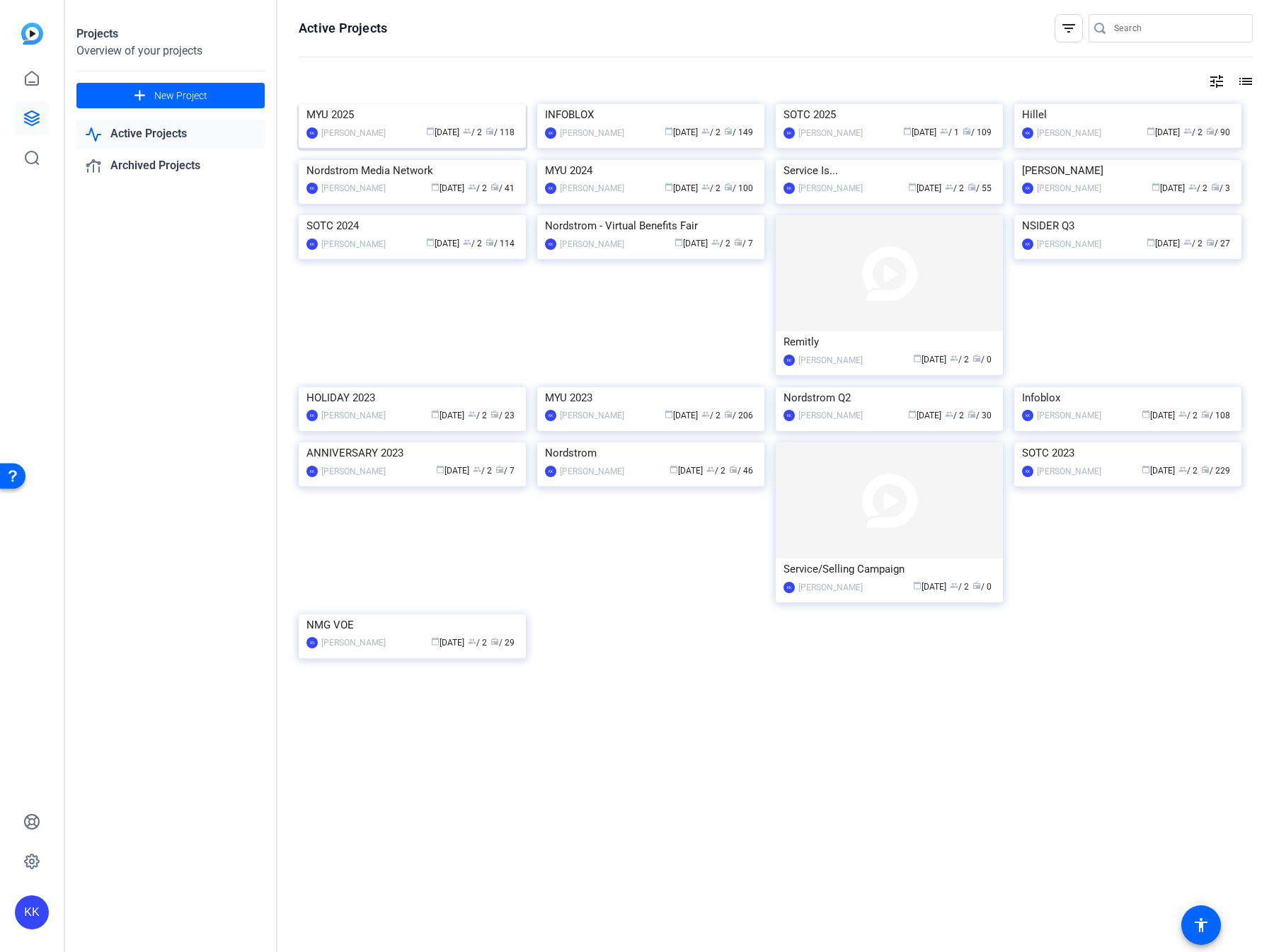
click at [380, 104] on img at bounding box center [412, 104] width 227 height 0
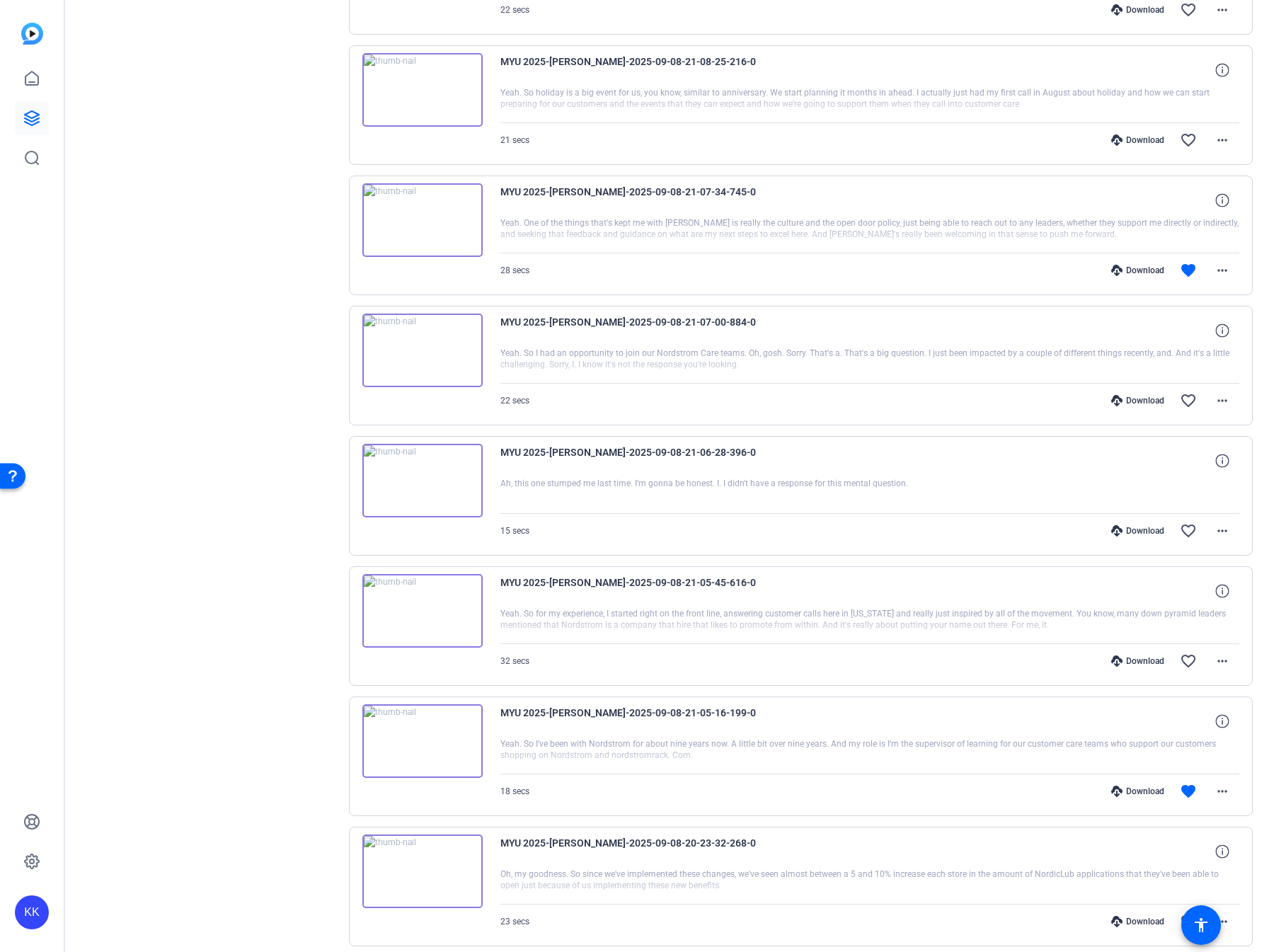
scroll to position [531, 0]
